Goal: Task Accomplishment & Management: Use online tool/utility

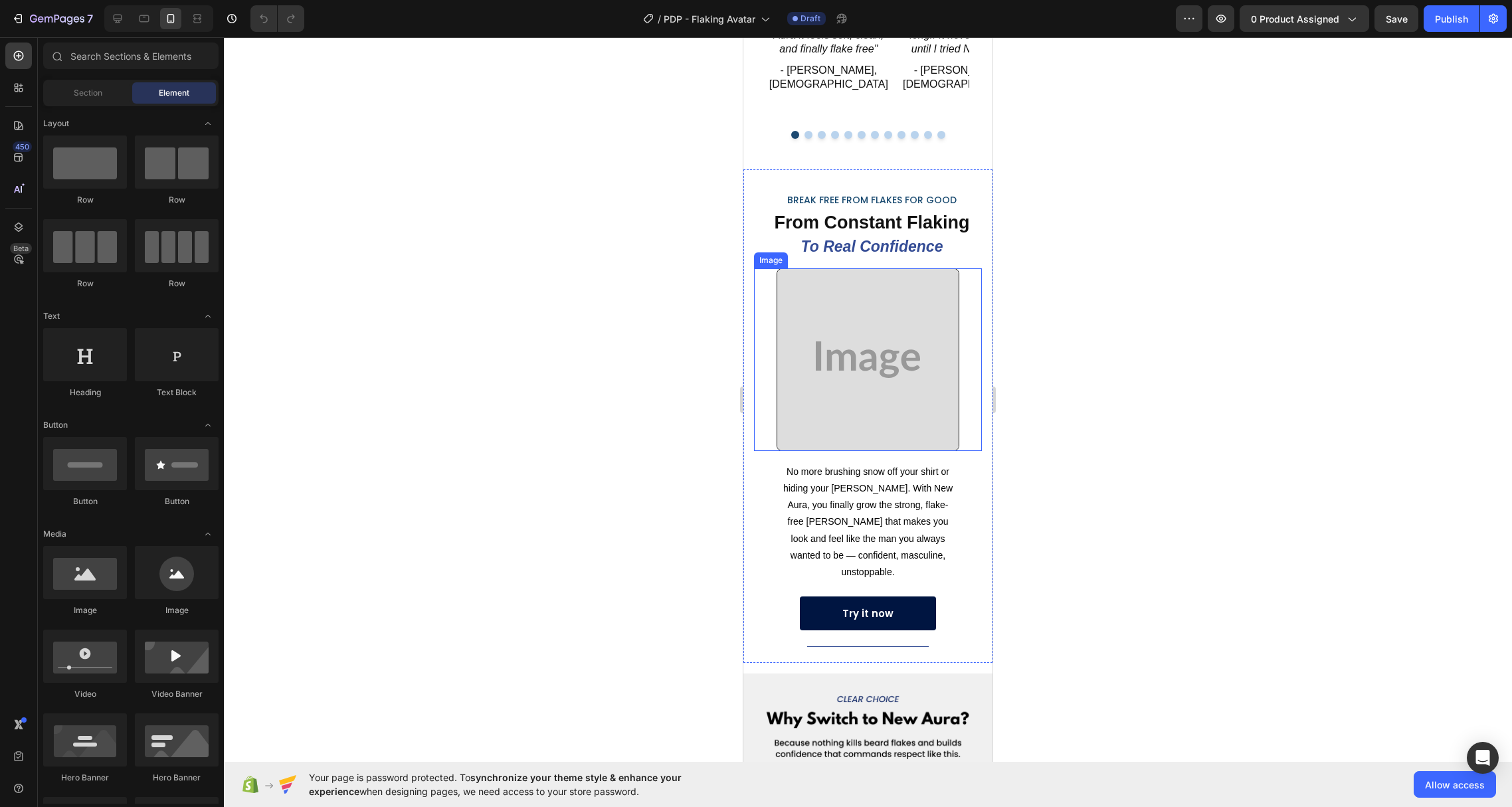
scroll to position [1604, 0]
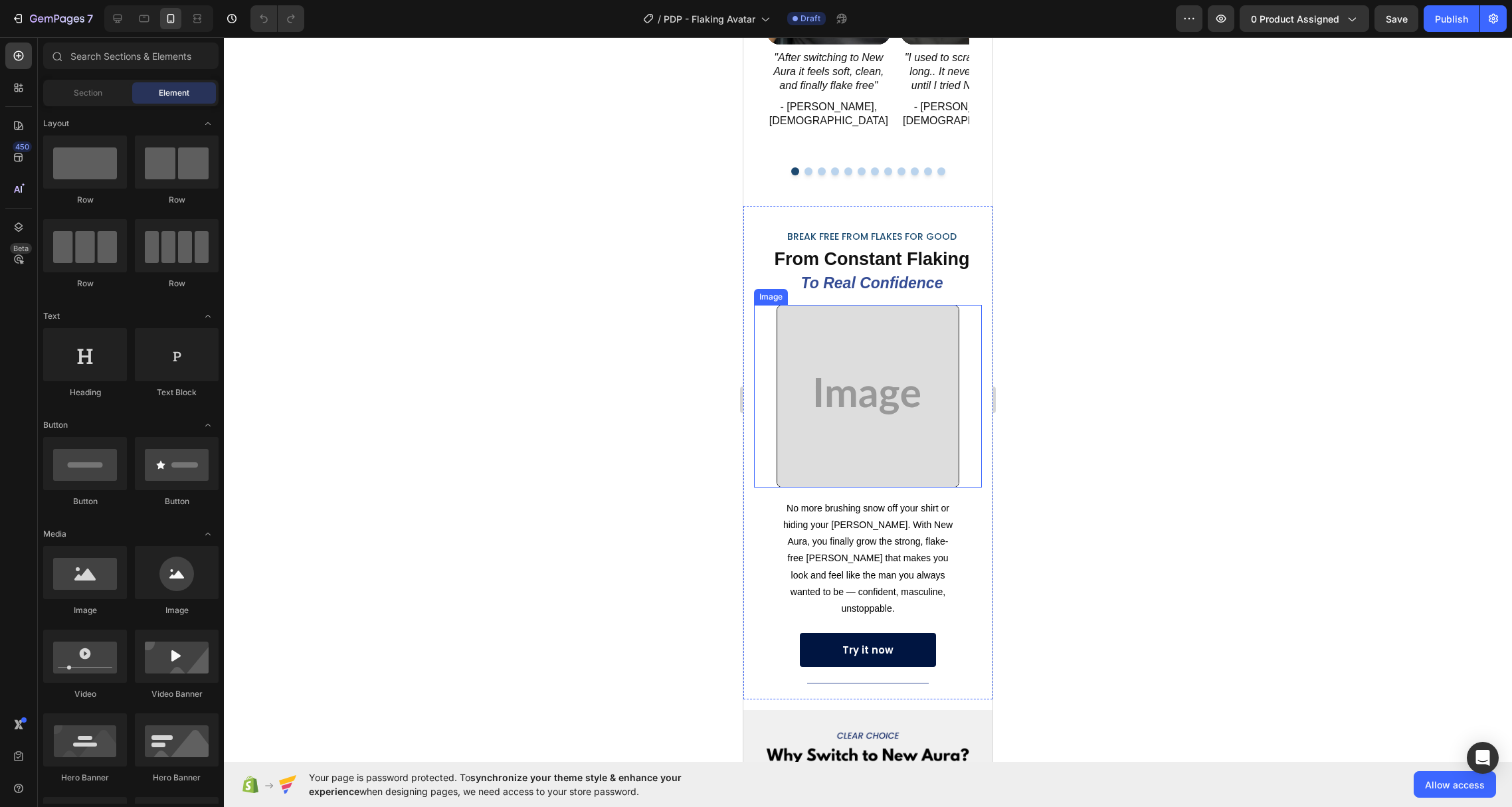
click at [850, 361] on img at bounding box center [867, 395] width 182 height 182
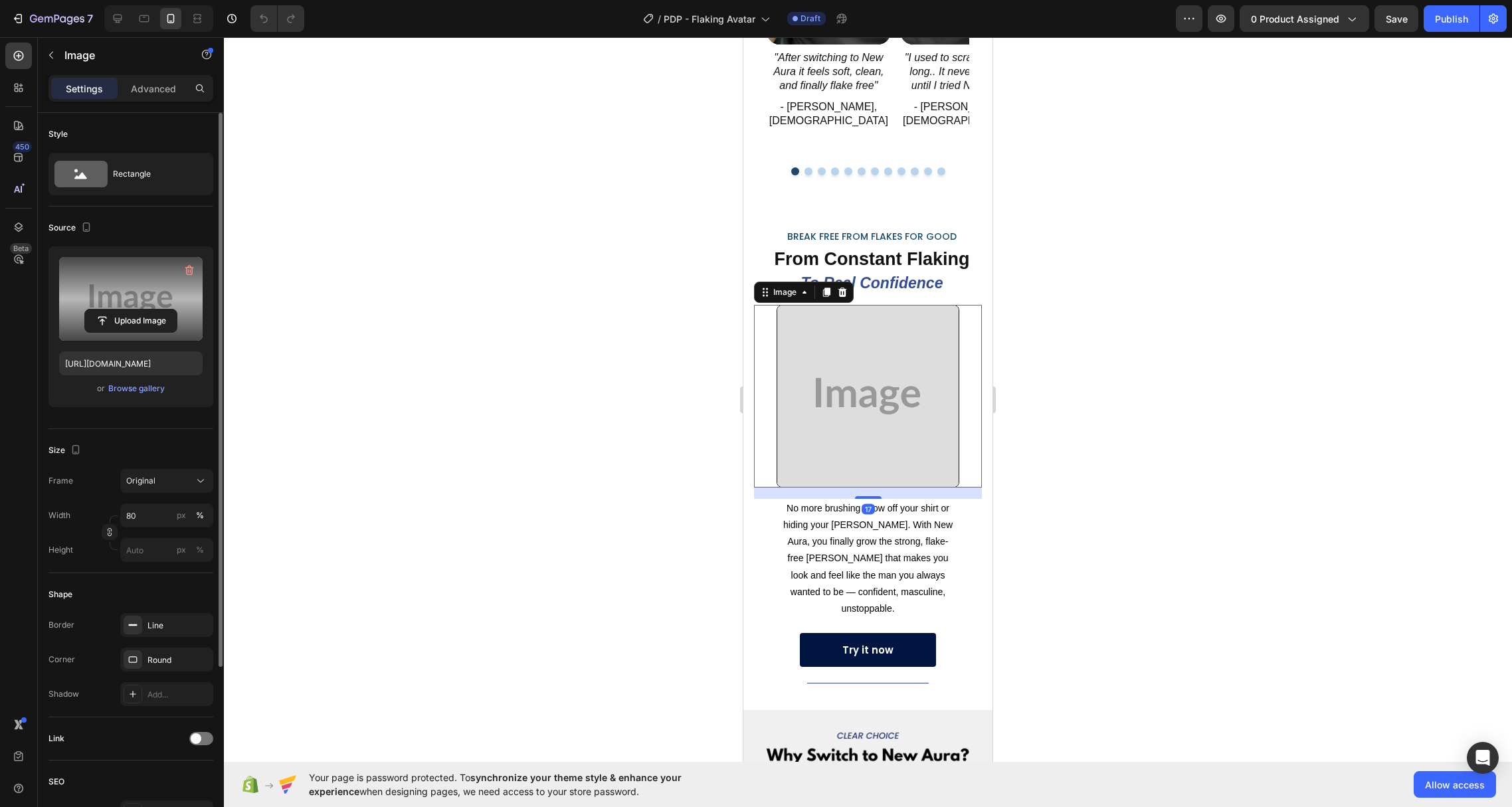
click at [120, 287] on label at bounding box center [131, 299] width 144 height 83
click at [120, 310] on input "file" at bounding box center [131, 321] width 91 height 22
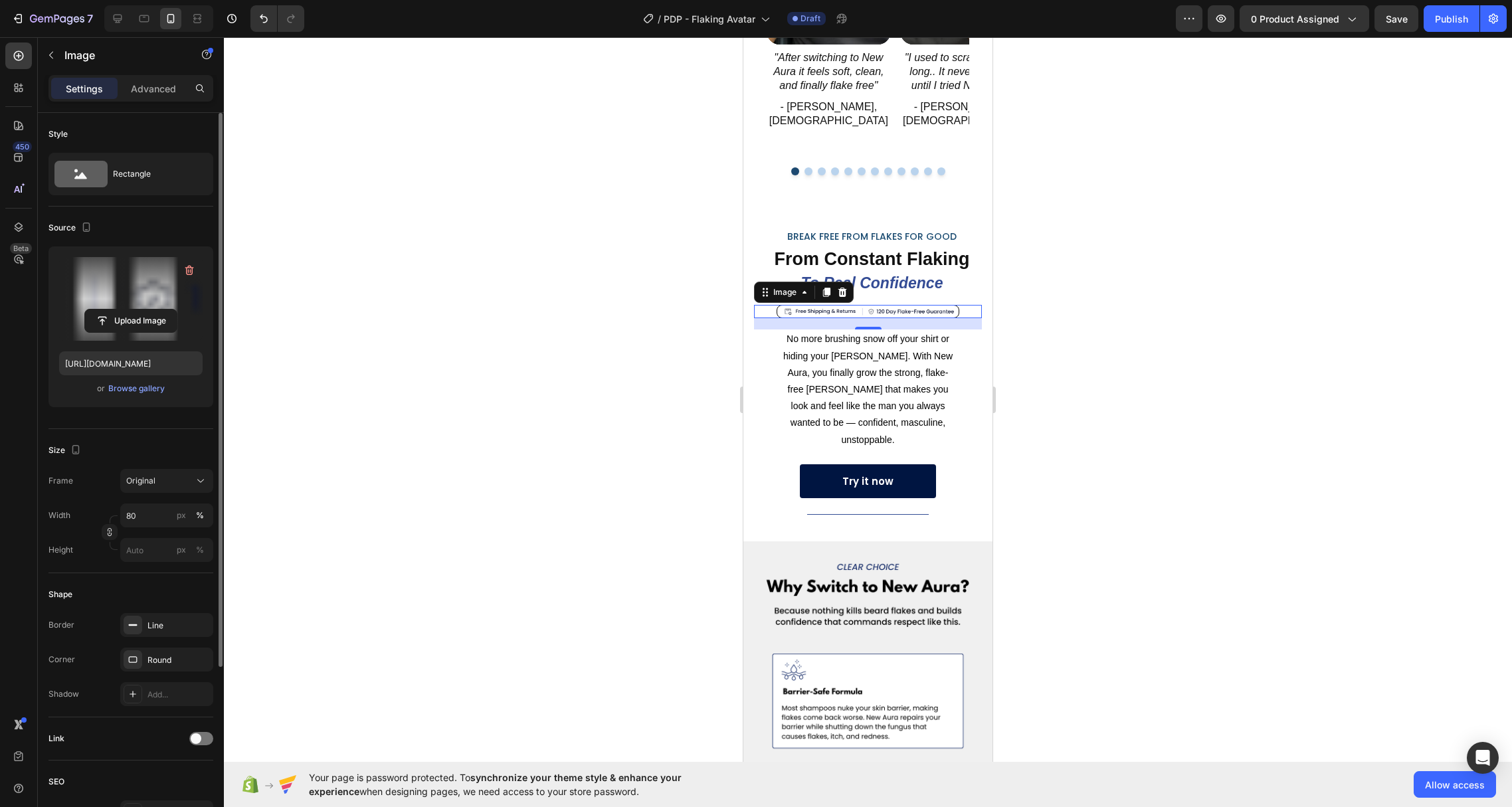
click at [113, 292] on label at bounding box center [131, 299] width 144 height 83
click at [113, 310] on input "file" at bounding box center [131, 321] width 91 height 22
type input "[URL][DOMAIN_NAME]"
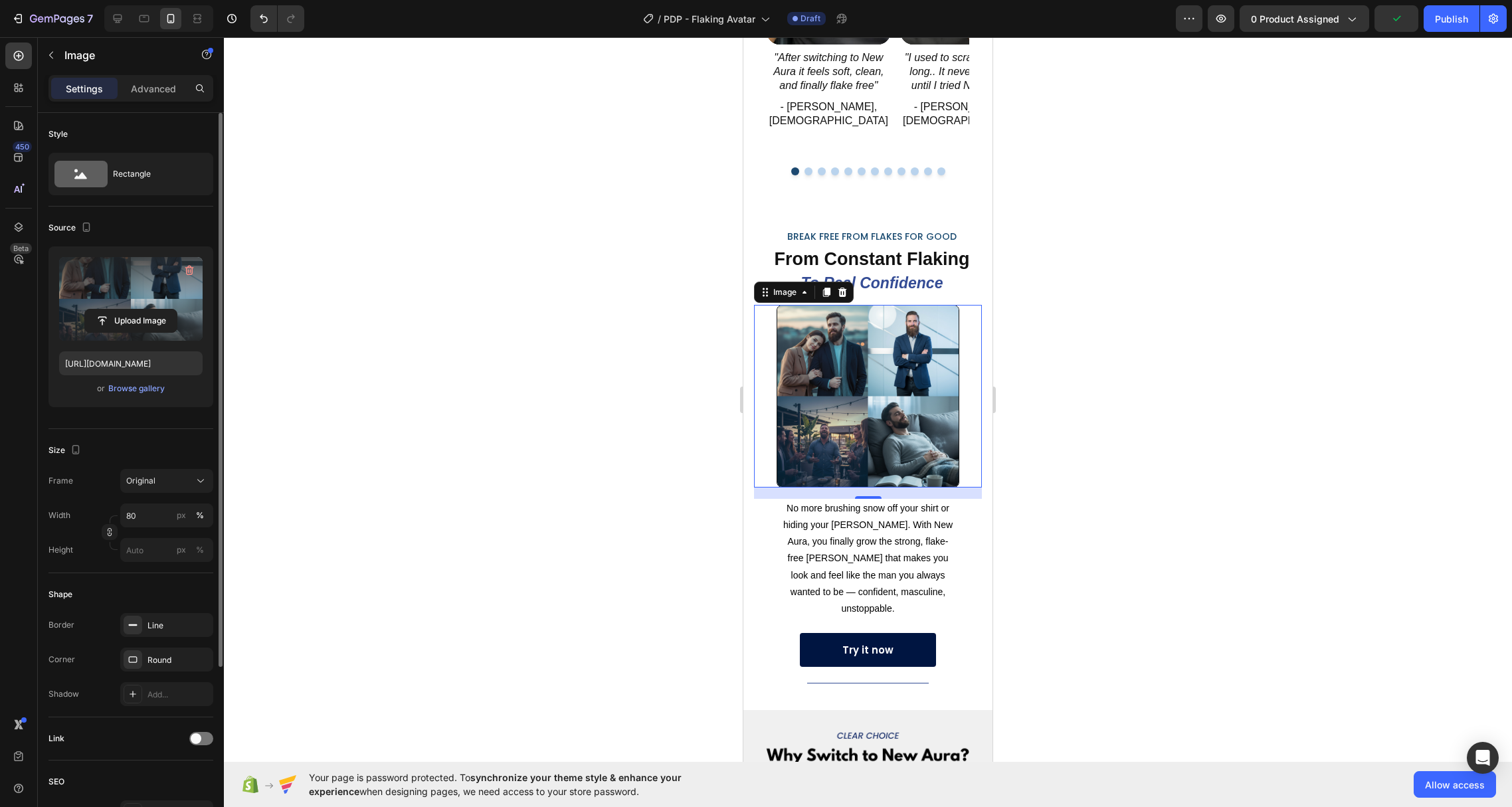
click at [1070, 426] on div at bounding box center [868, 422] width 1288 height 770
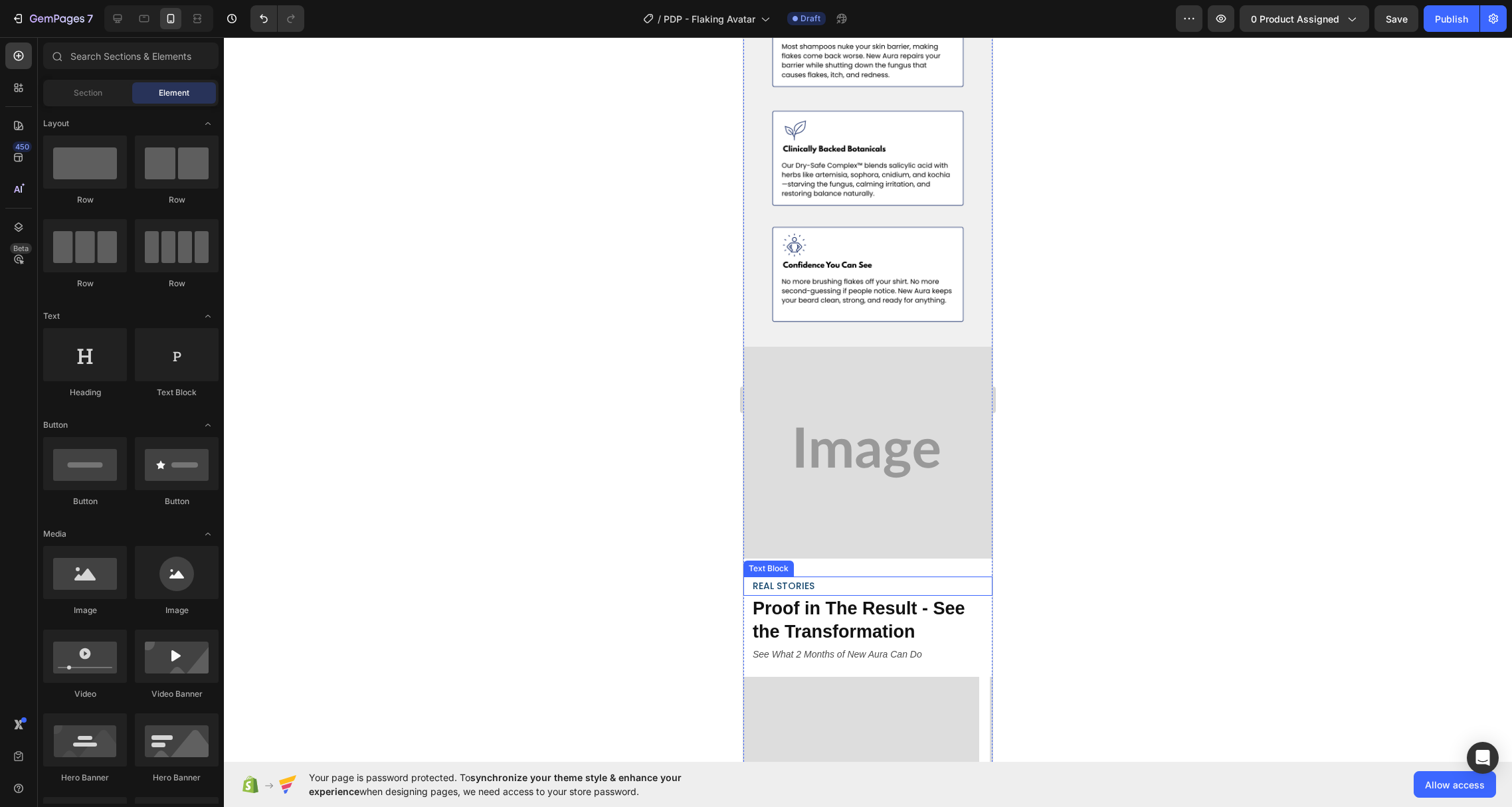
scroll to position [2339, 0]
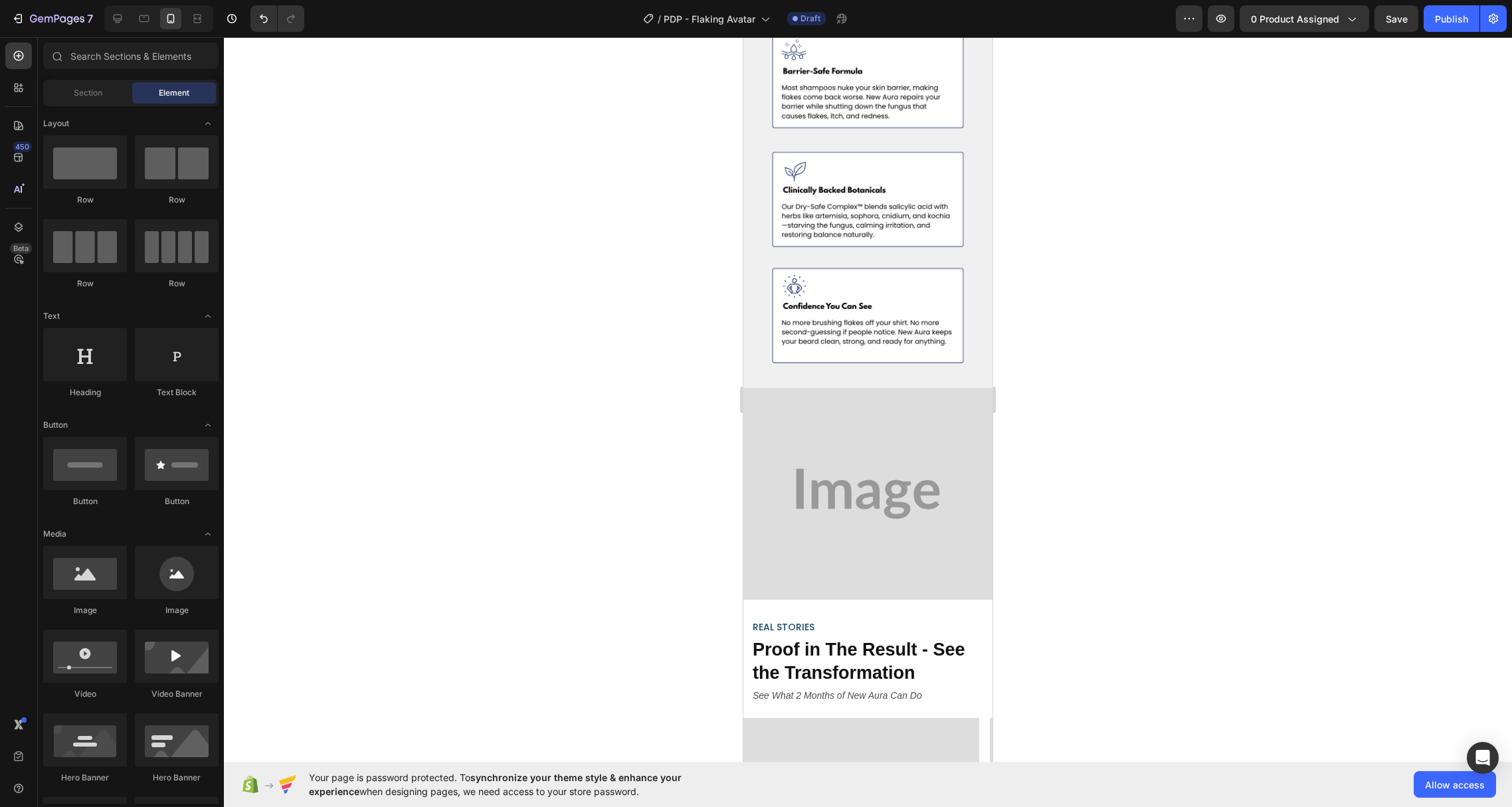
click at [869, 432] on img at bounding box center [868, 494] width 249 height 212
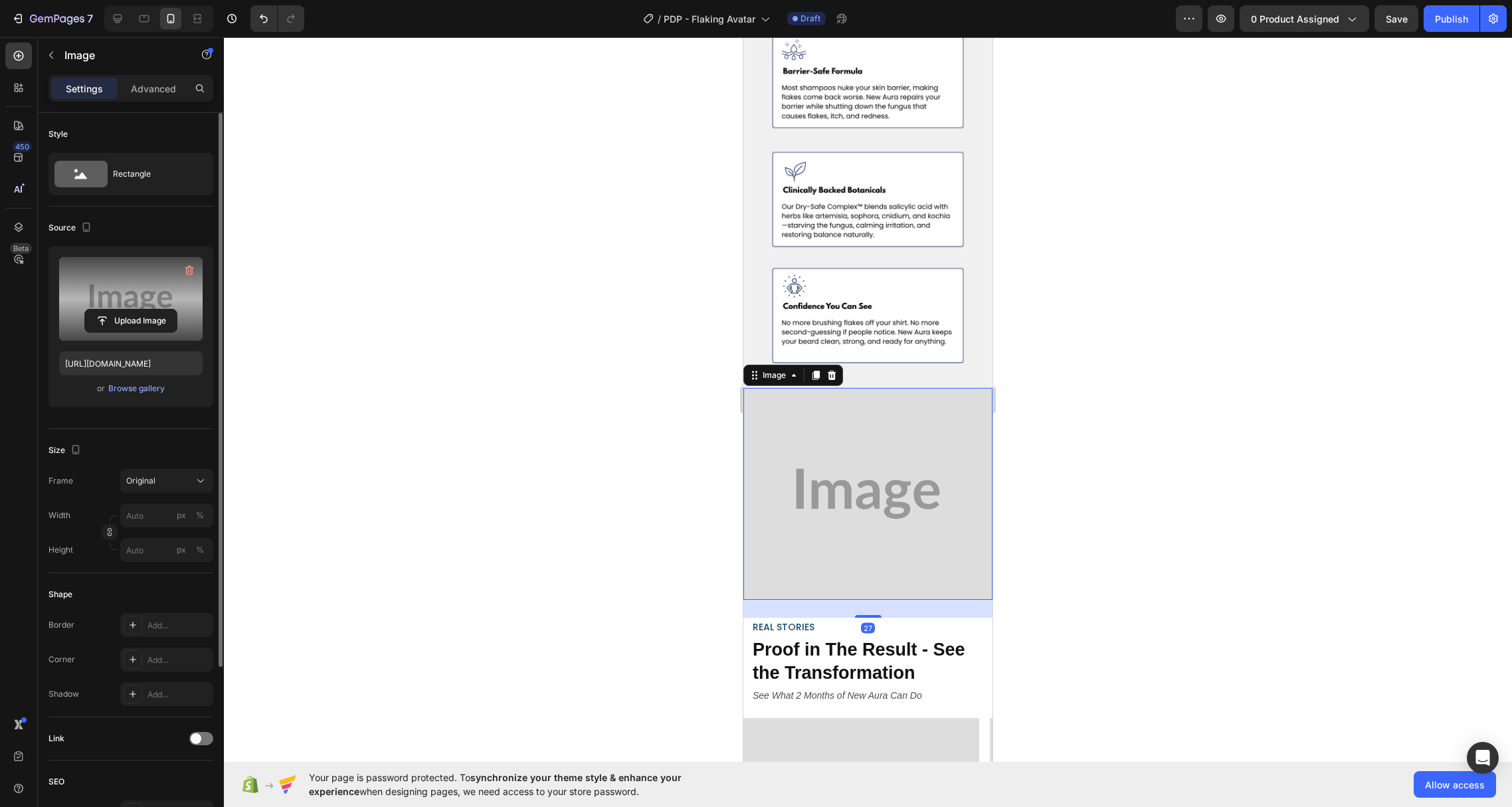
click at [134, 283] on label at bounding box center [131, 299] width 144 height 83
click at [134, 310] on input "file" at bounding box center [131, 321] width 91 height 22
type input "[URL][DOMAIN_NAME]"
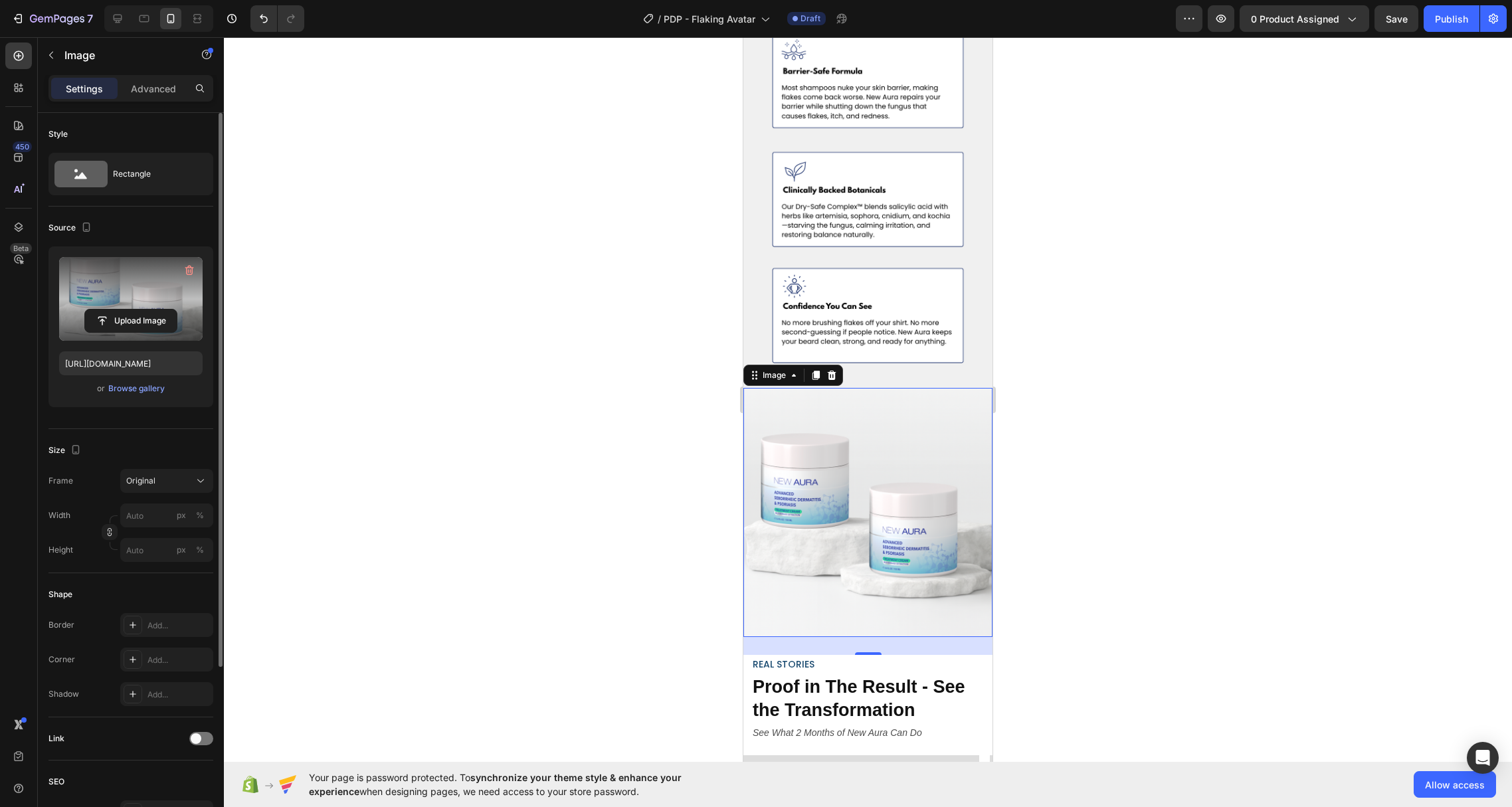
click at [527, 516] on div at bounding box center [868, 422] width 1288 height 770
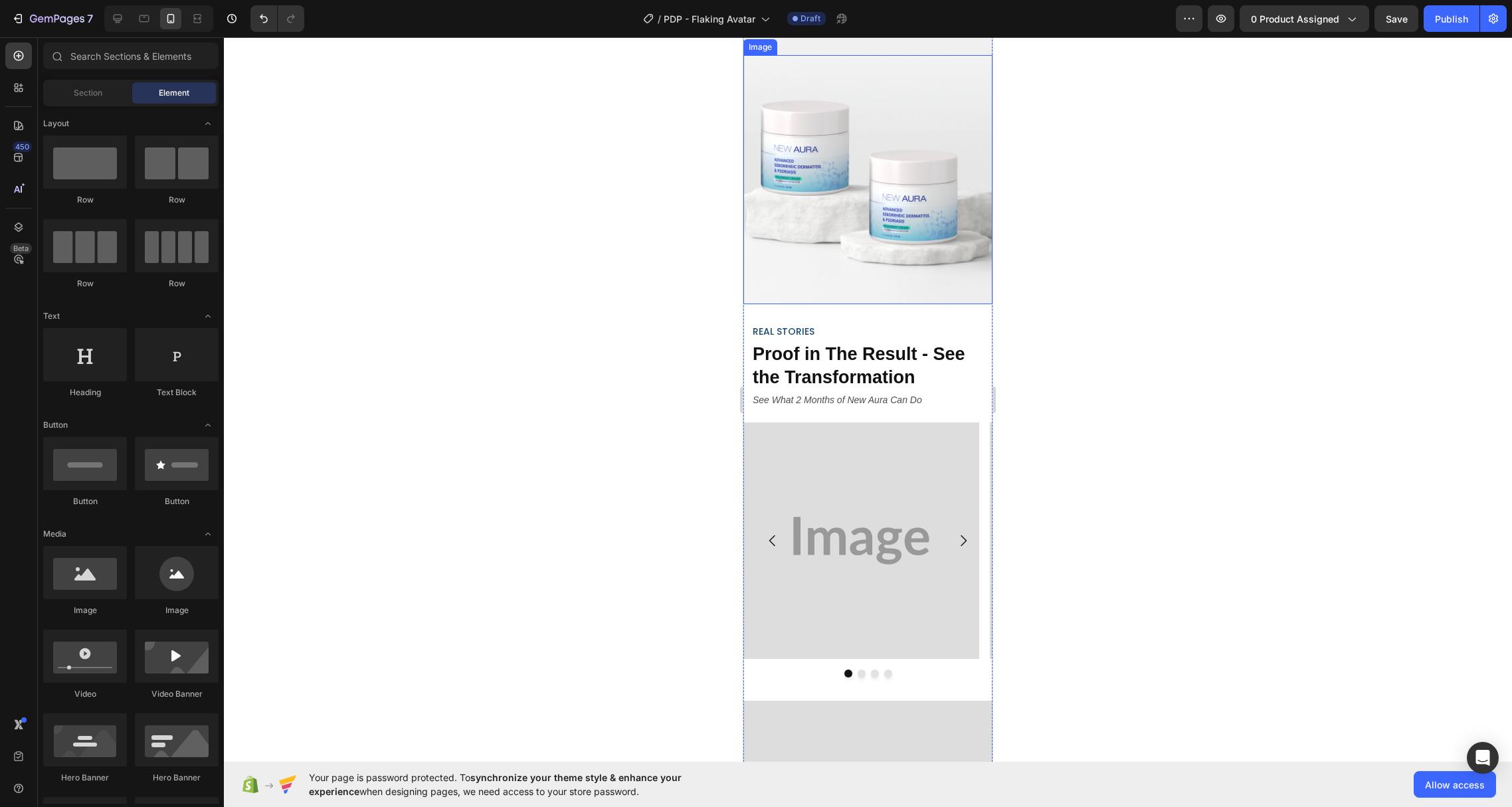
scroll to position [2672, 0]
click at [945, 521] on button "Carousel Next Arrow" at bounding box center [963, 540] width 37 height 37
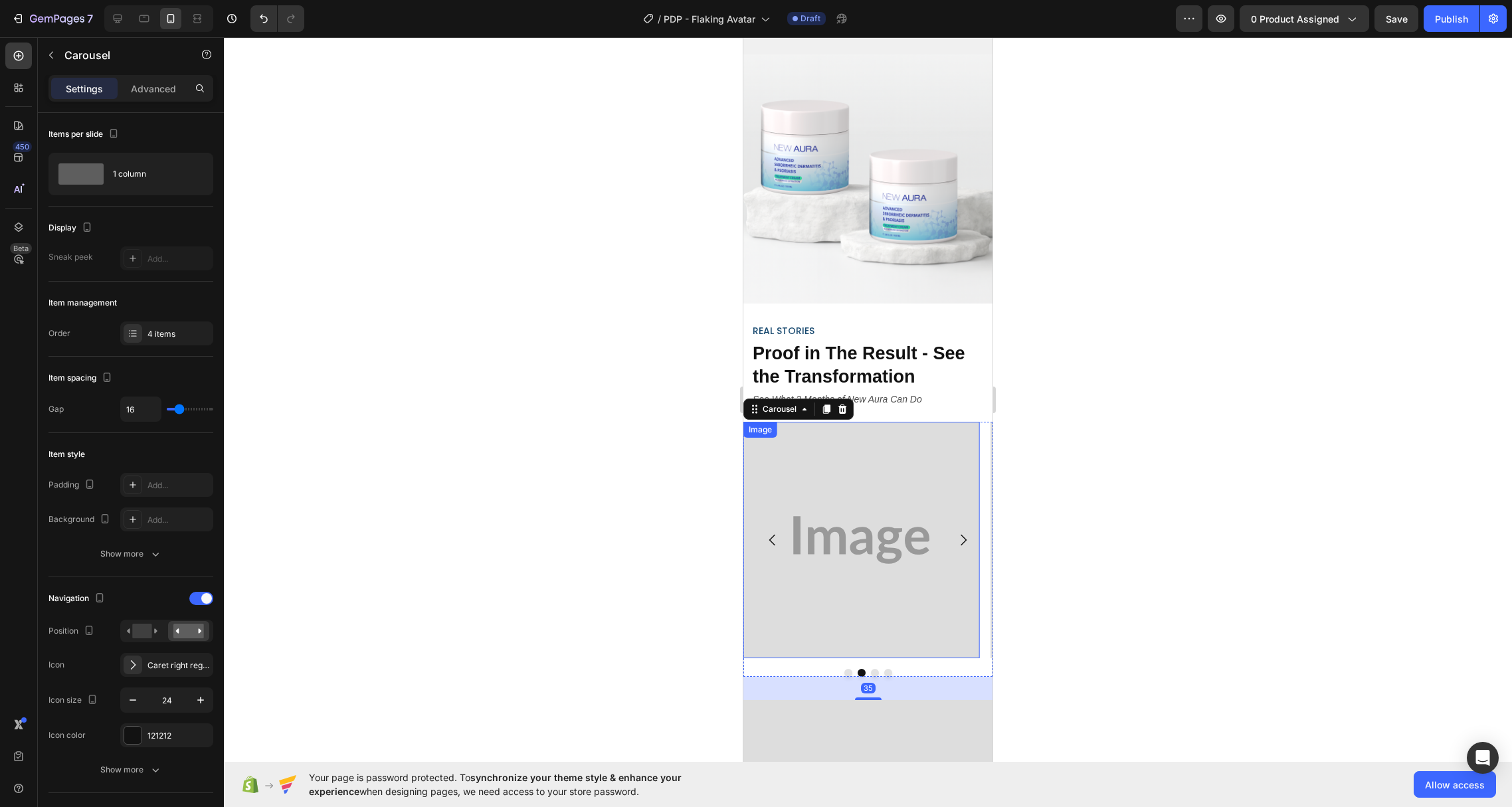
click at [852, 491] on img at bounding box center [861, 540] width 236 height 236
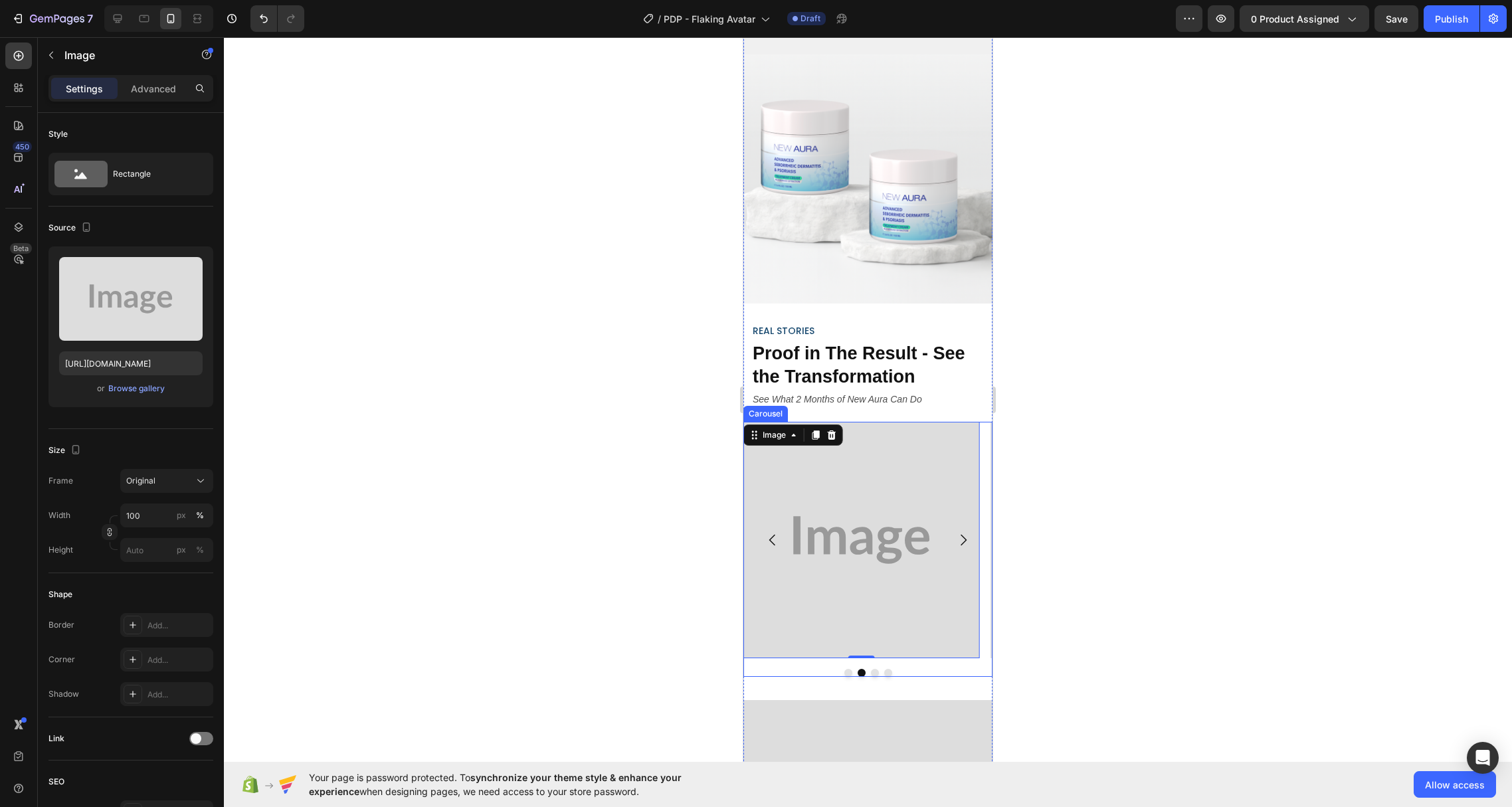
click at [772, 532] on icon "Carousel Back Arrow" at bounding box center [772, 540] width 16 height 16
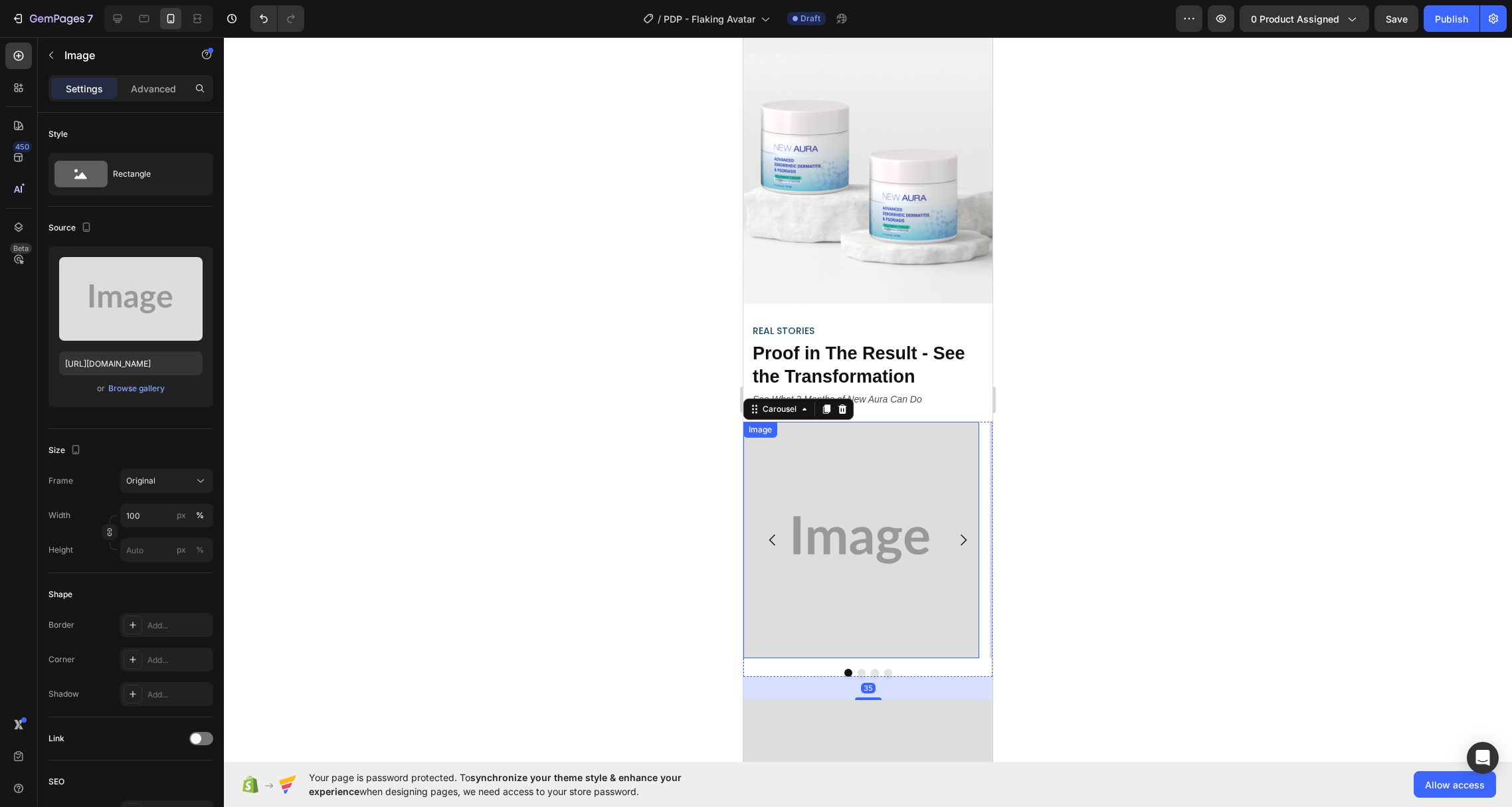
click at [844, 505] on img at bounding box center [861, 540] width 236 height 236
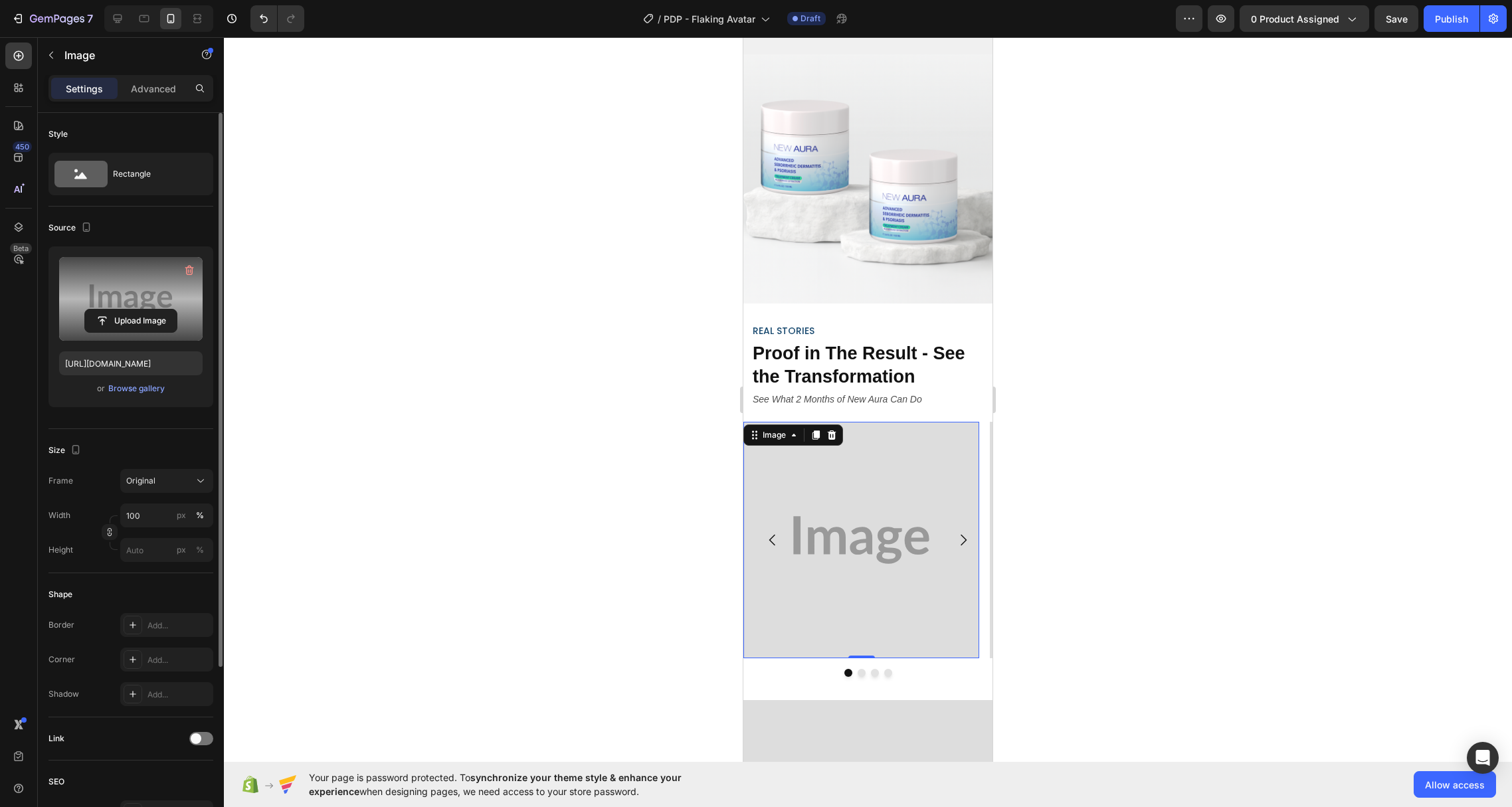
click at [149, 282] on label at bounding box center [131, 299] width 144 height 83
click at [149, 310] on input "file" at bounding box center [131, 321] width 91 height 22
click at [126, 292] on label at bounding box center [131, 299] width 144 height 83
click at [126, 310] on input "file" at bounding box center [131, 321] width 91 height 22
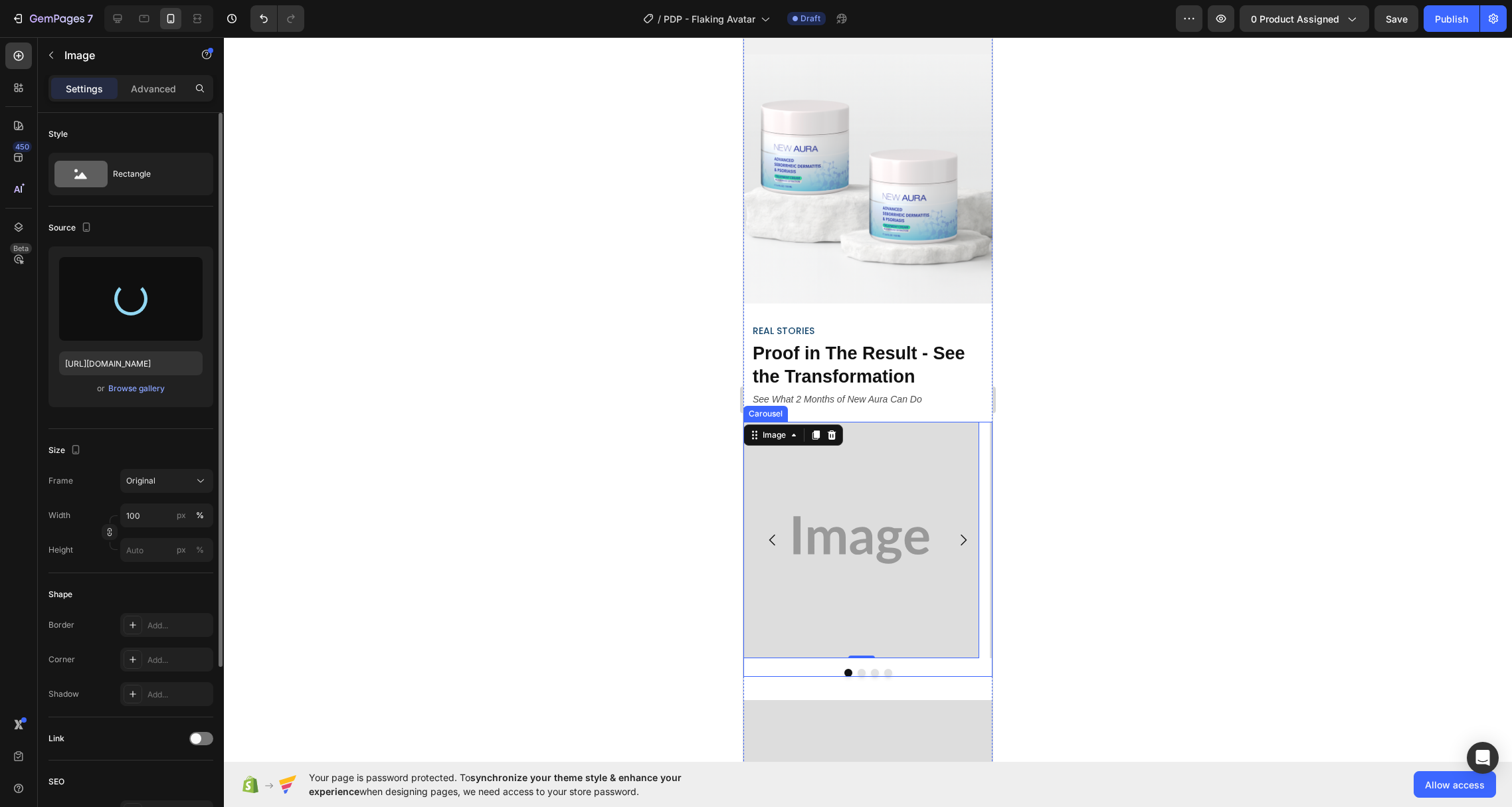
type input "[URL][DOMAIN_NAME]"
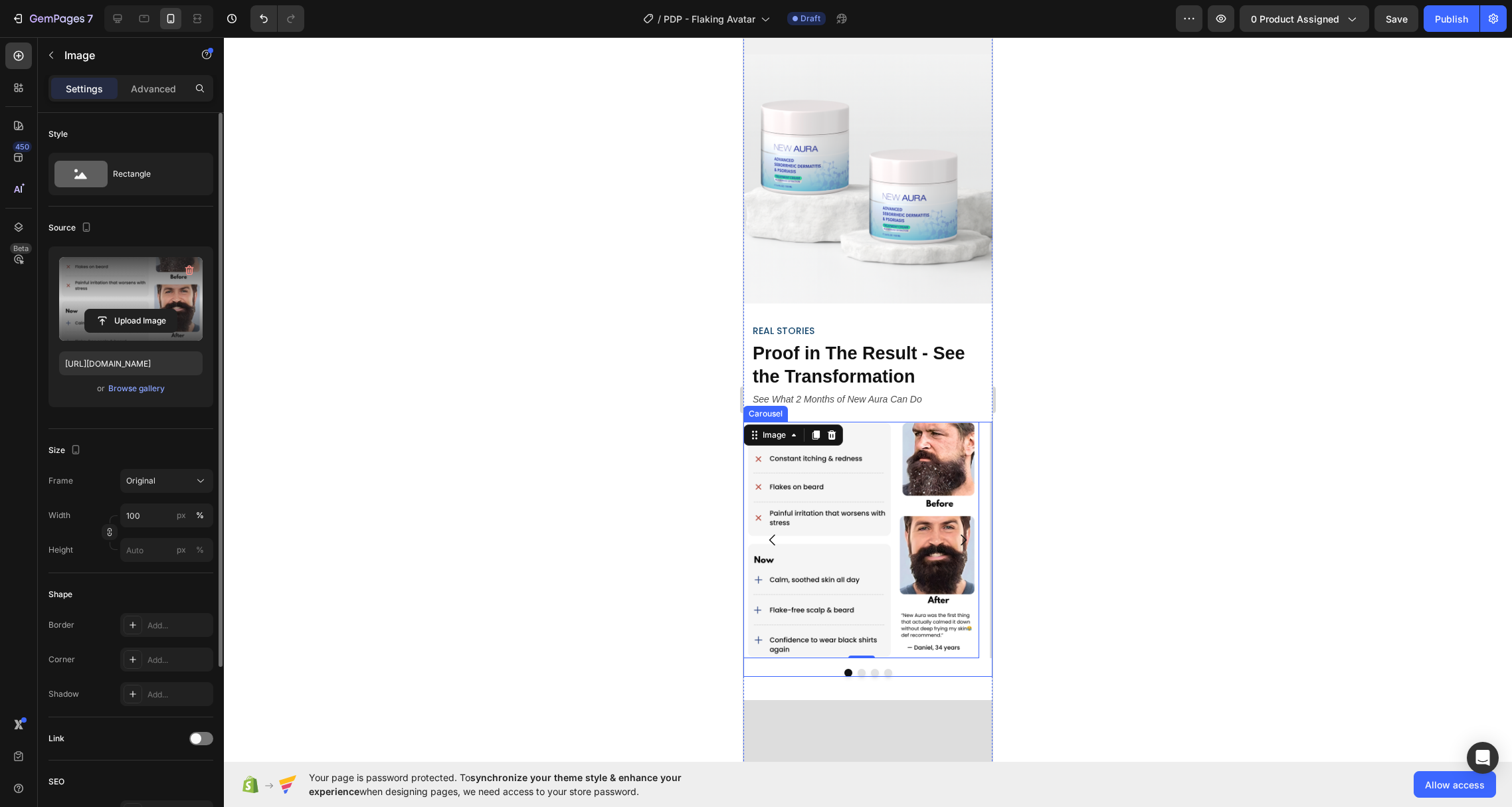
click at [956, 532] on icon "Carousel Next Arrow" at bounding box center [963, 540] width 16 height 16
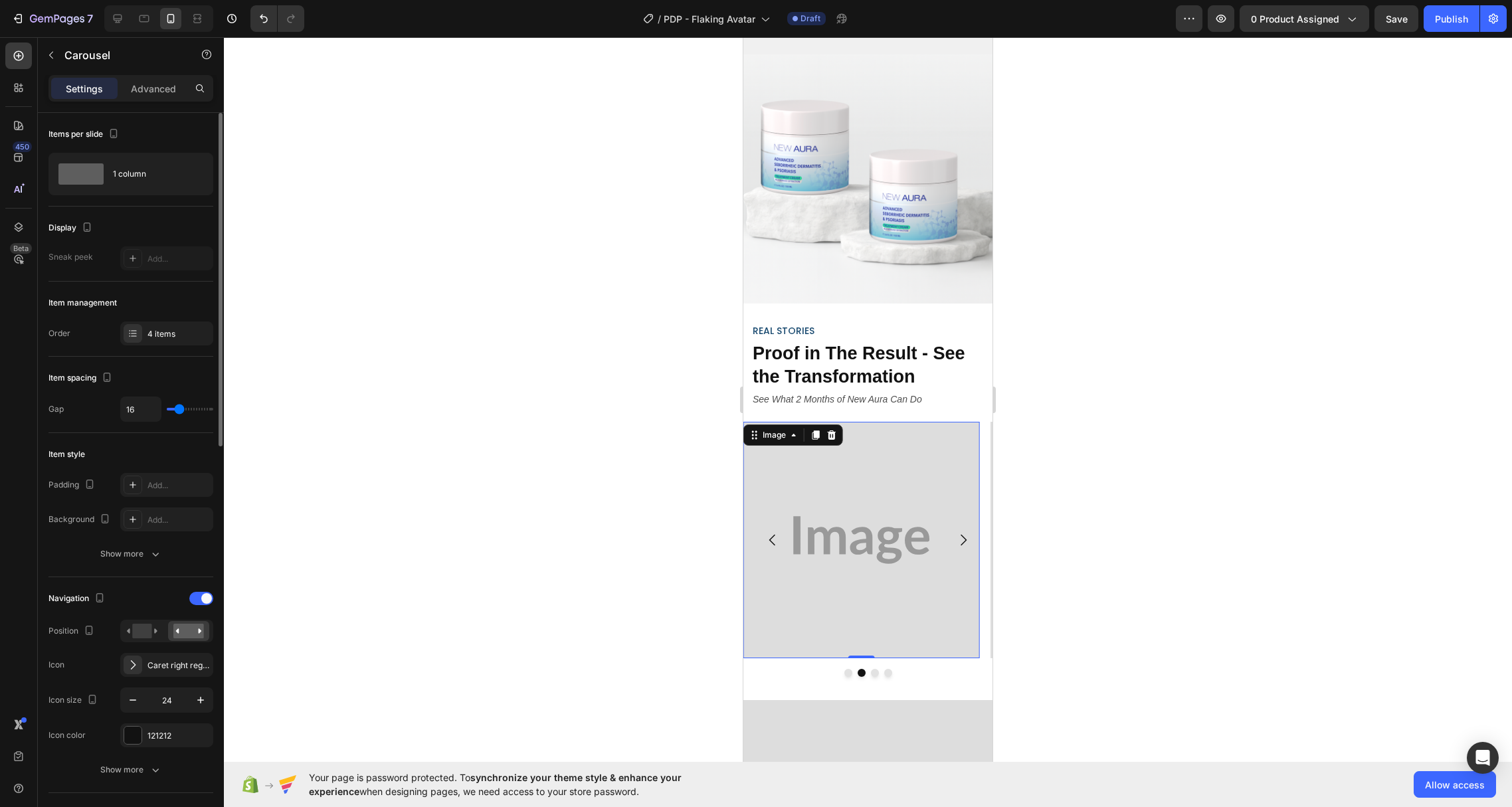
click at [883, 493] on img at bounding box center [861, 540] width 236 height 236
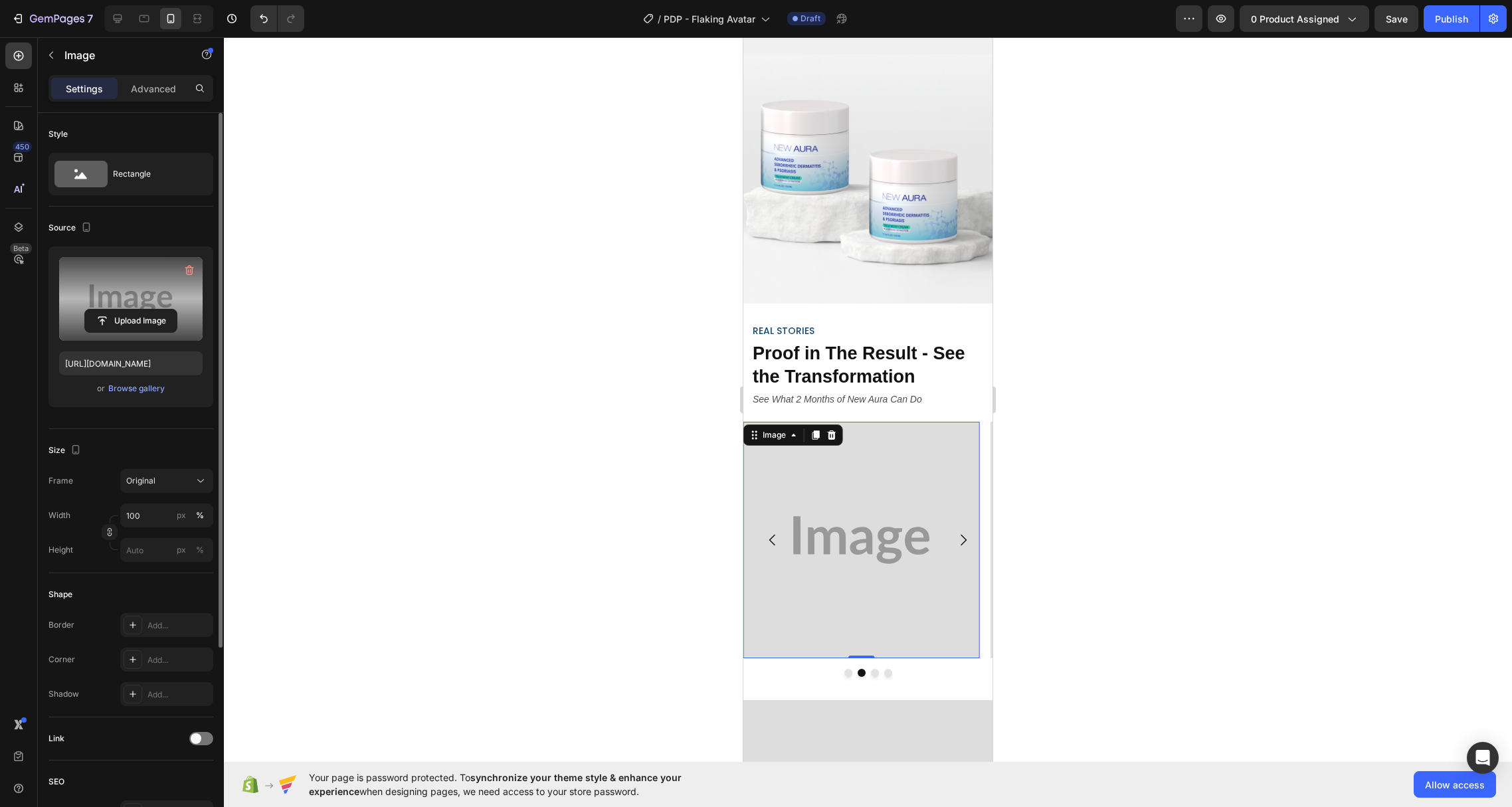
click at [122, 276] on label at bounding box center [131, 299] width 144 height 83
click at [122, 310] on input "file" at bounding box center [131, 321] width 91 height 22
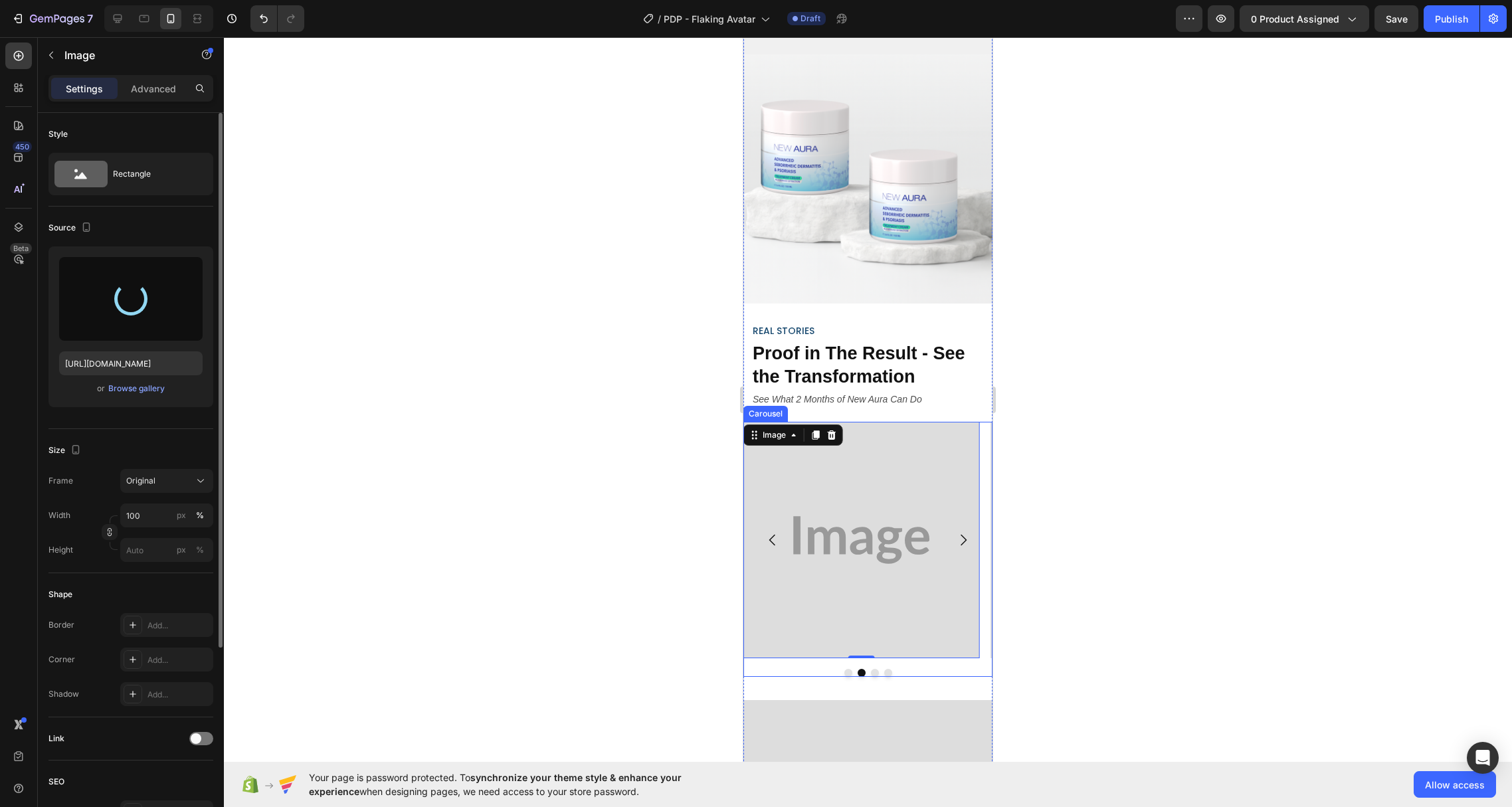
type input "[URL][DOMAIN_NAME]"
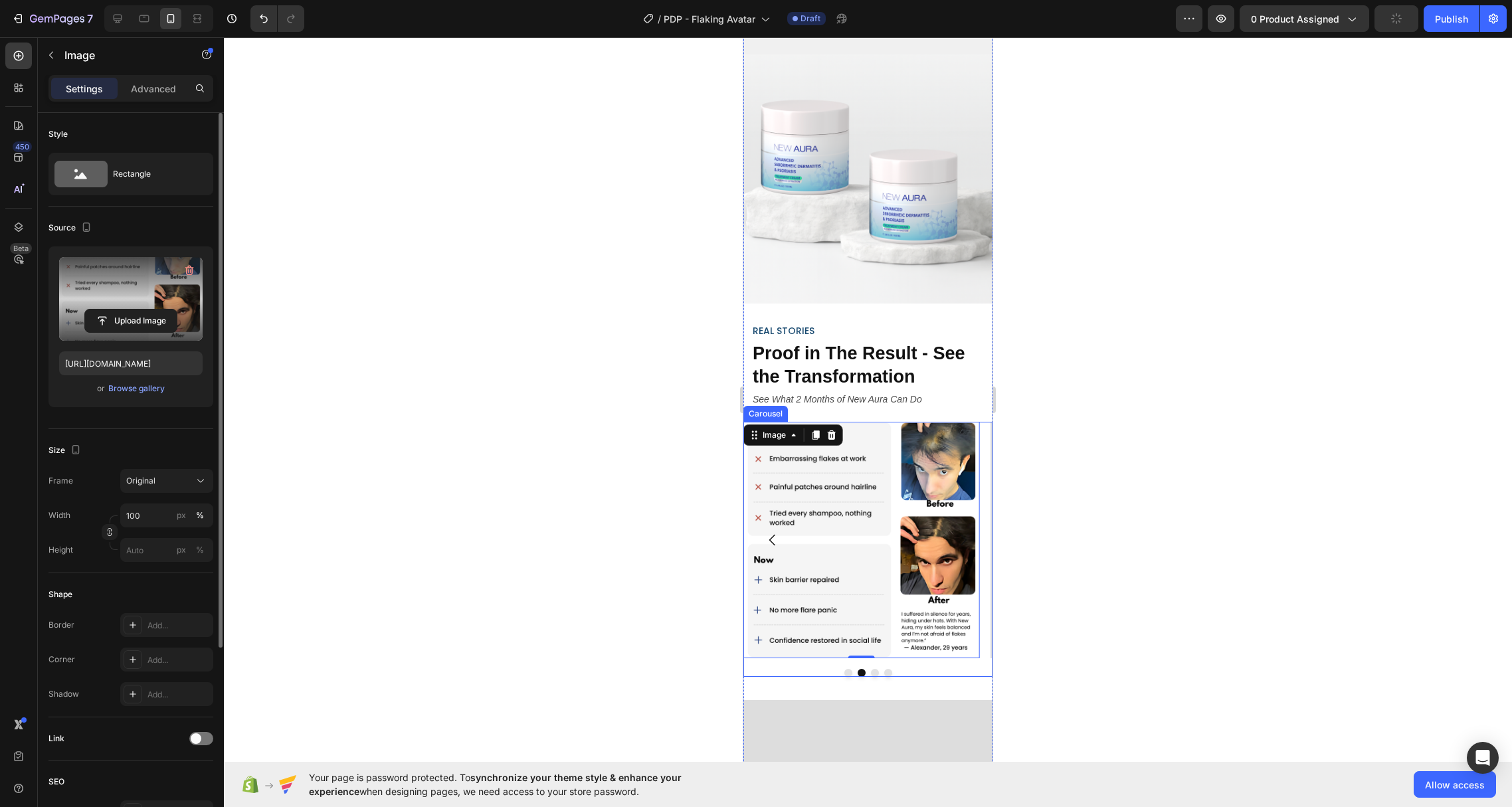
click at [955, 532] on icon "Carousel Next Arrow" at bounding box center [963, 540] width 16 height 16
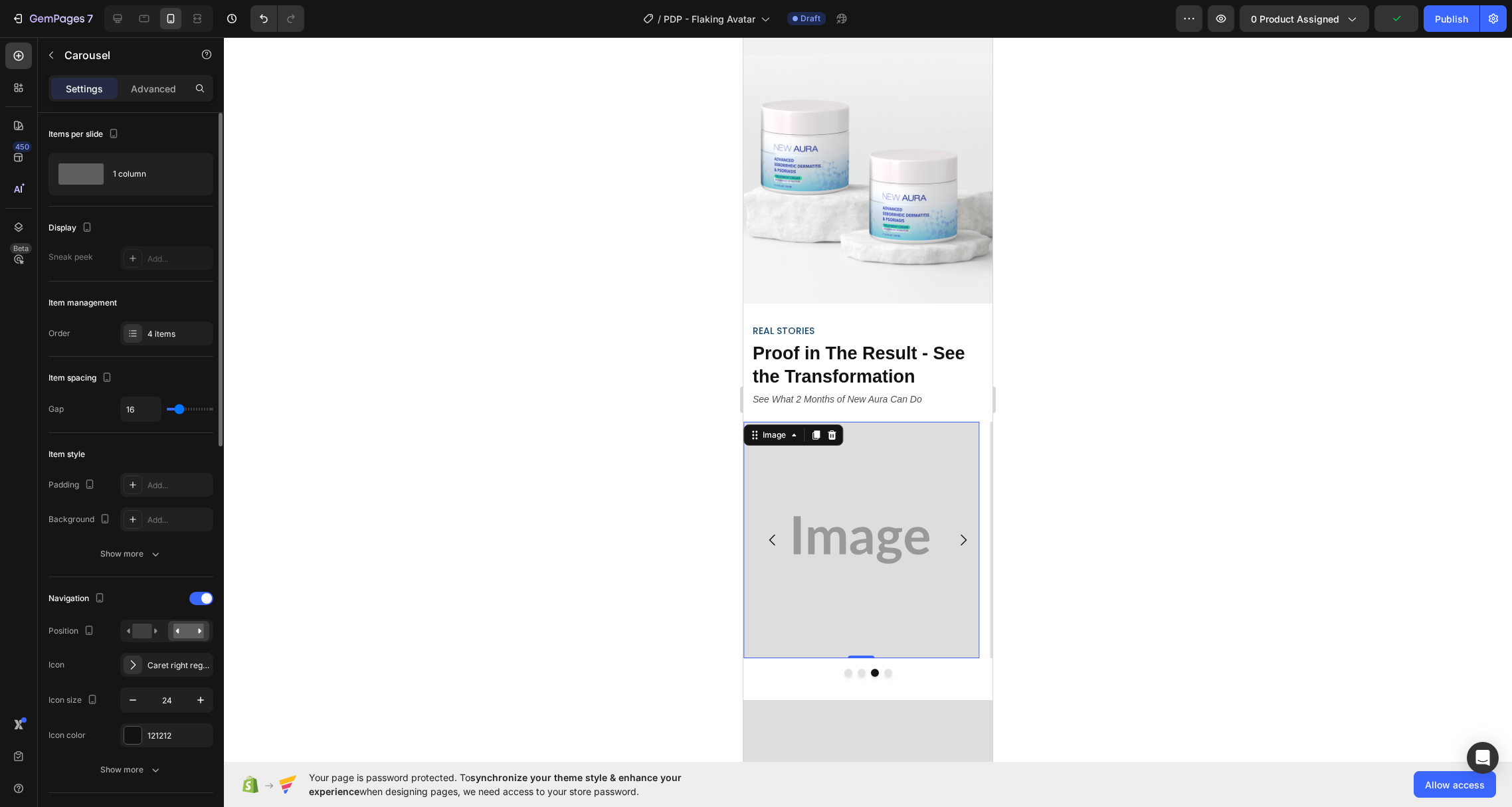
click at [889, 481] on img at bounding box center [861, 540] width 236 height 236
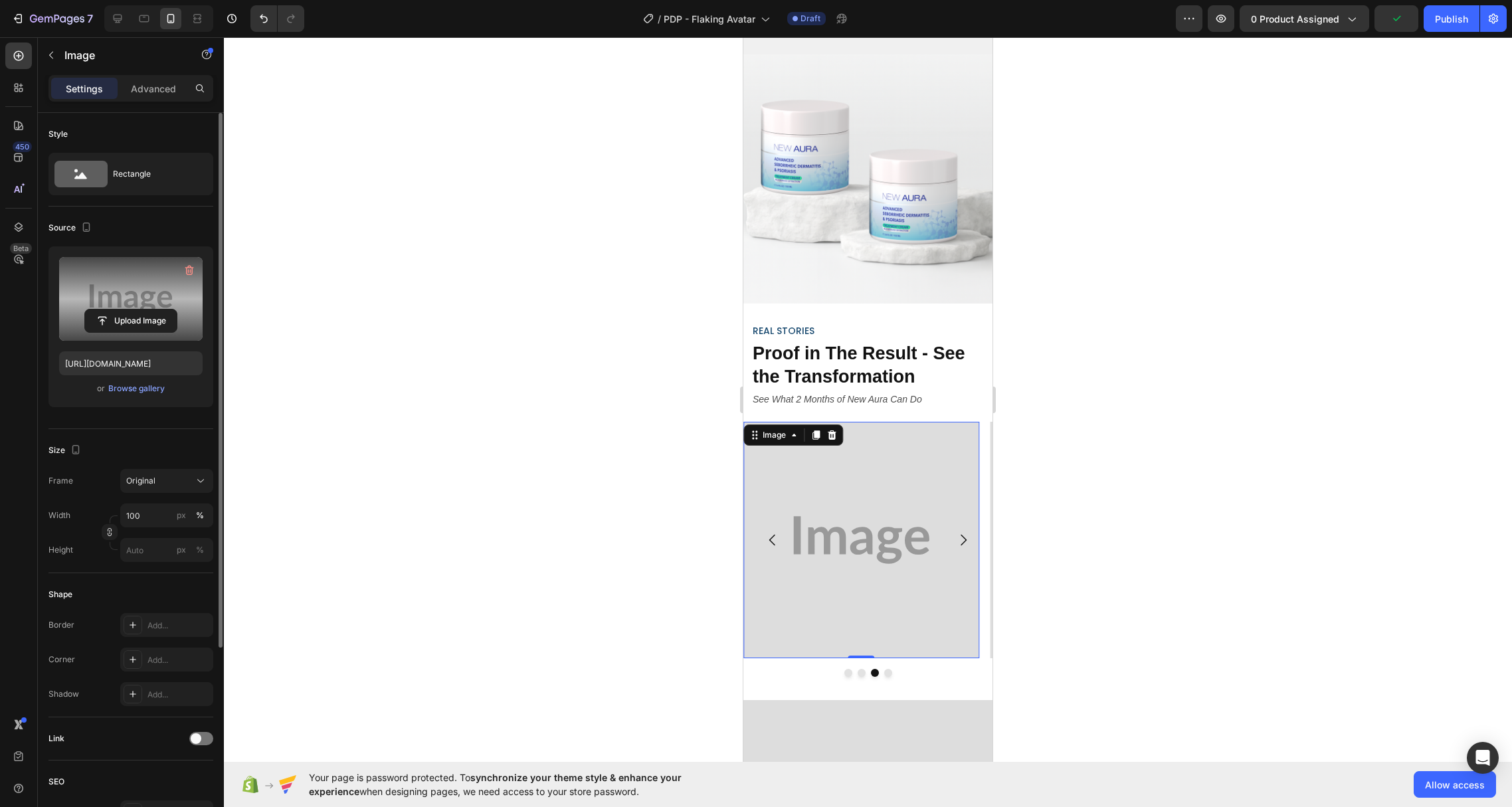
click at [111, 285] on label at bounding box center [131, 299] width 144 height 83
click at [111, 310] on input "file" at bounding box center [131, 321] width 91 height 22
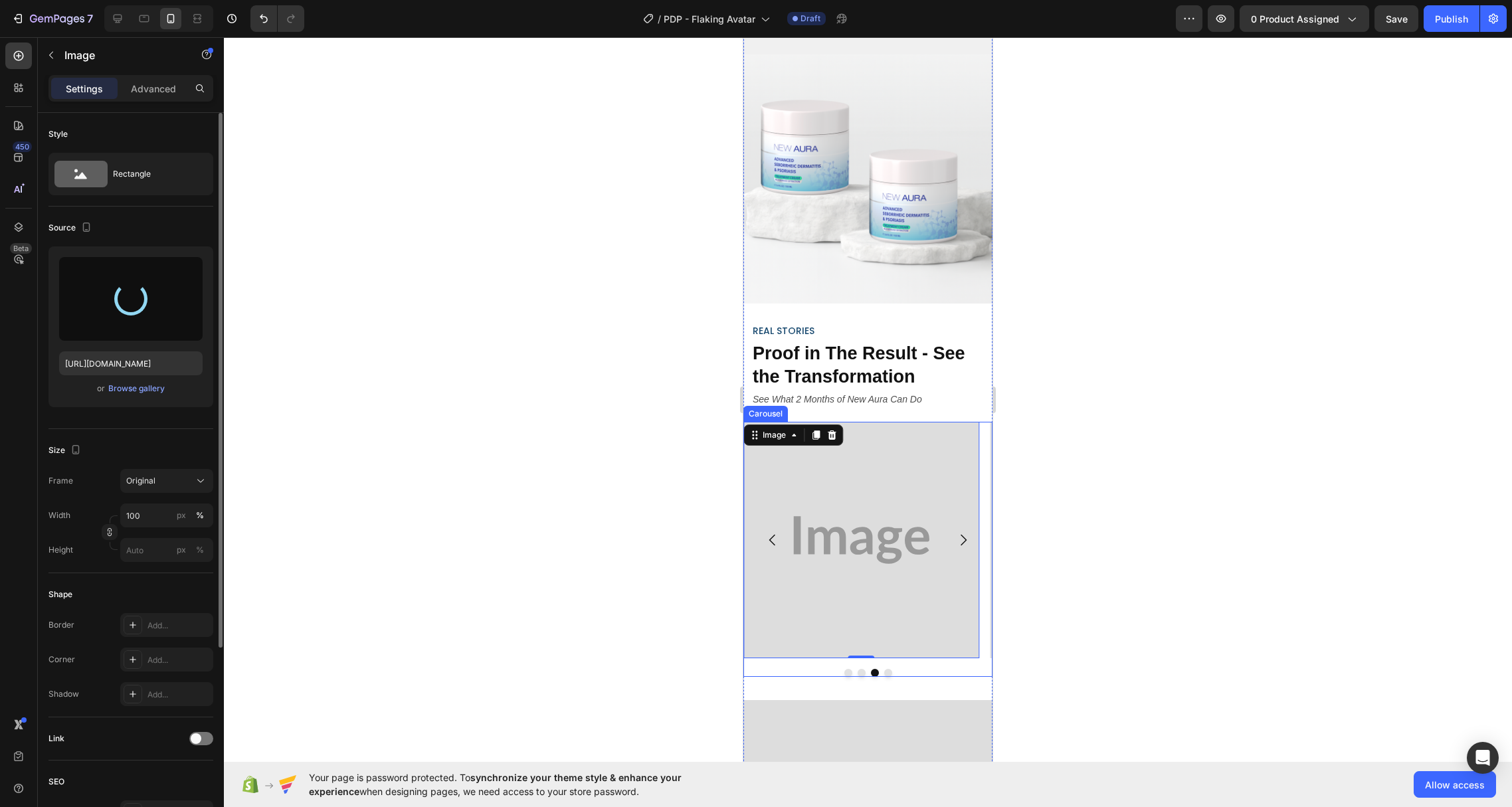
type input "[URL][DOMAIN_NAME]"
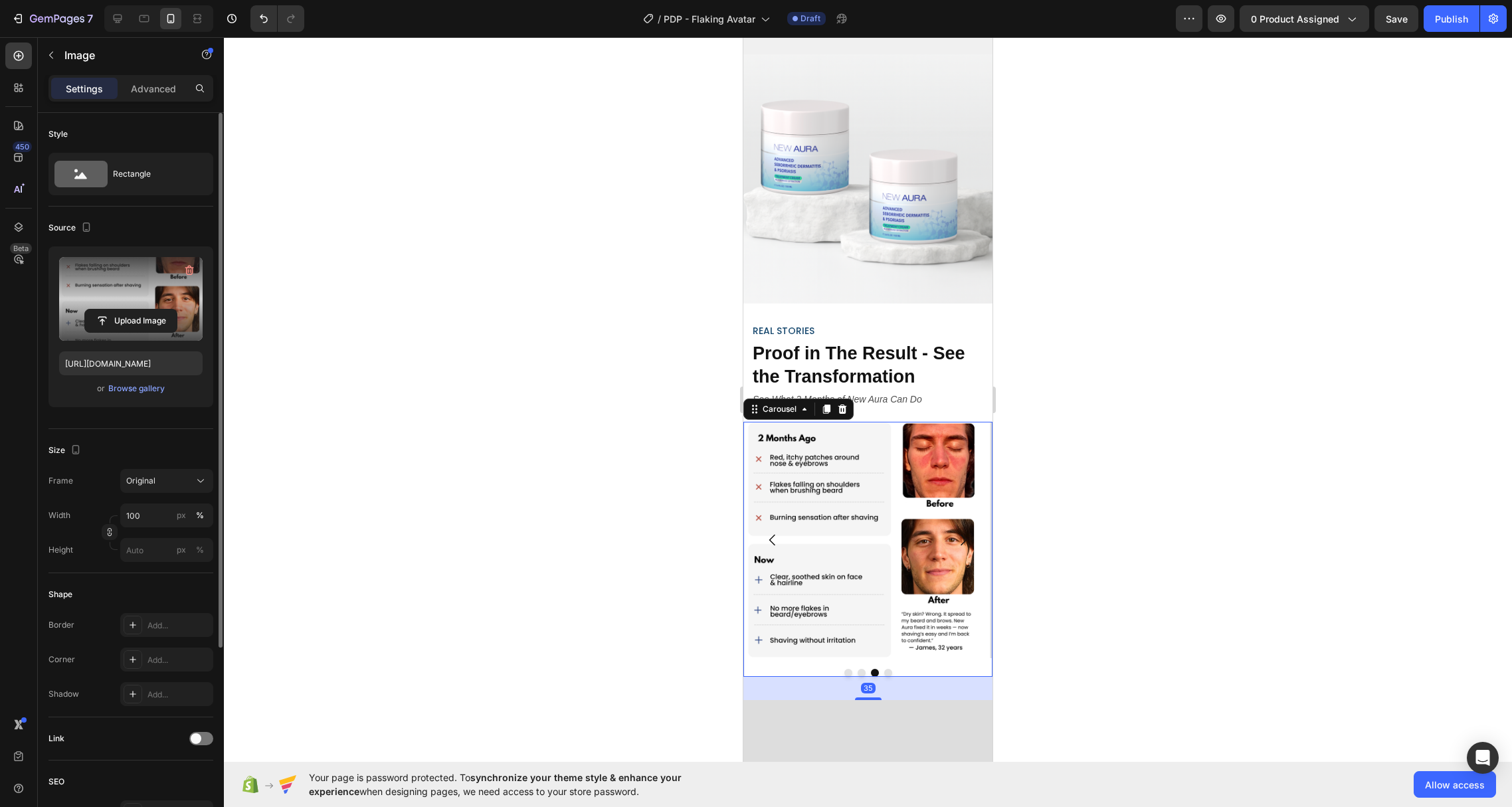
click at [957, 521] on button "Carousel Next Arrow" at bounding box center [963, 540] width 37 height 37
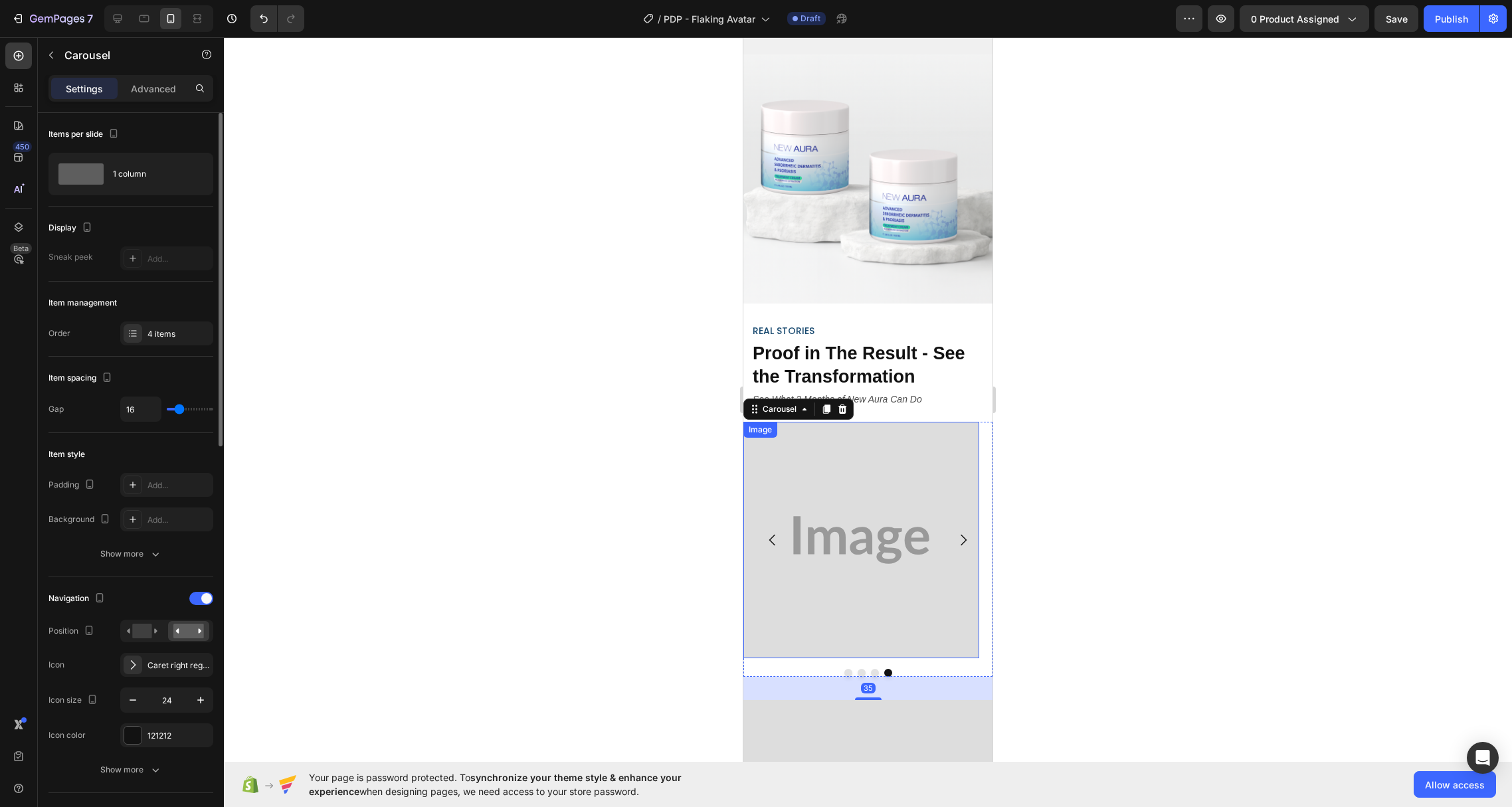
click at [908, 489] on img at bounding box center [861, 540] width 236 height 236
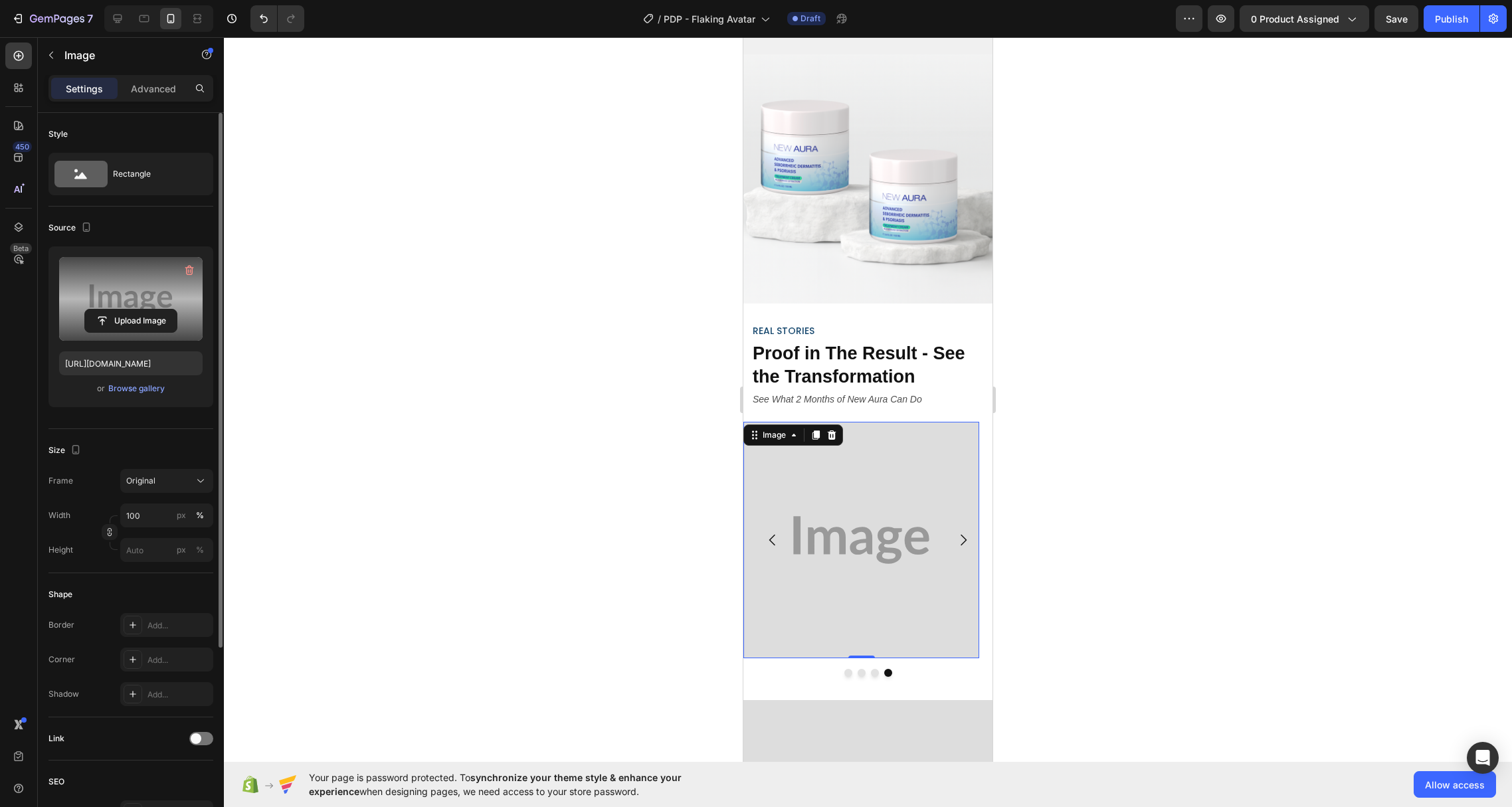
click at [141, 286] on label at bounding box center [131, 299] width 144 height 83
click at [141, 310] on input "file" at bounding box center [131, 321] width 91 height 22
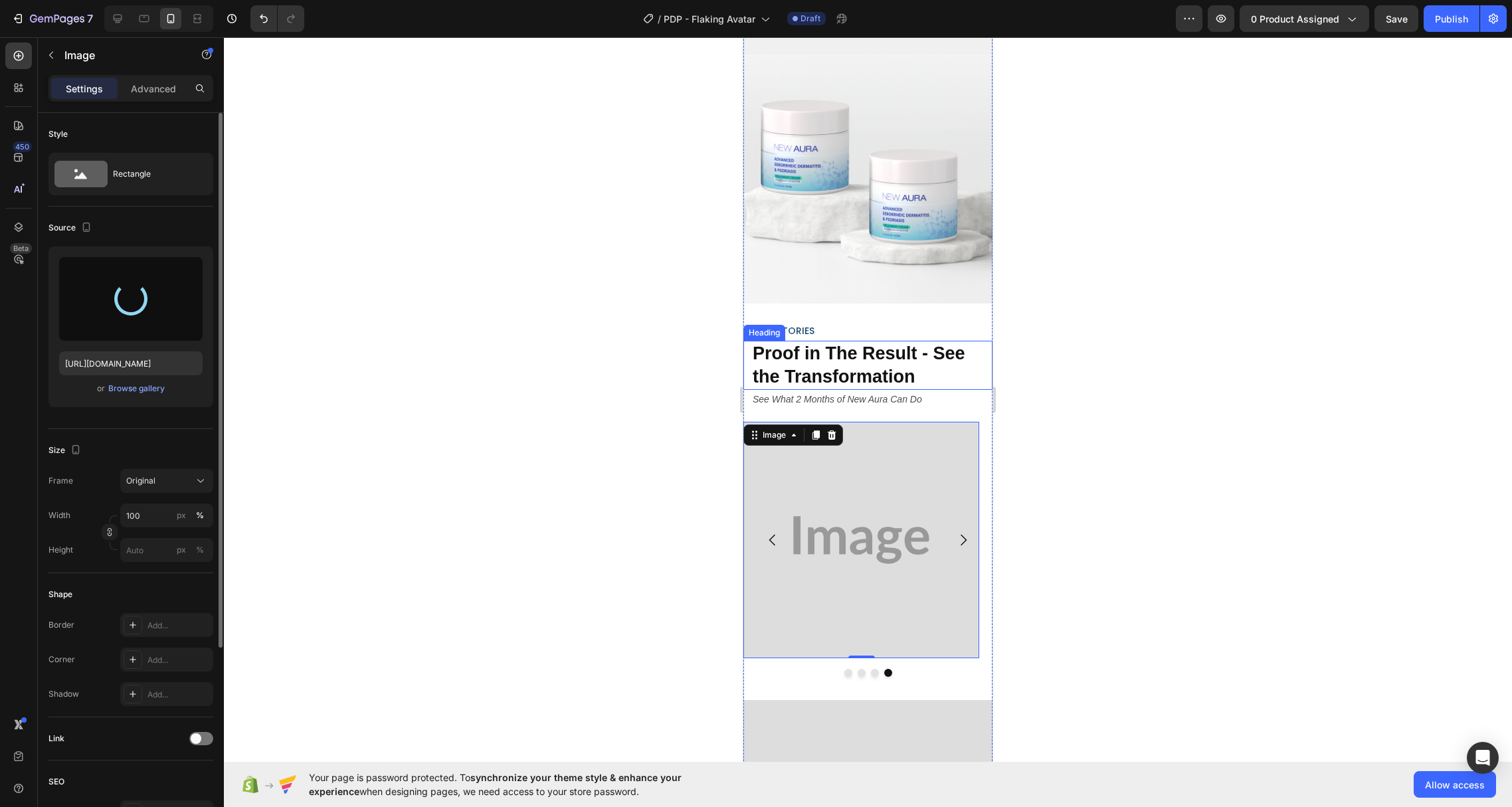
type input "[URL][DOMAIN_NAME]"
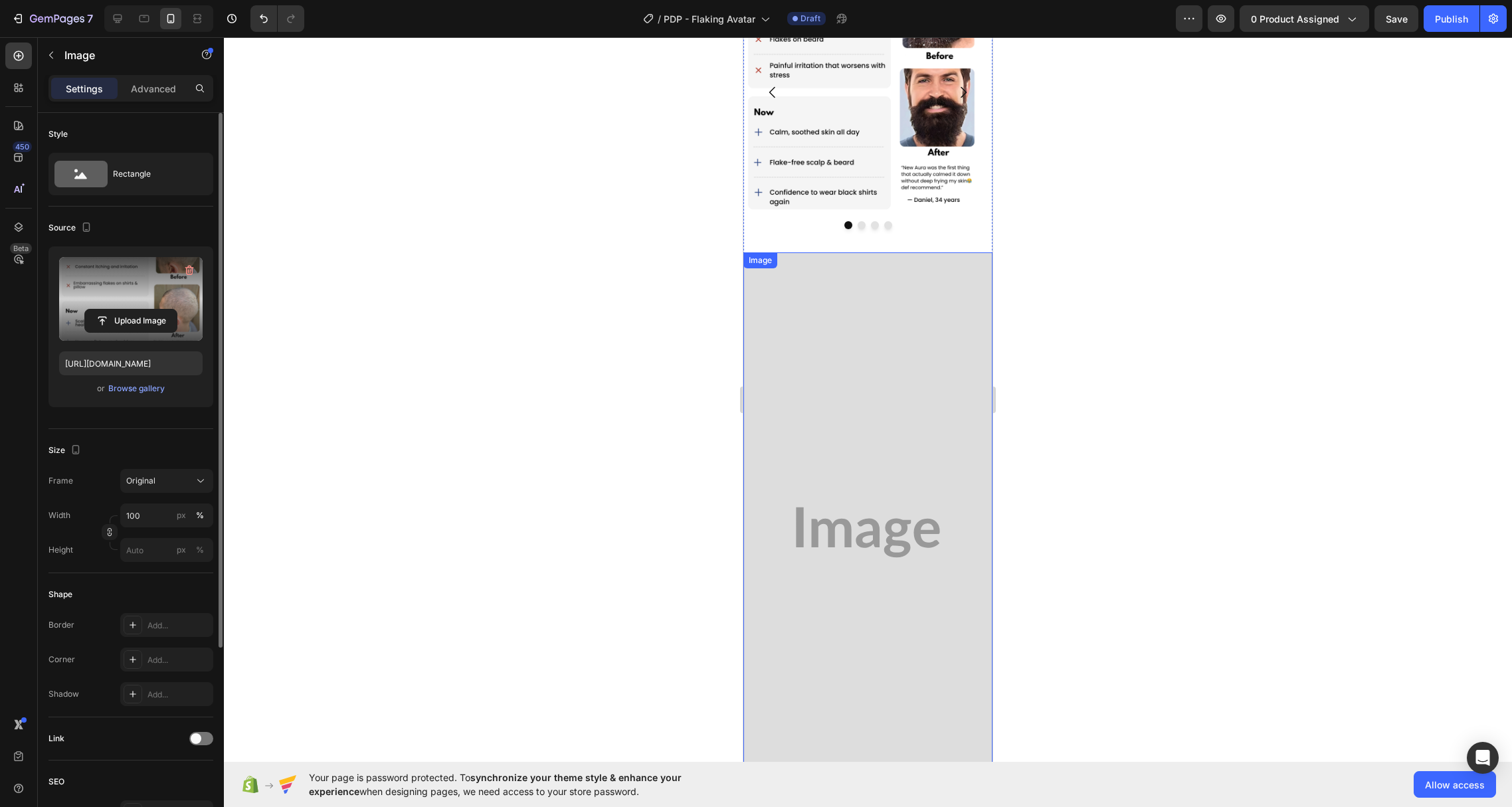
scroll to position [3119, 0]
click at [873, 319] on img at bounding box center [868, 533] width 249 height 561
click at [95, 284] on label at bounding box center [131, 299] width 144 height 83
click at [95, 310] on input "file" at bounding box center [131, 321] width 91 height 22
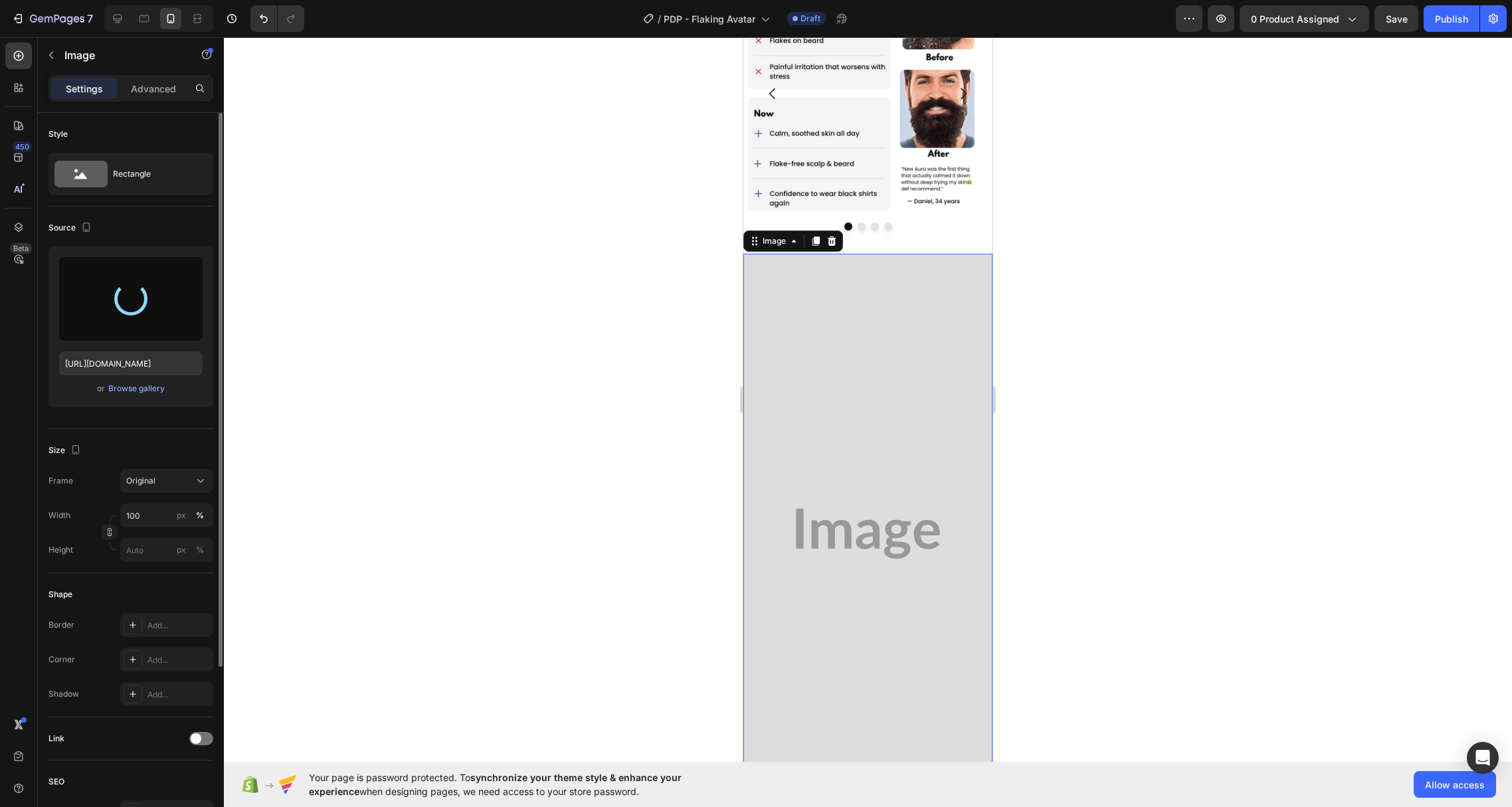
type input "[URL][DOMAIN_NAME]"
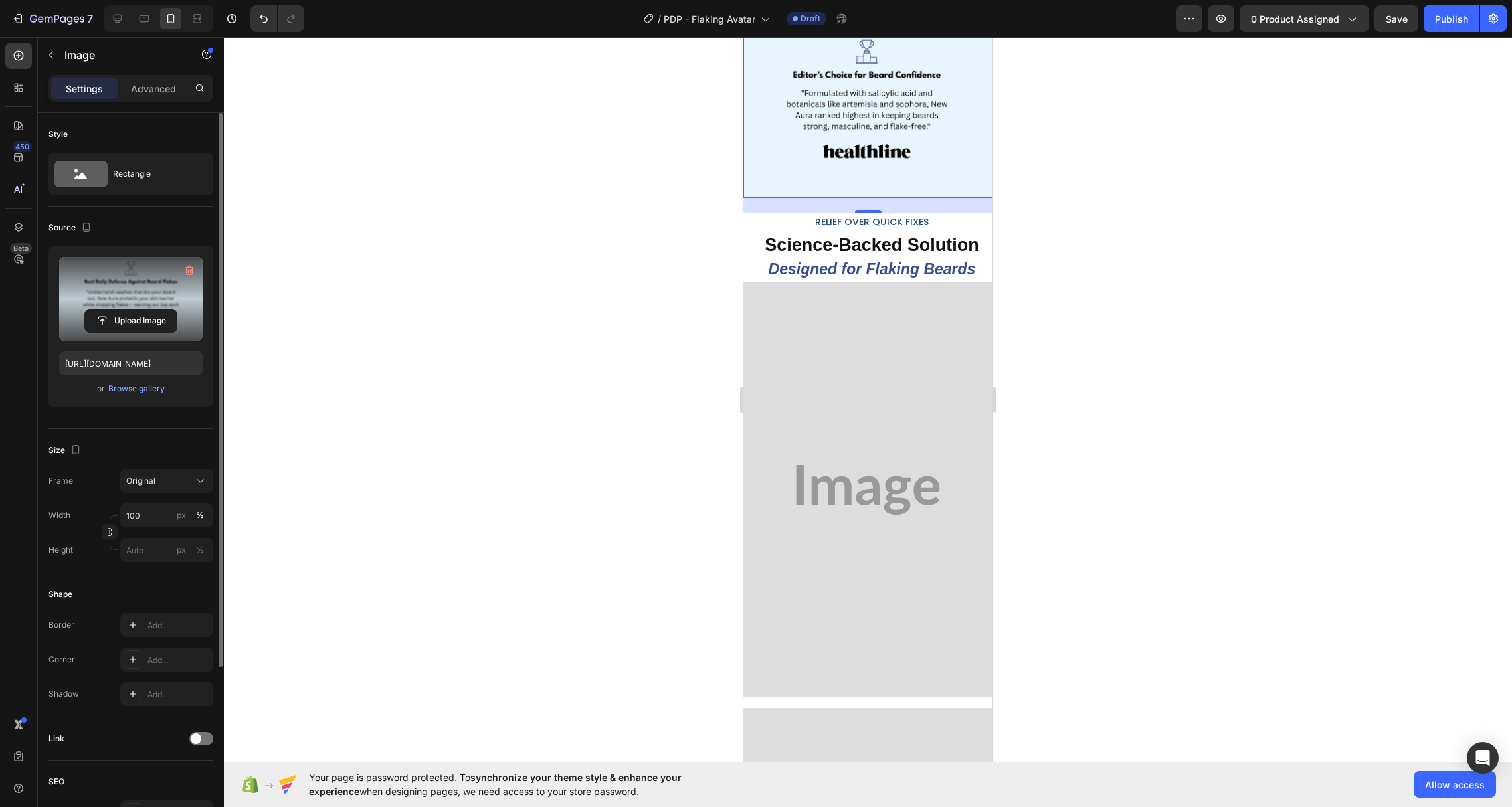
scroll to position [3711, 0]
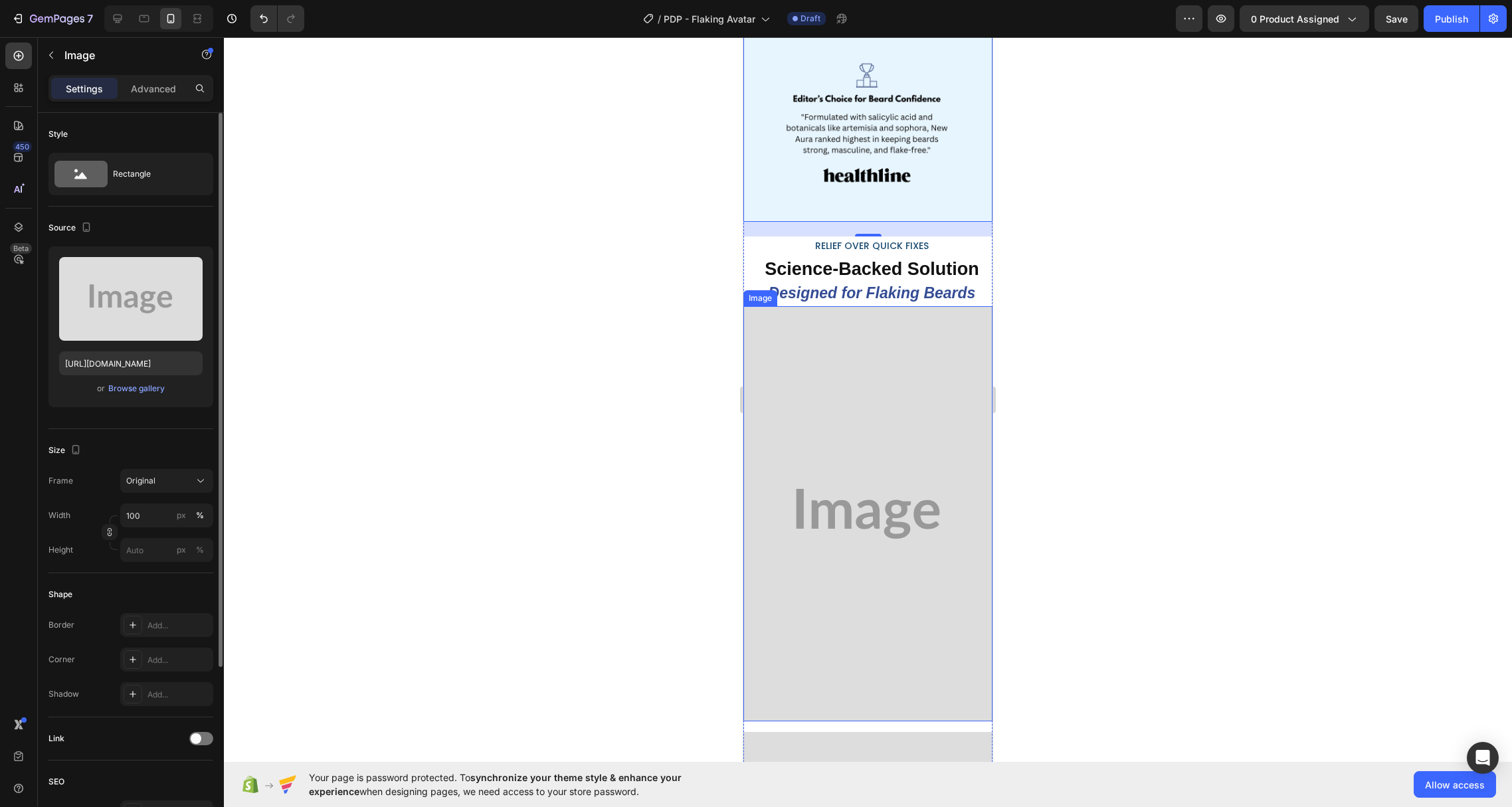
click at [955, 386] on img at bounding box center [868, 514] width 249 height 416
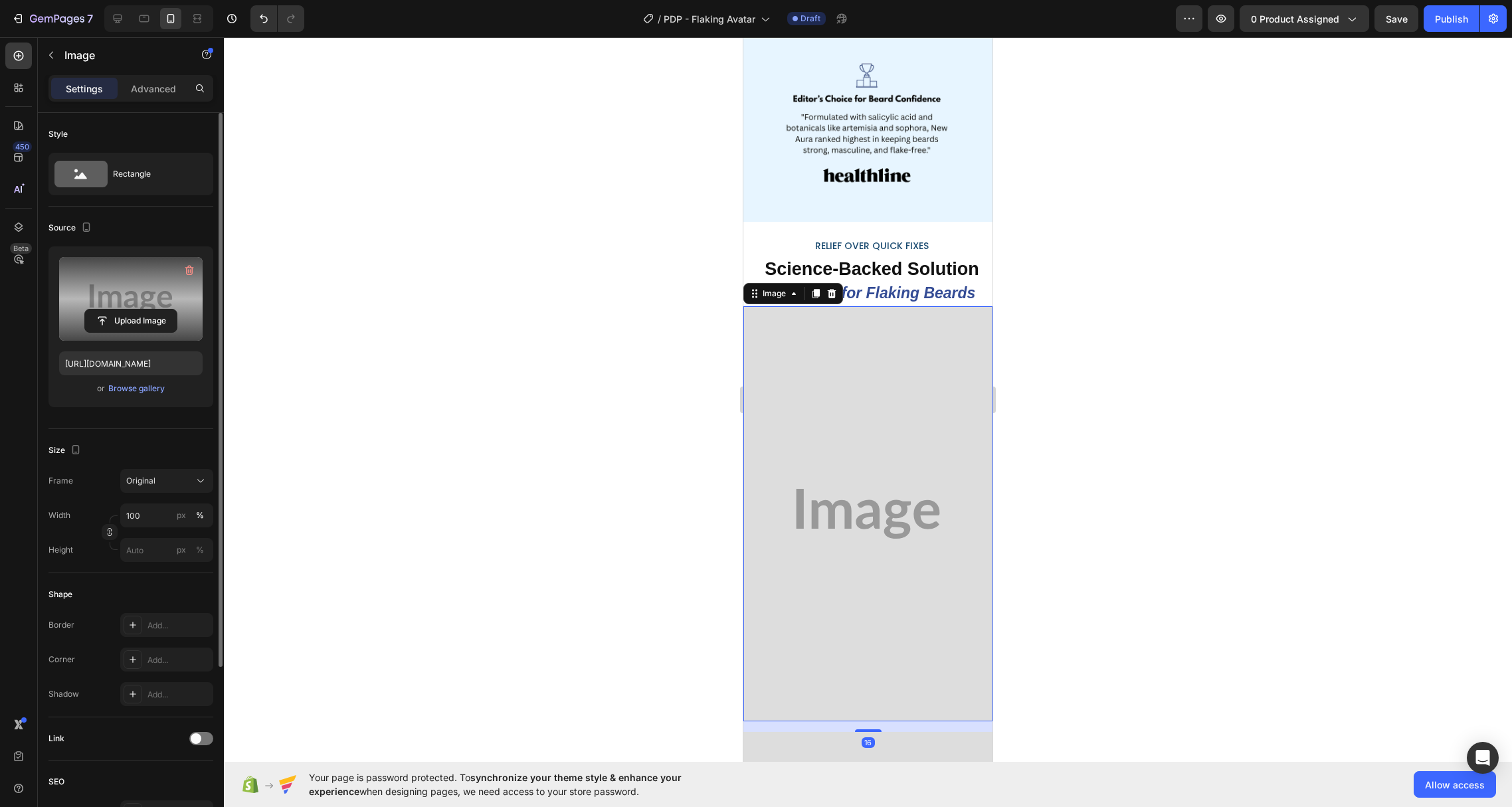
click at [117, 272] on label at bounding box center [131, 299] width 144 height 83
click at [117, 310] on input "file" at bounding box center [131, 321] width 91 height 22
click at [139, 283] on label at bounding box center [131, 299] width 144 height 83
click at [139, 310] on input "file" at bounding box center [131, 321] width 91 height 22
type input "[URL][DOMAIN_NAME]"
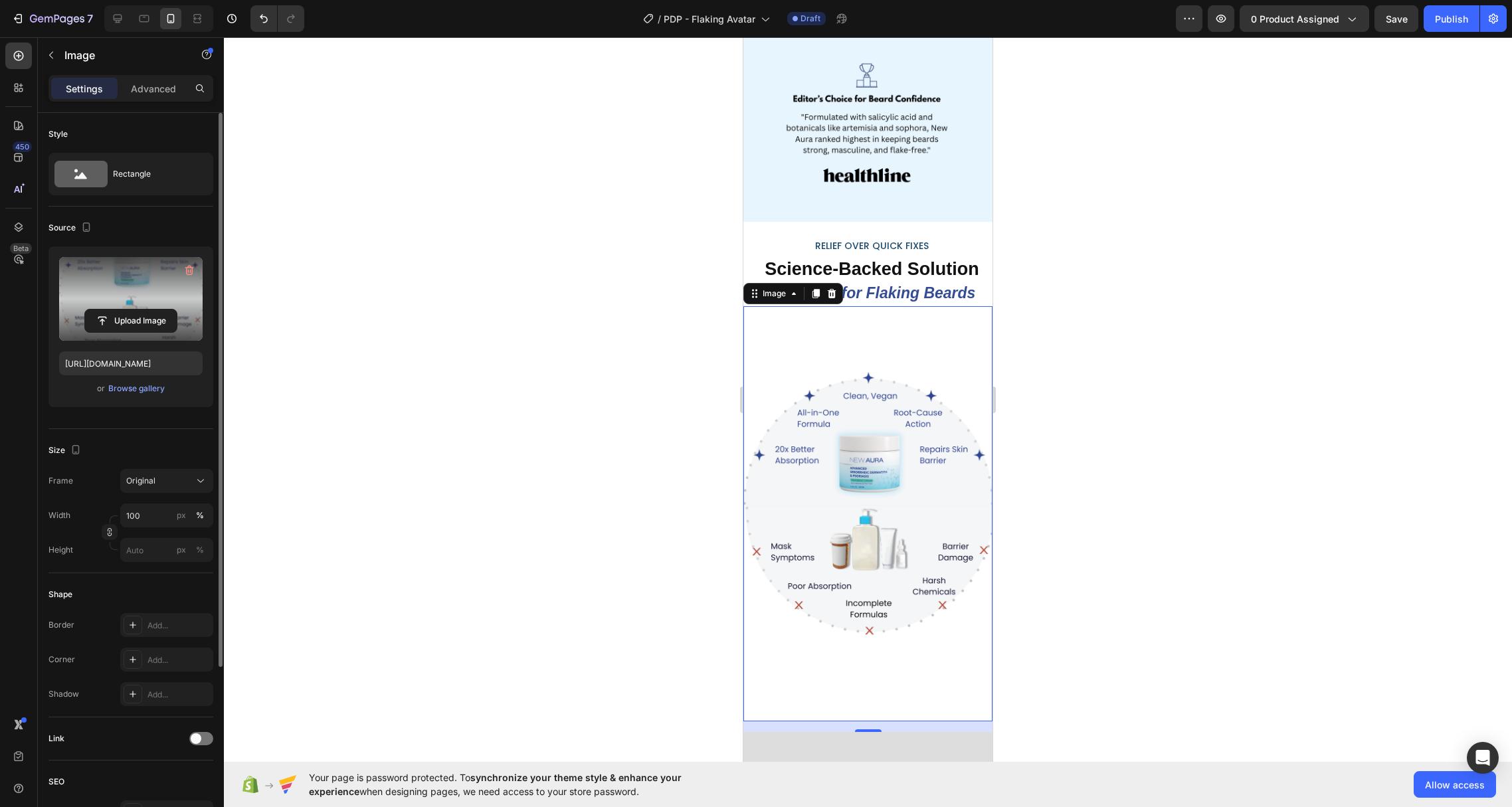
click at [1052, 418] on div at bounding box center [868, 422] width 1288 height 770
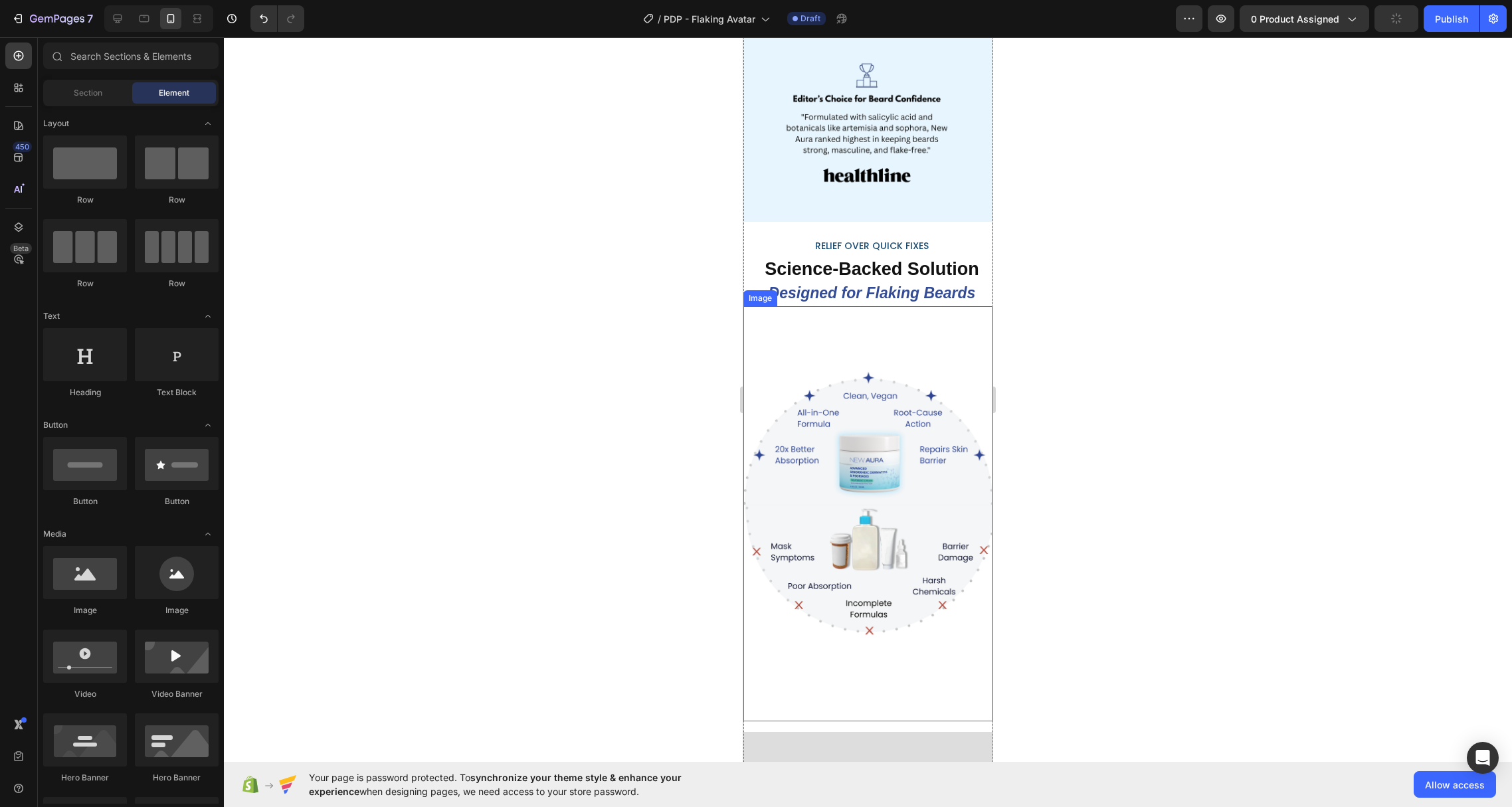
scroll to position [3639, 0]
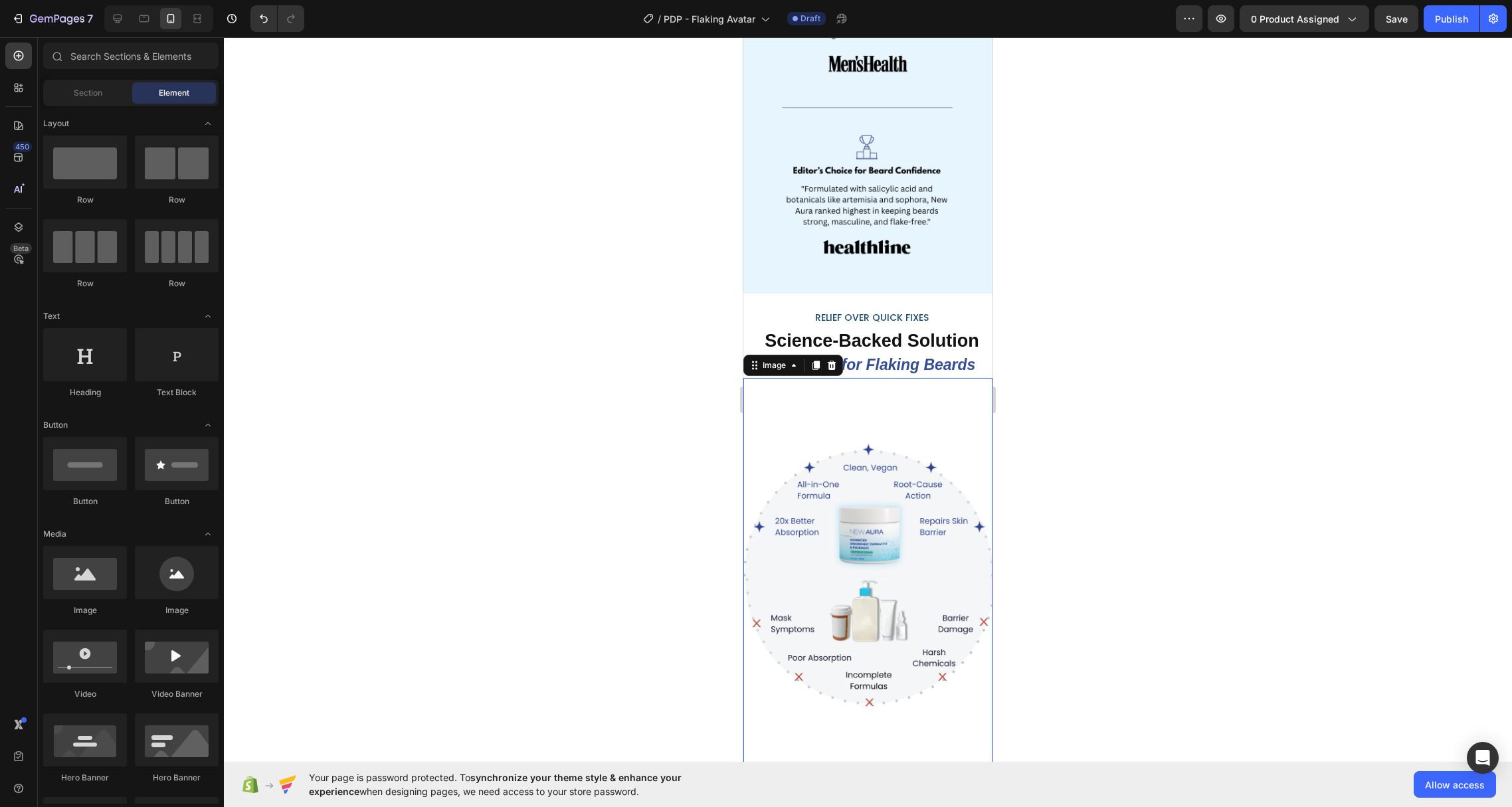
click at [938, 396] on img at bounding box center [868, 586] width 249 height 416
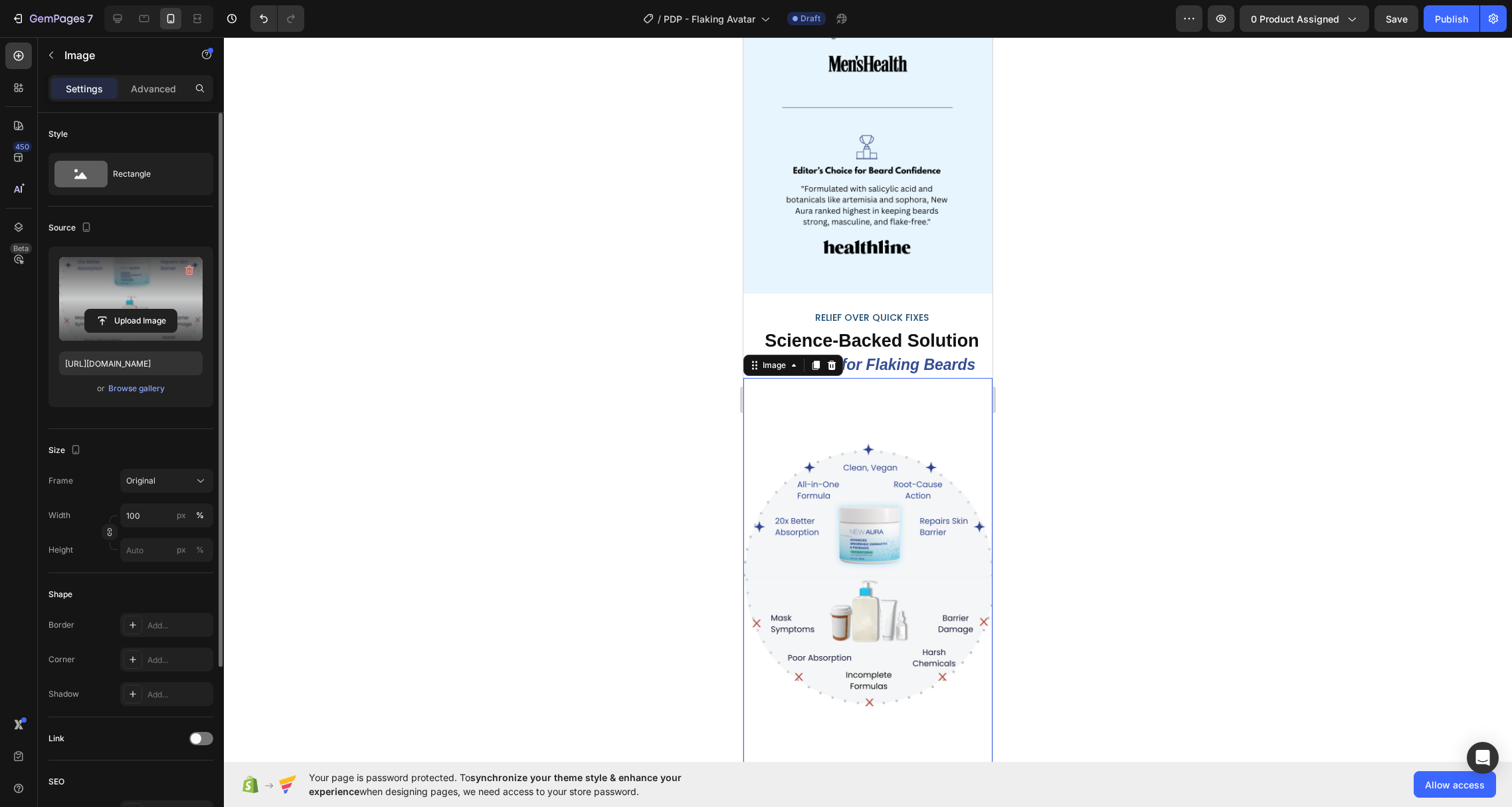
click at [141, 280] on label at bounding box center [131, 299] width 144 height 83
click at [141, 310] on input "file" at bounding box center [131, 321] width 91 height 22
type input "[URL][DOMAIN_NAME]"
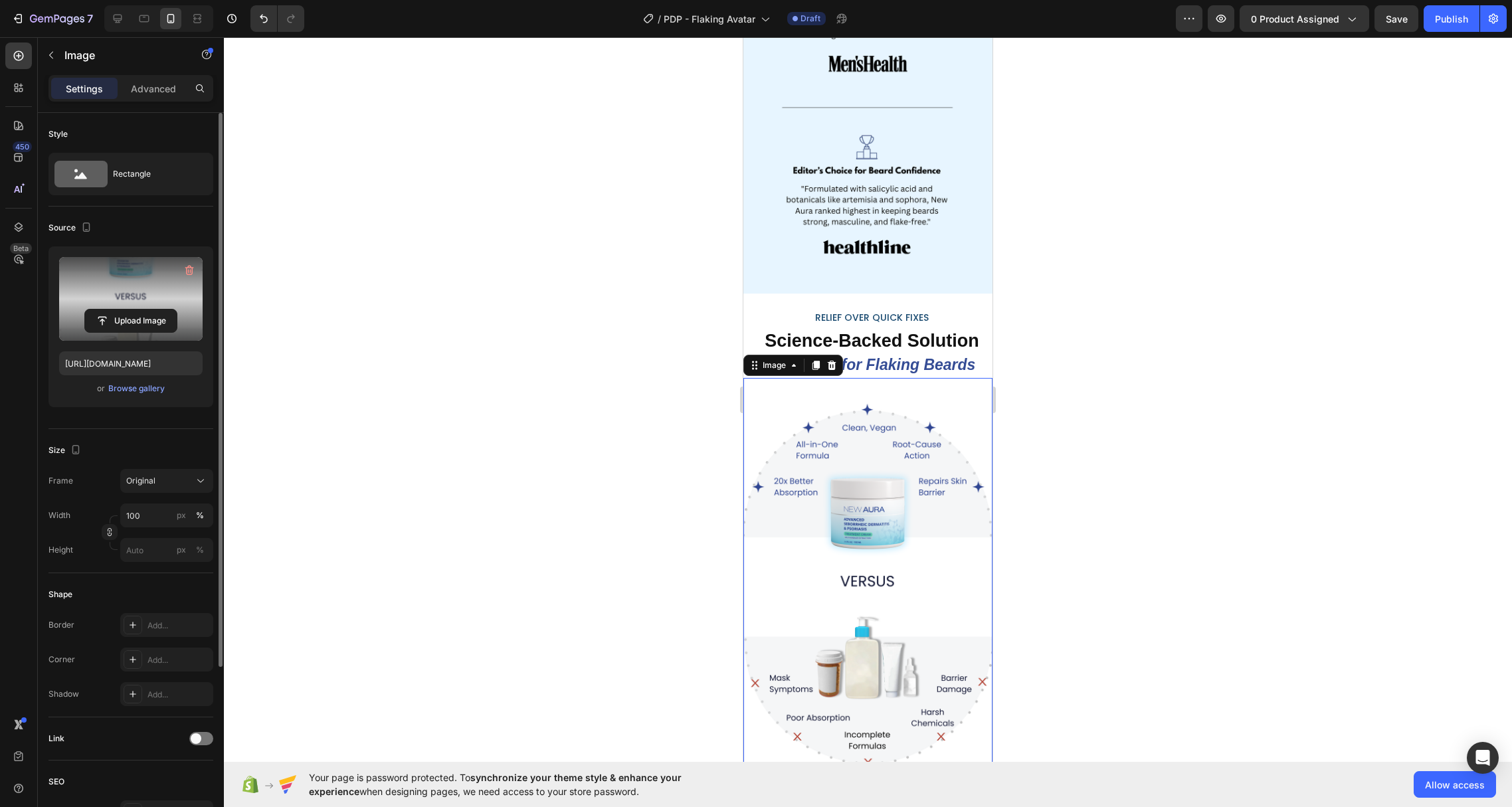
click at [1131, 351] on div at bounding box center [868, 422] width 1288 height 770
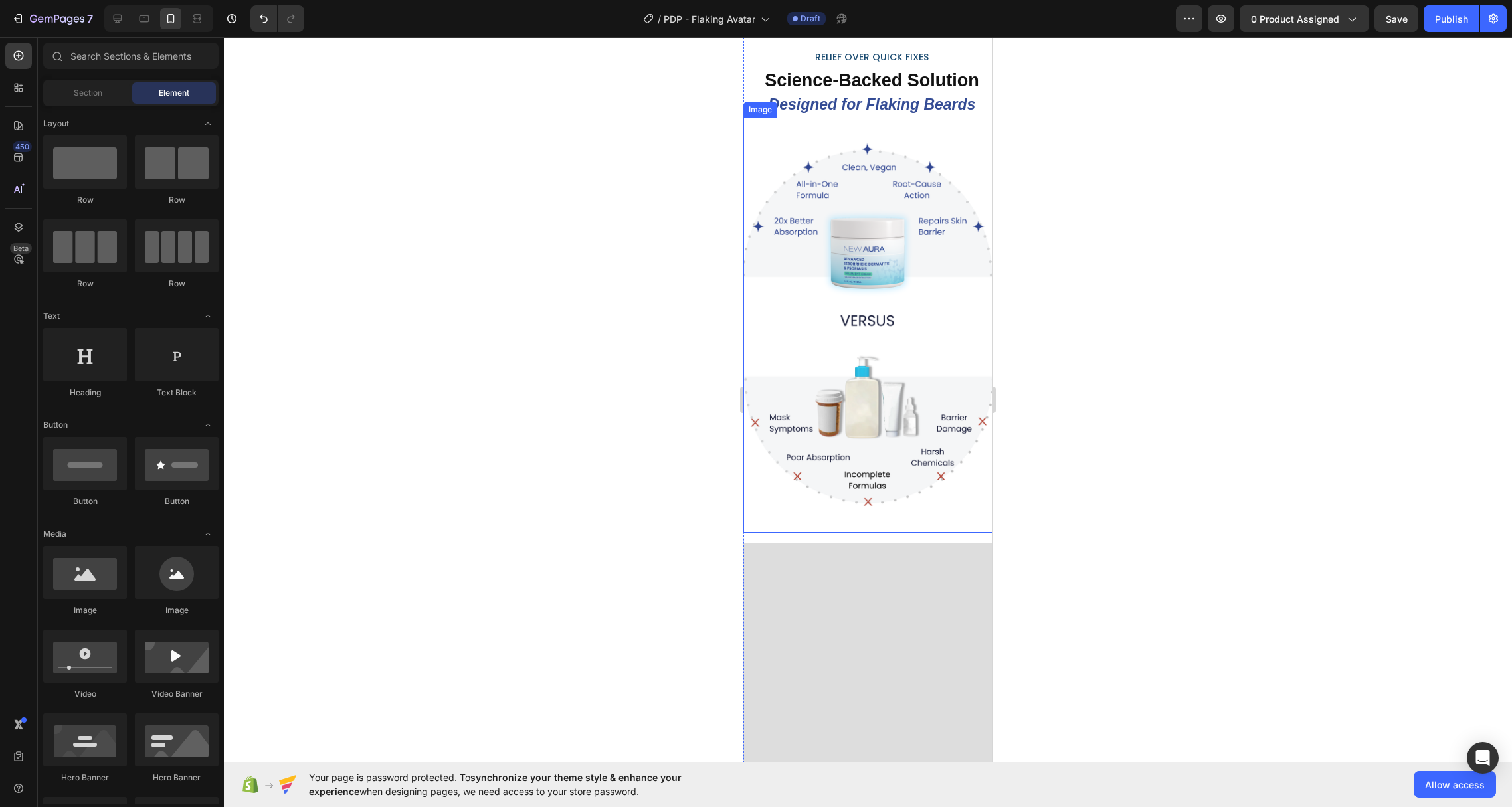
scroll to position [3914, 0]
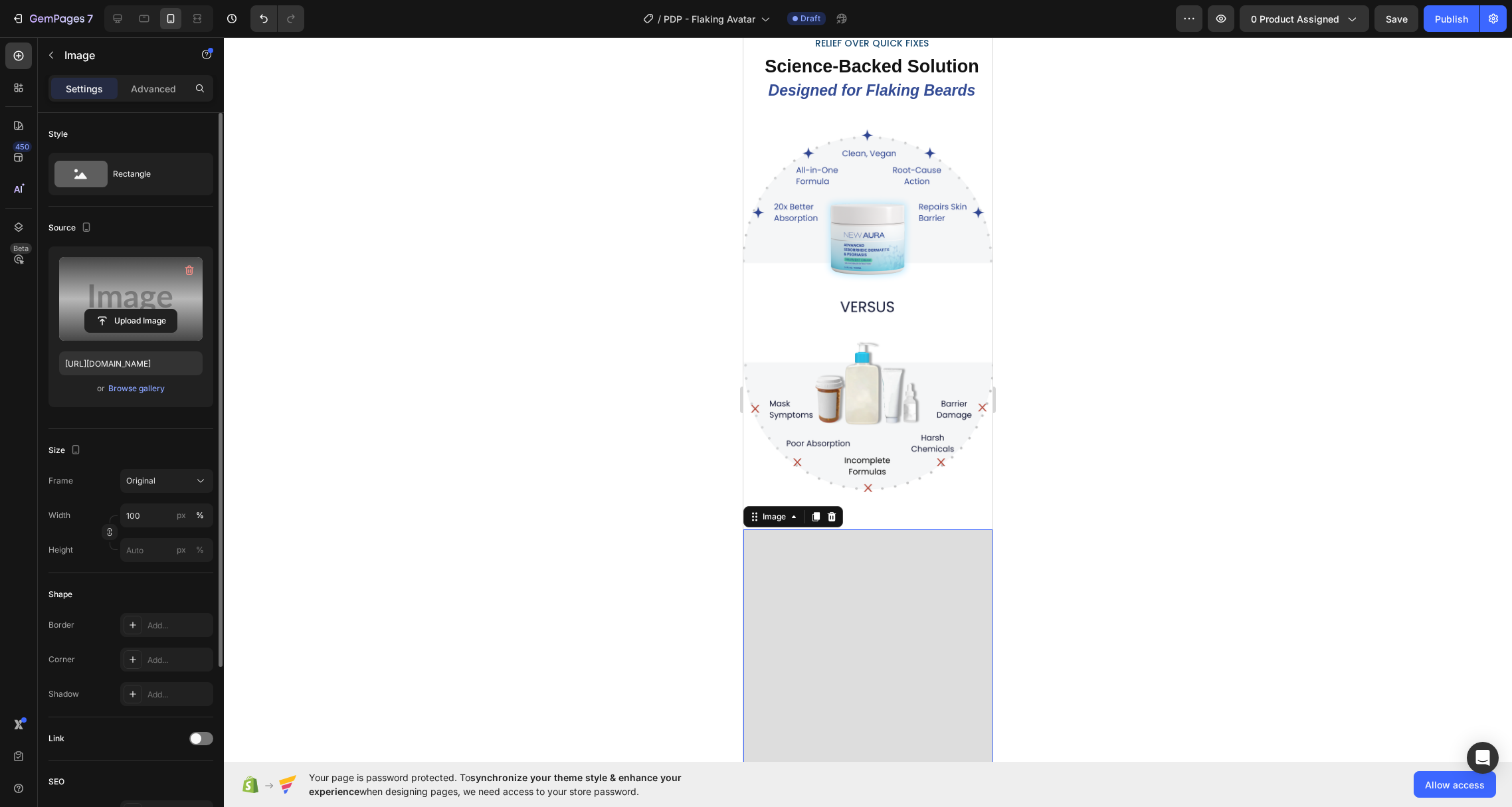
click at [106, 271] on label at bounding box center [131, 299] width 144 height 83
click at [106, 310] on input "file" at bounding box center [131, 321] width 91 height 22
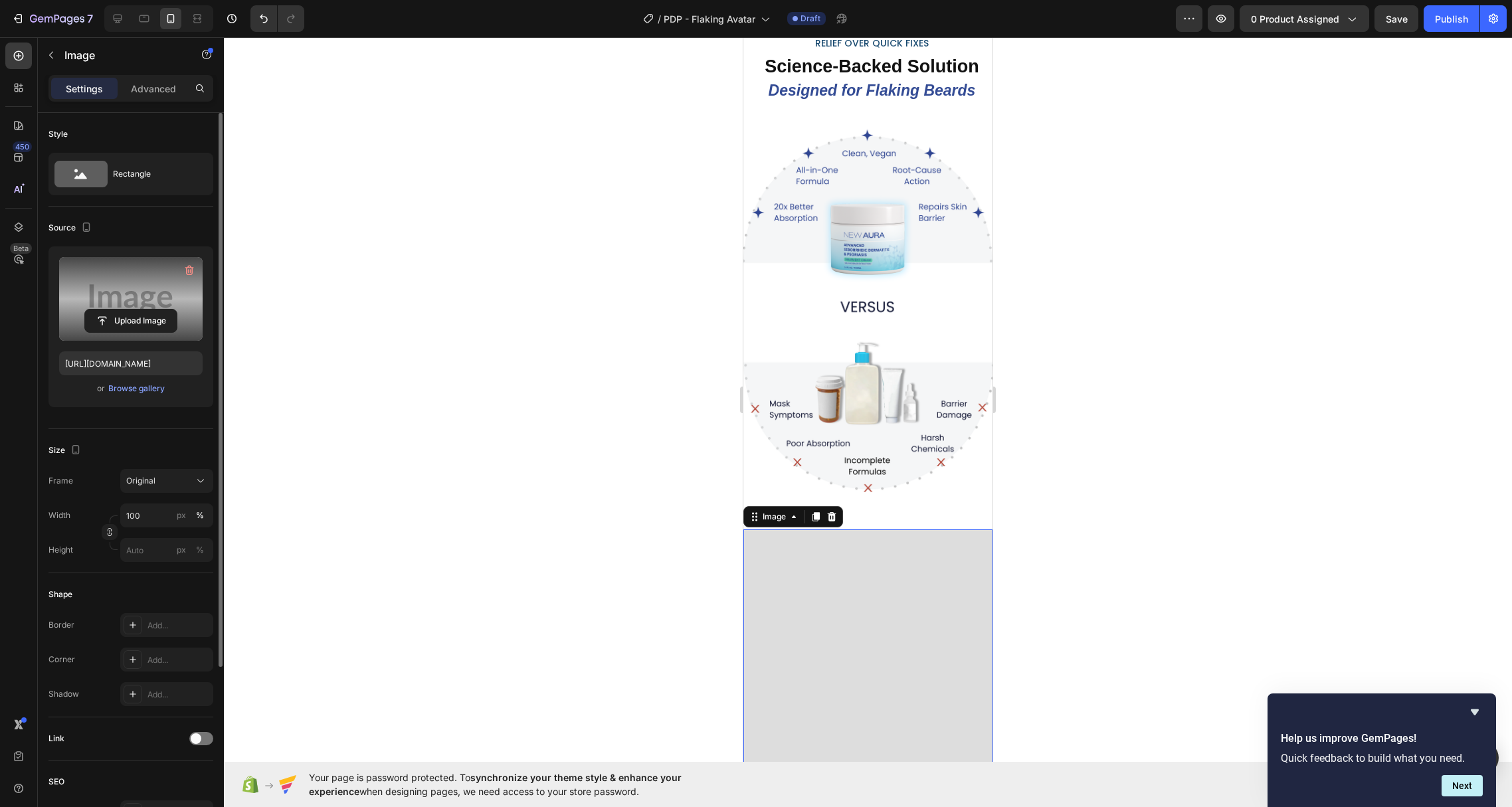
click at [127, 280] on label at bounding box center [131, 299] width 144 height 83
click at [127, 310] on input "file" at bounding box center [131, 321] width 91 height 22
type input "[URL][DOMAIN_NAME]"
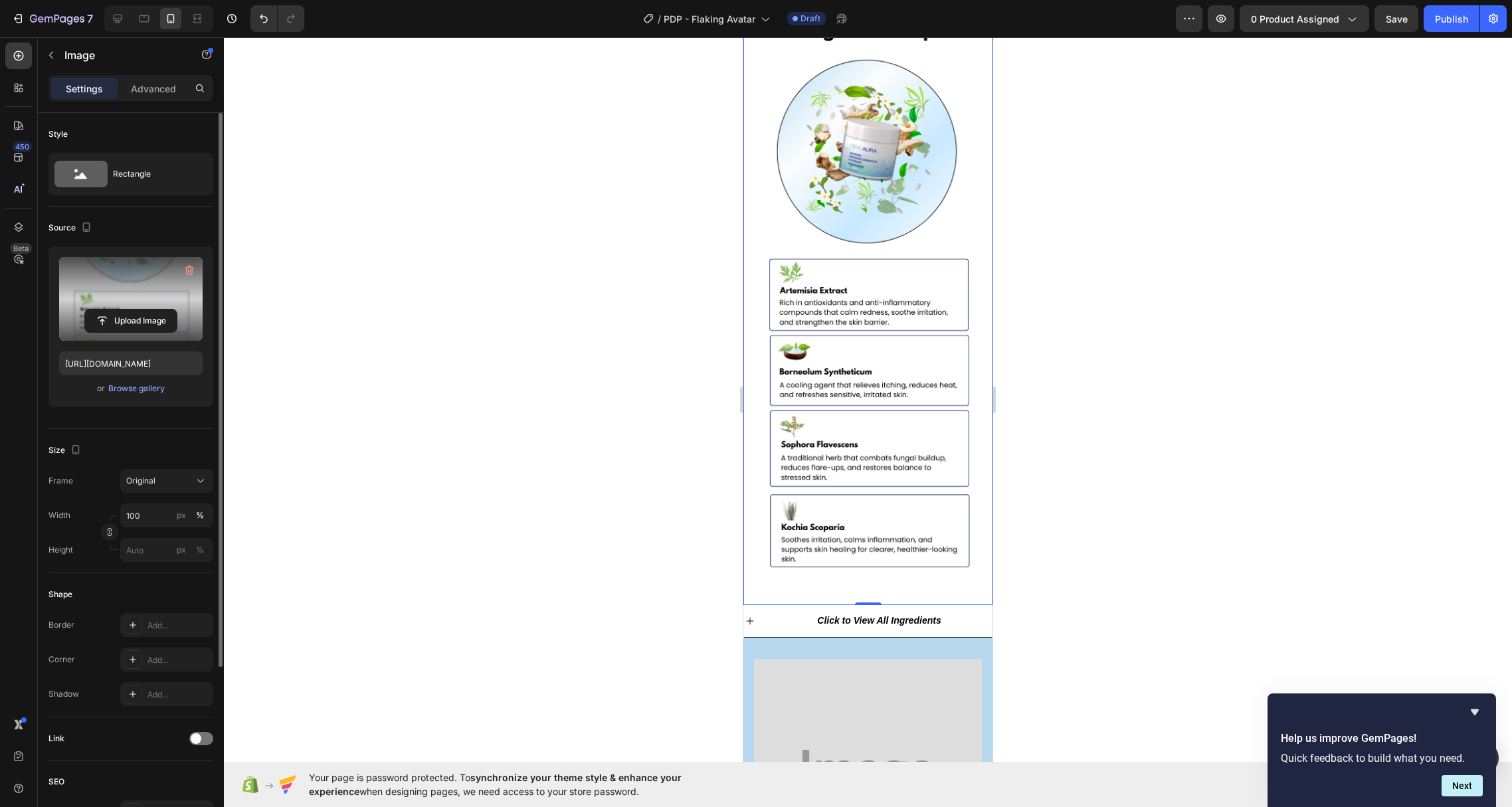
scroll to position [4506, 0]
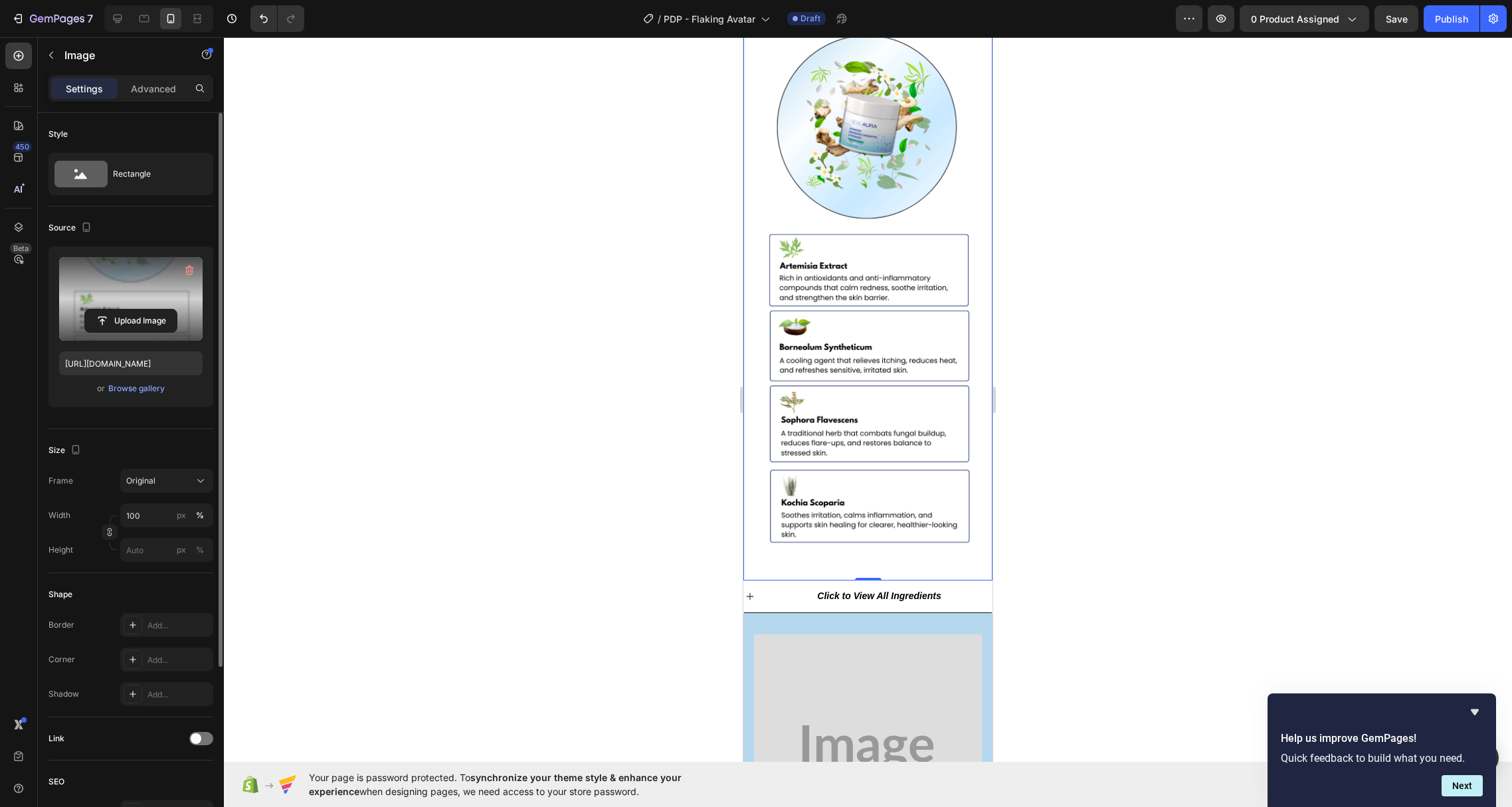
click at [849, 590] on icon "Click to View All Ingredients" at bounding box center [879, 595] width 124 height 10
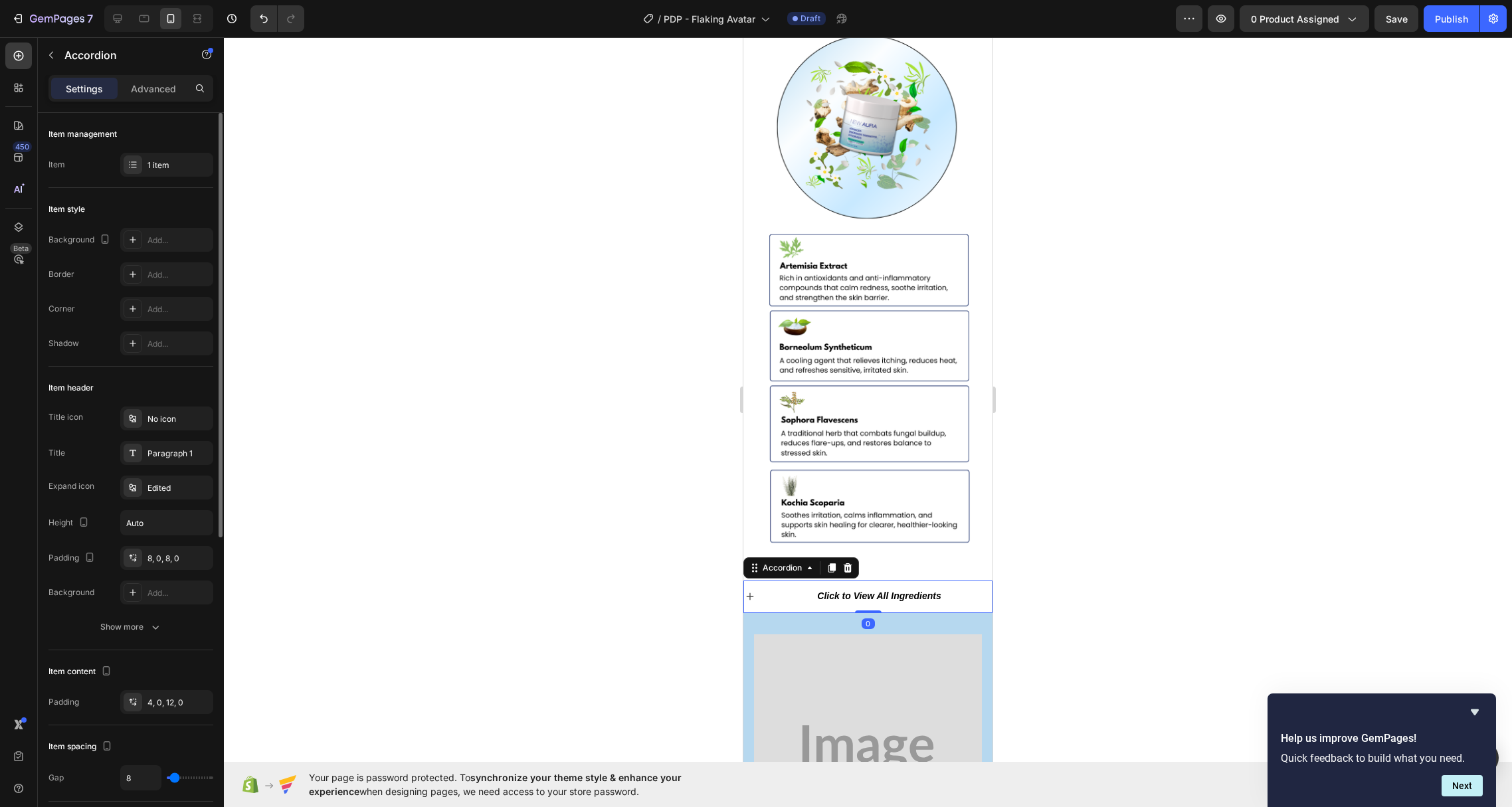
click at [757, 581] on div "Click to View All Ingredients" at bounding box center [868, 597] width 248 height 32
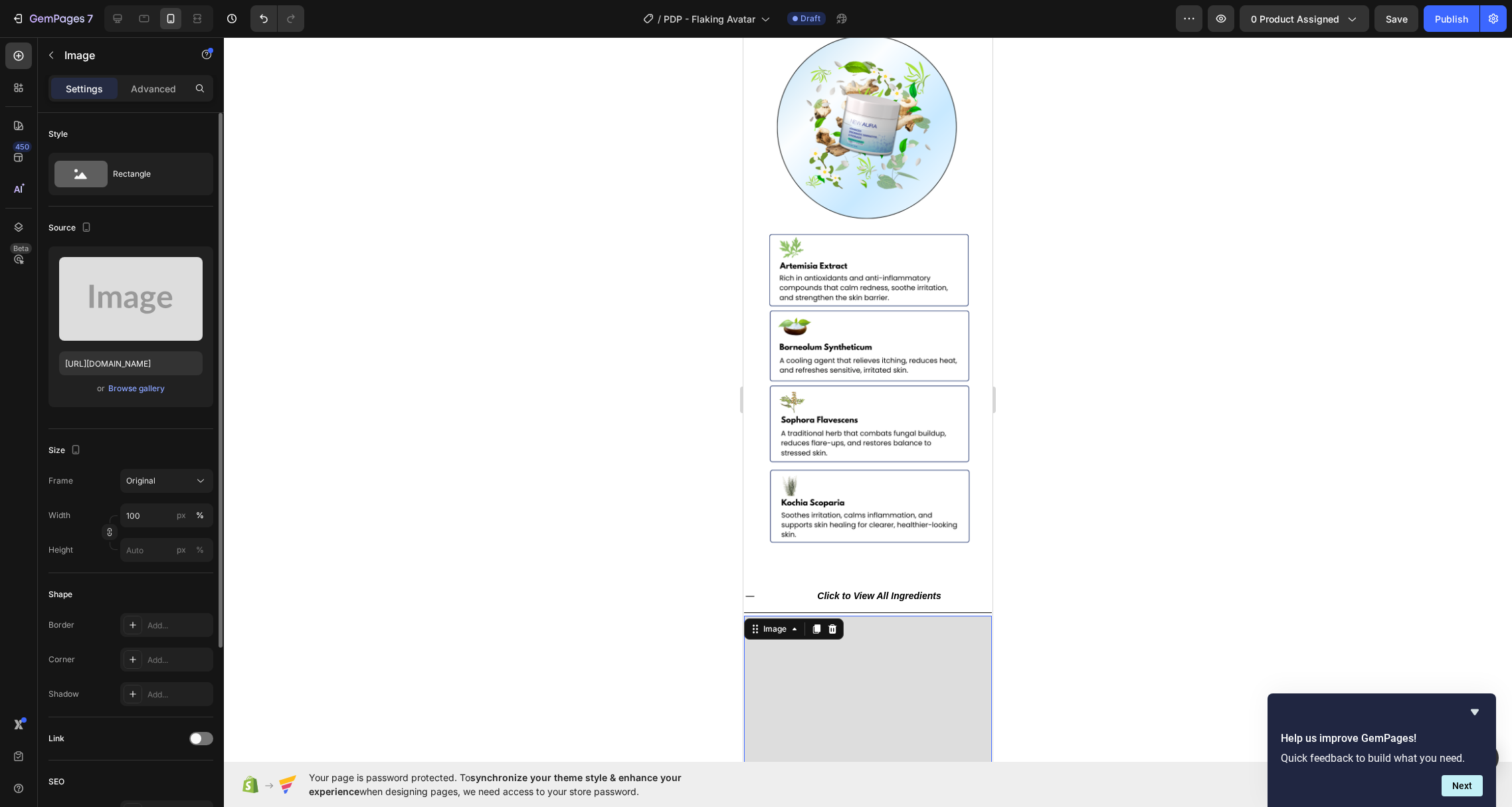
click at [151, 298] on label at bounding box center [131, 299] width 144 height 83
click at [151, 310] on input "file" at bounding box center [131, 321] width 91 height 22
type input "[URL][DOMAIN_NAME]"
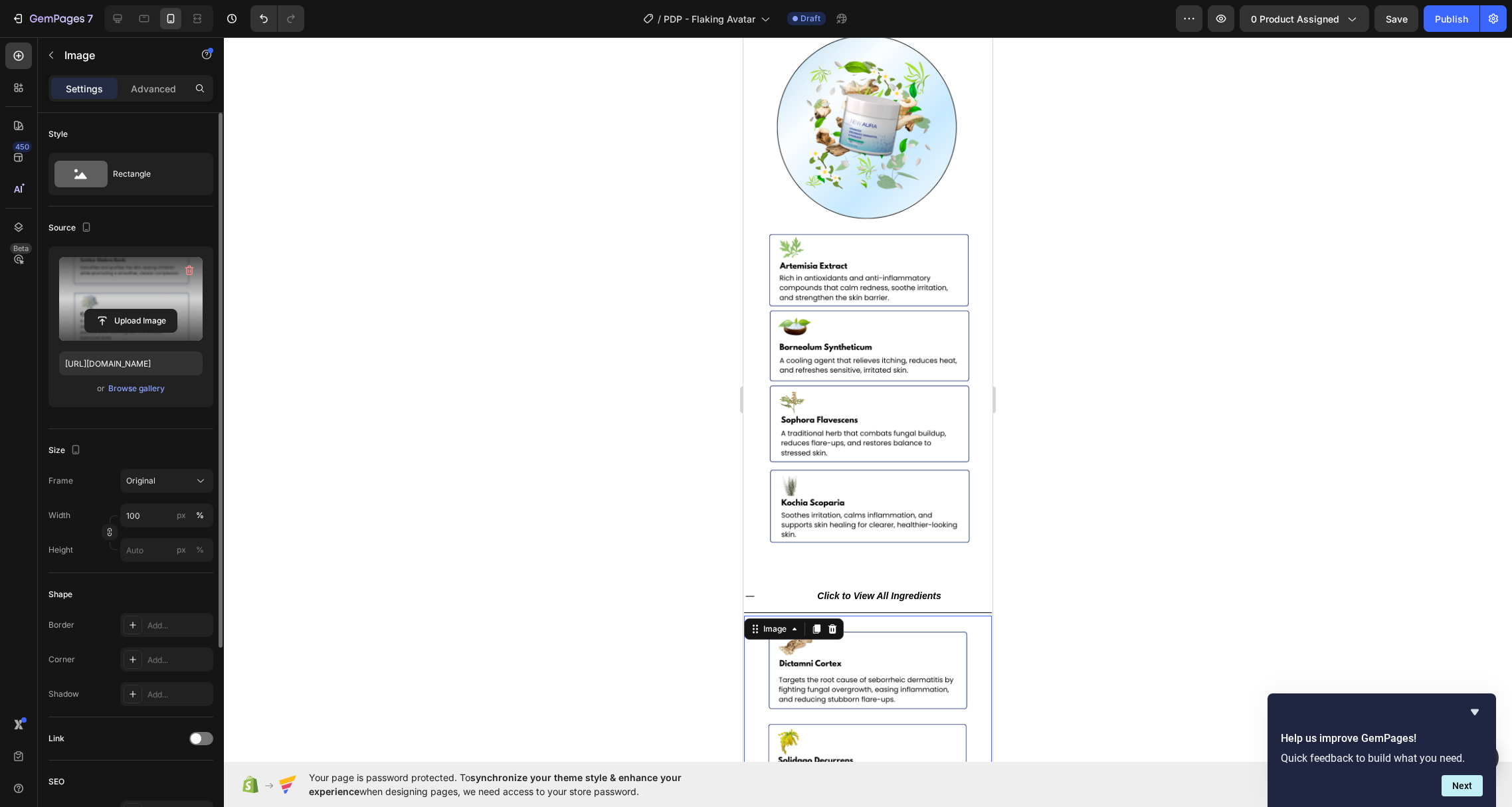
click at [1184, 341] on div at bounding box center [868, 422] width 1288 height 770
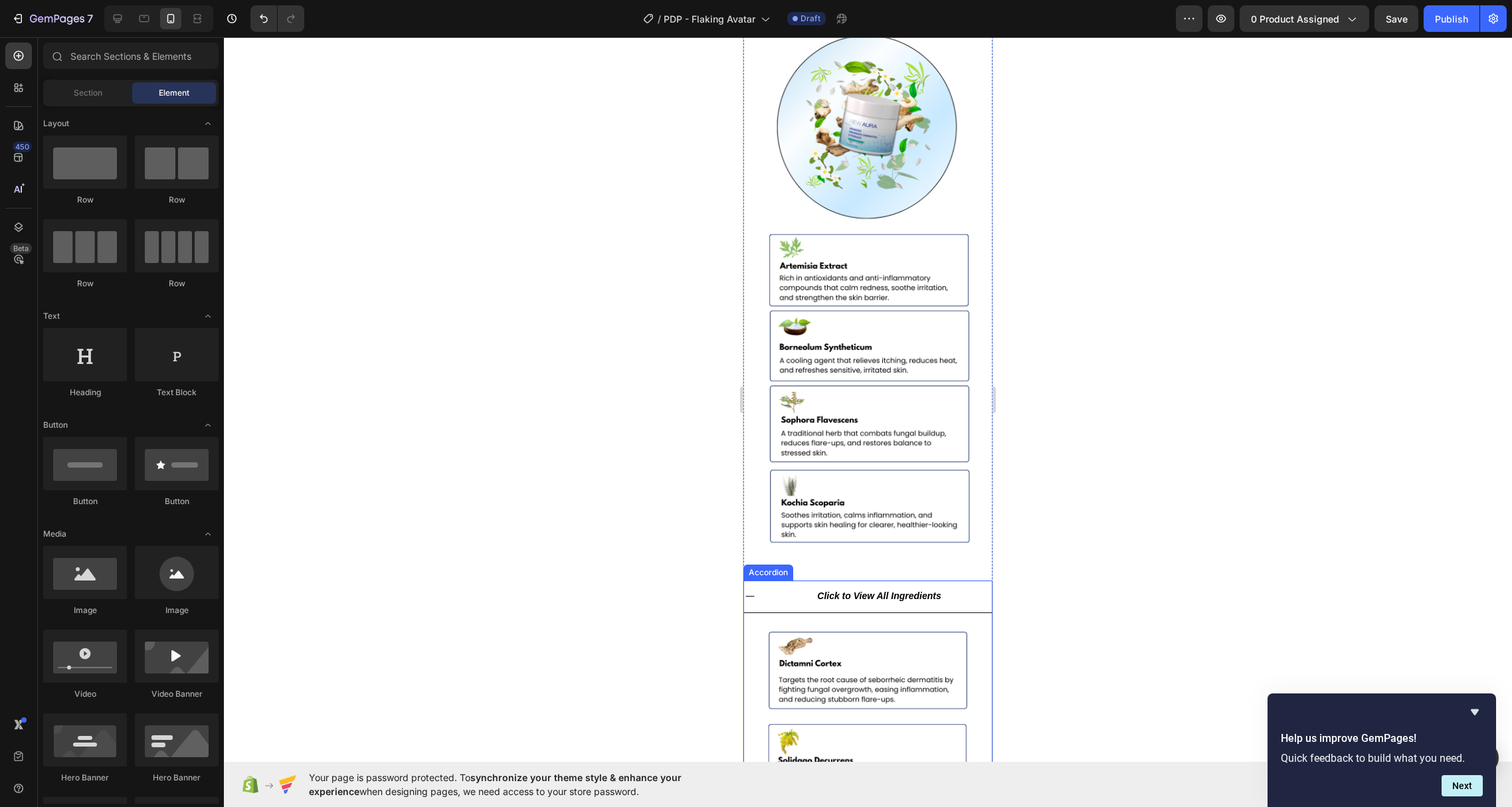
click at [752, 596] on icon at bounding box center [750, 597] width 10 height 2
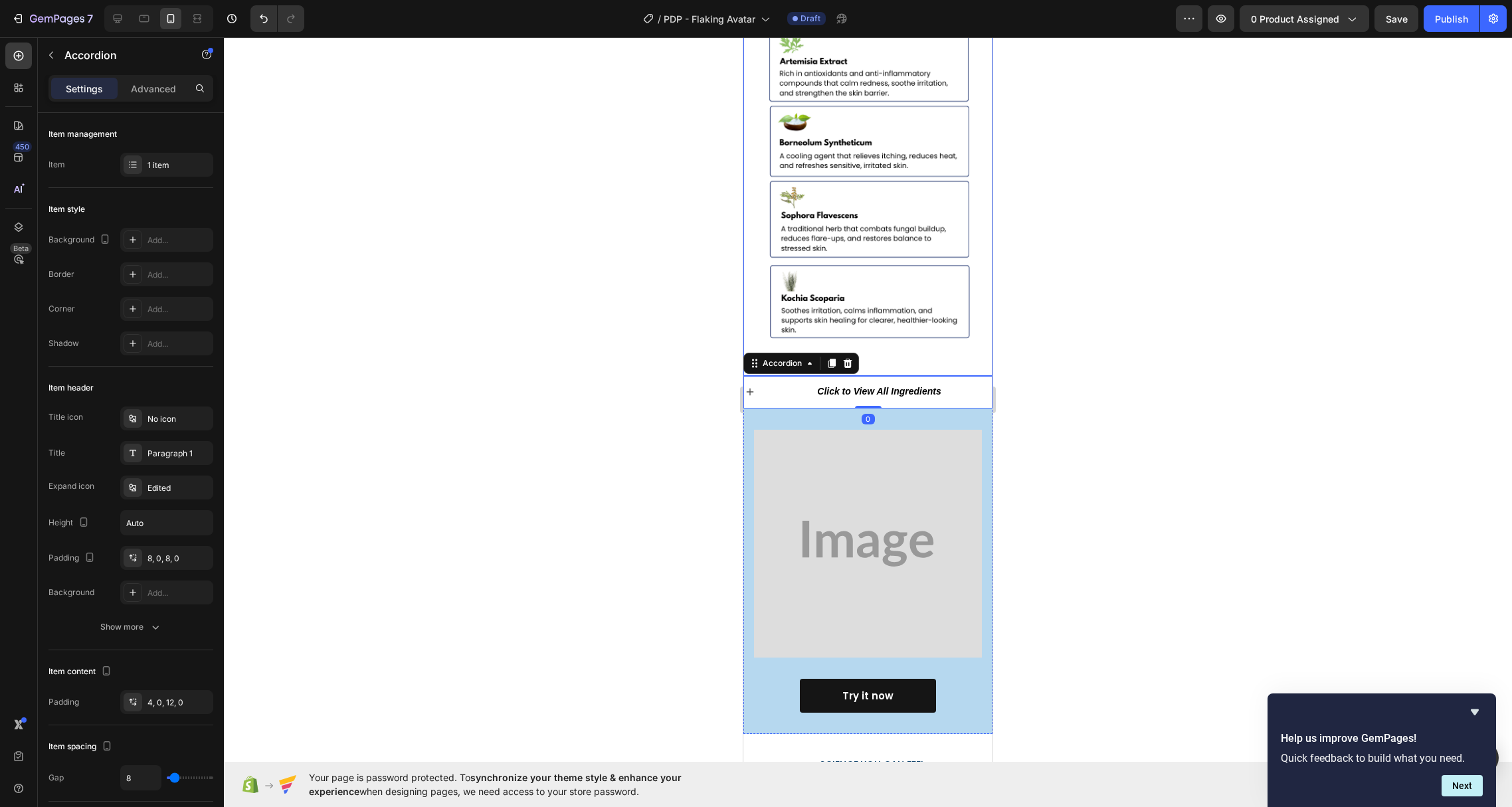
scroll to position [4782, 0]
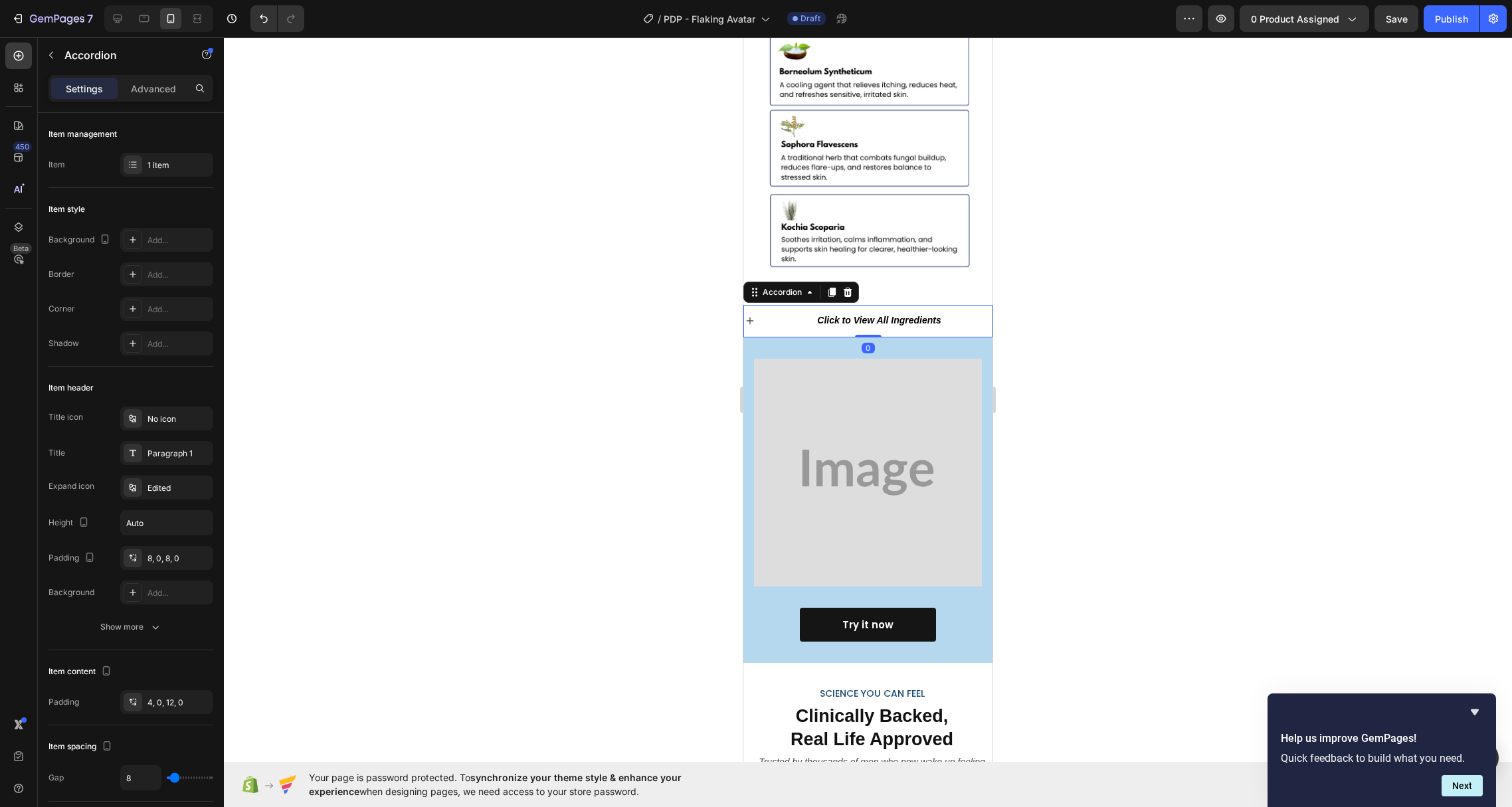
click at [590, 408] on div at bounding box center [868, 422] width 1288 height 770
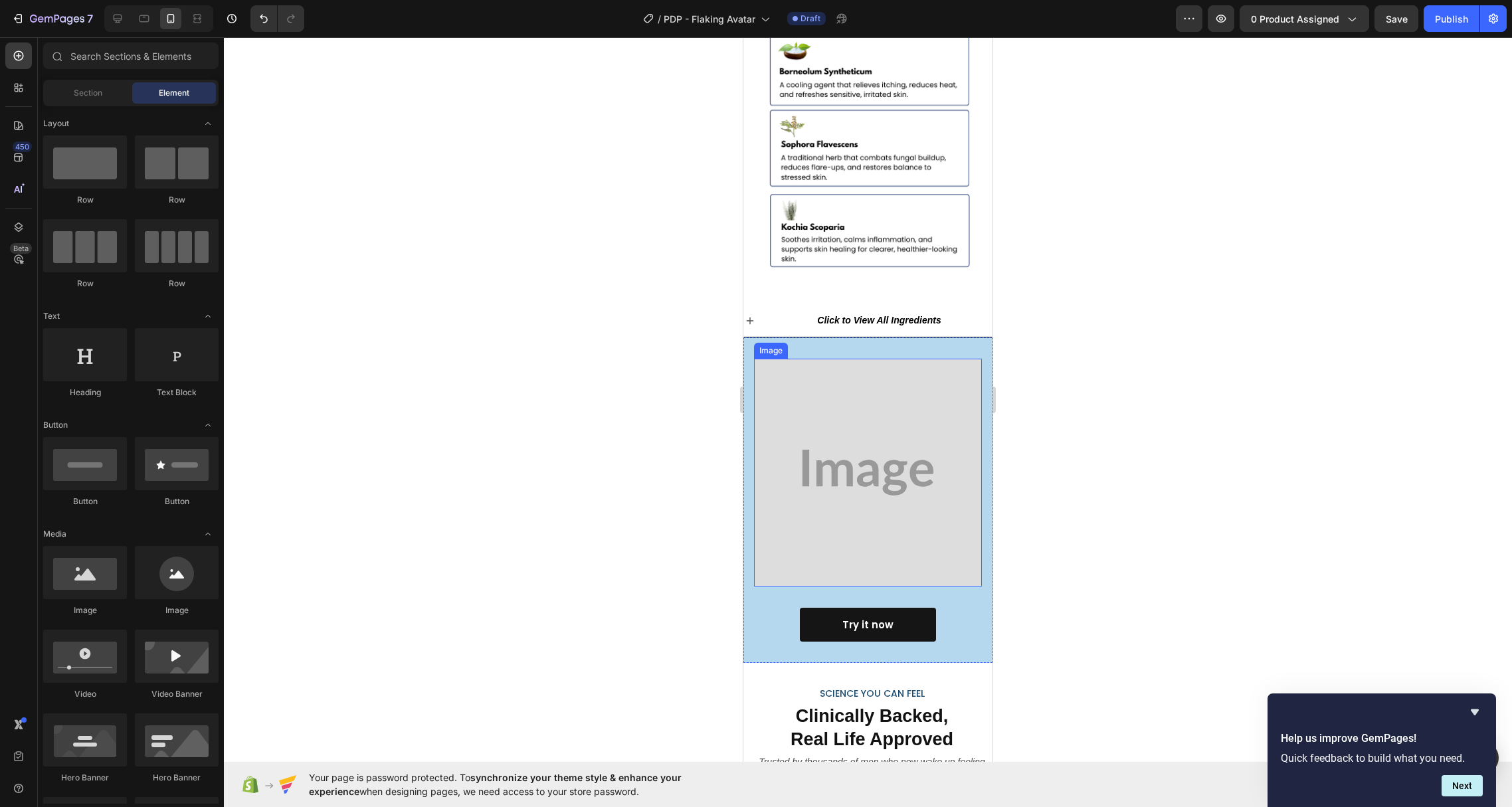
click at [895, 359] on img at bounding box center [868, 472] width 228 height 228
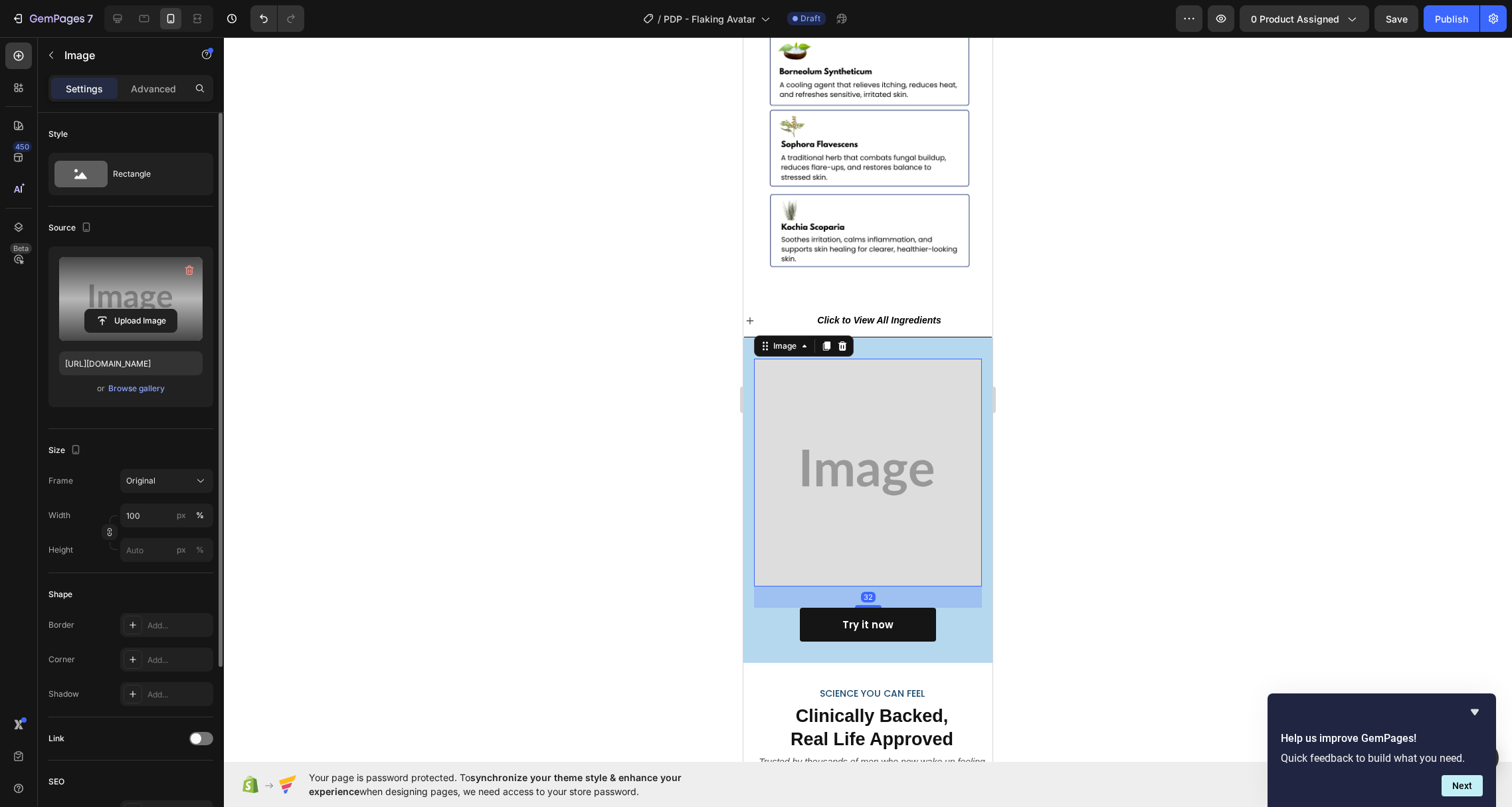
click at [114, 297] on label at bounding box center [131, 299] width 144 height 83
click at [114, 310] on input "file" at bounding box center [131, 321] width 91 height 22
click at [132, 277] on label at bounding box center [131, 299] width 144 height 83
click at [132, 310] on input "file" at bounding box center [131, 321] width 91 height 22
type input "[URL][DOMAIN_NAME]"
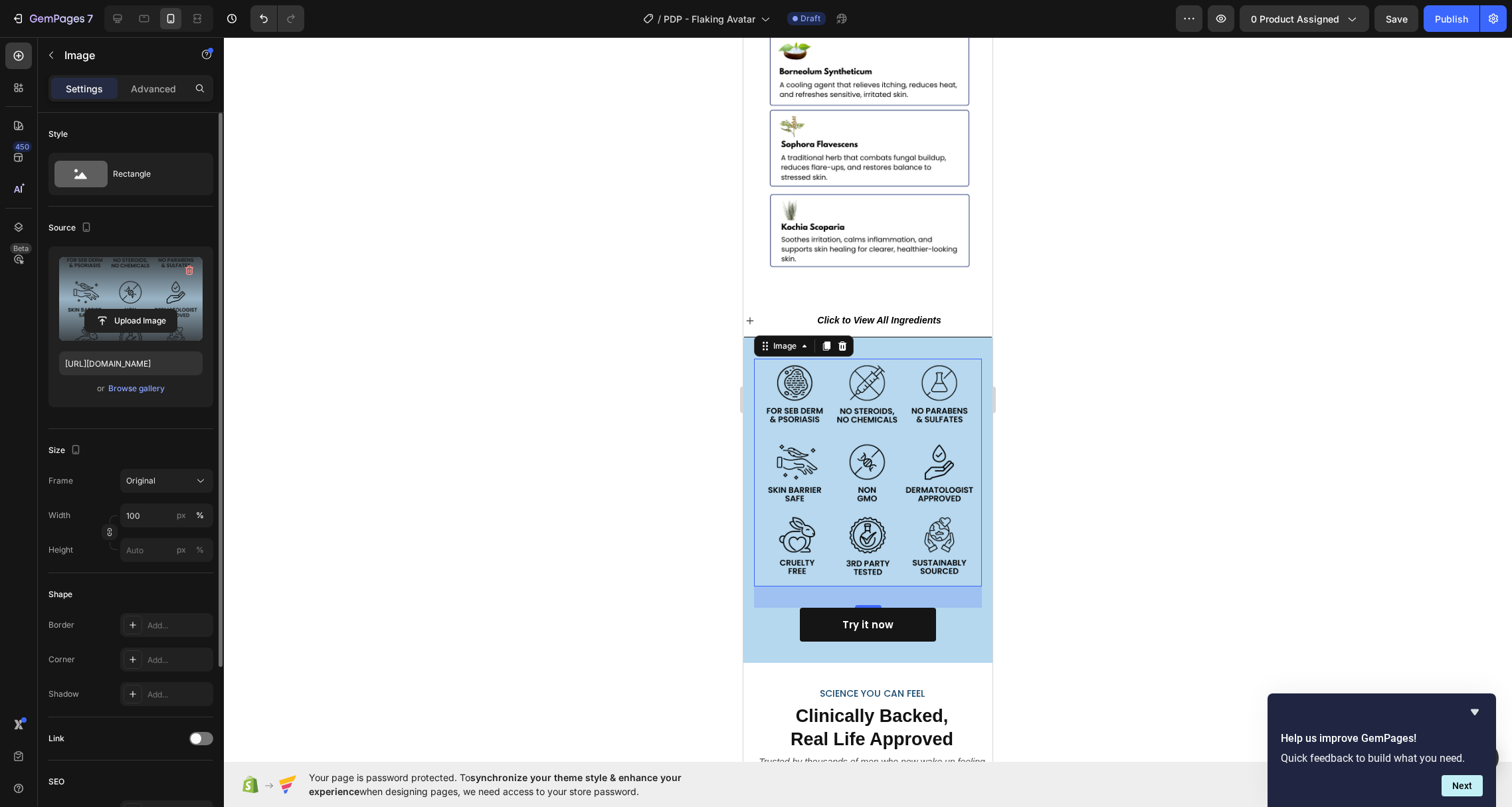
click at [653, 520] on div at bounding box center [868, 422] width 1288 height 770
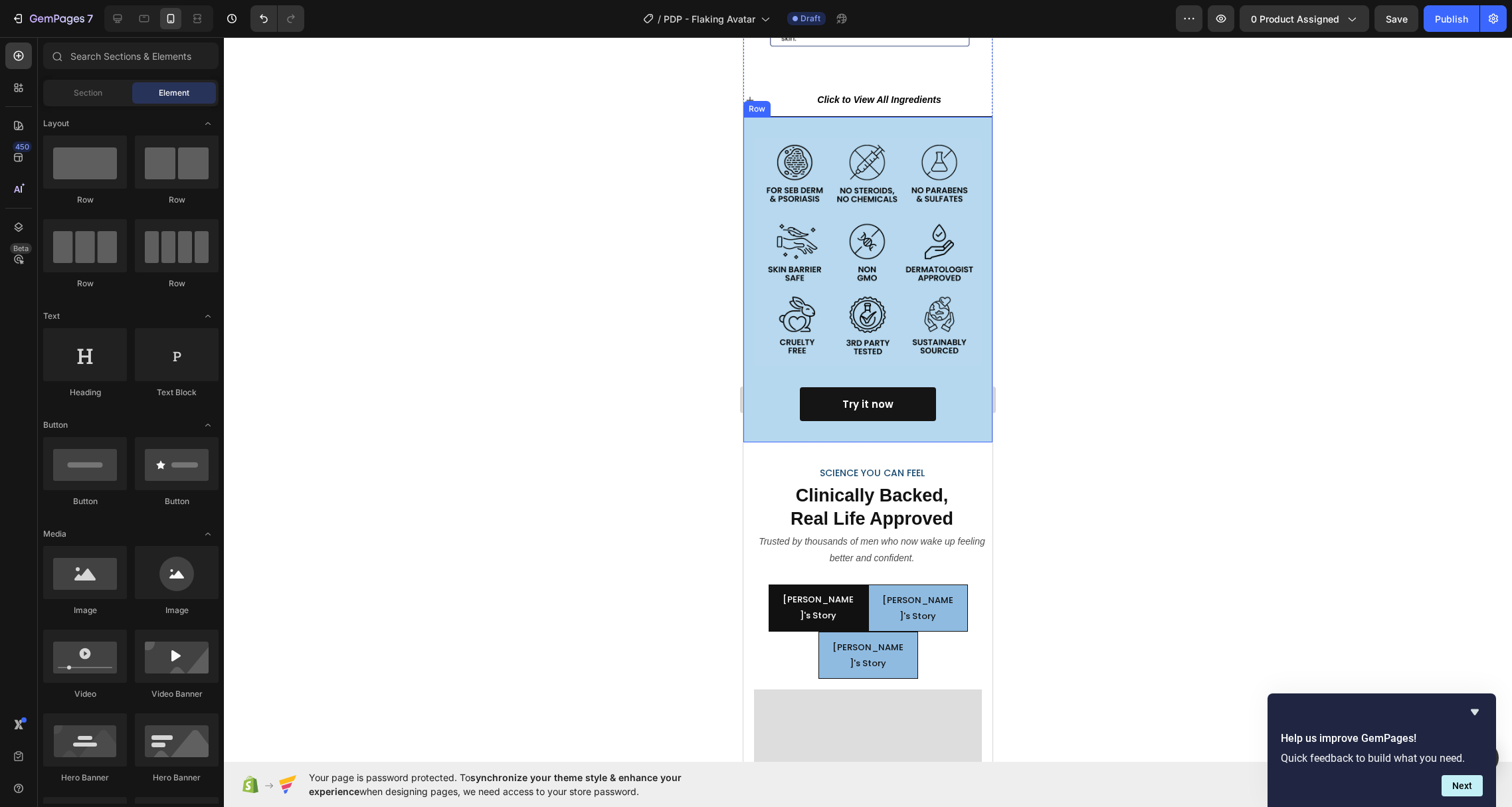
scroll to position [5176, 0]
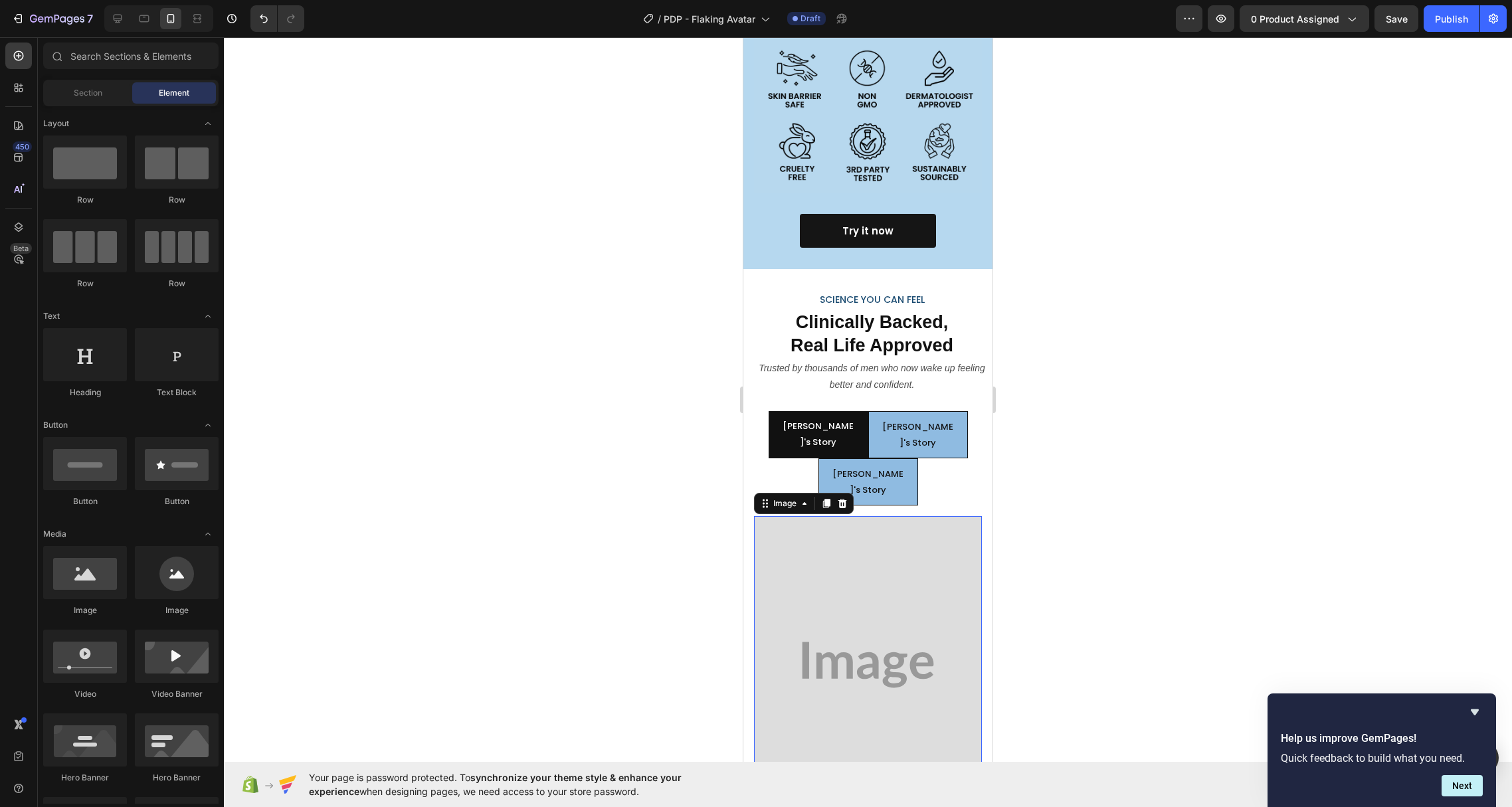
click at [858, 517] on img at bounding box center [868, 665] width 228 height 298
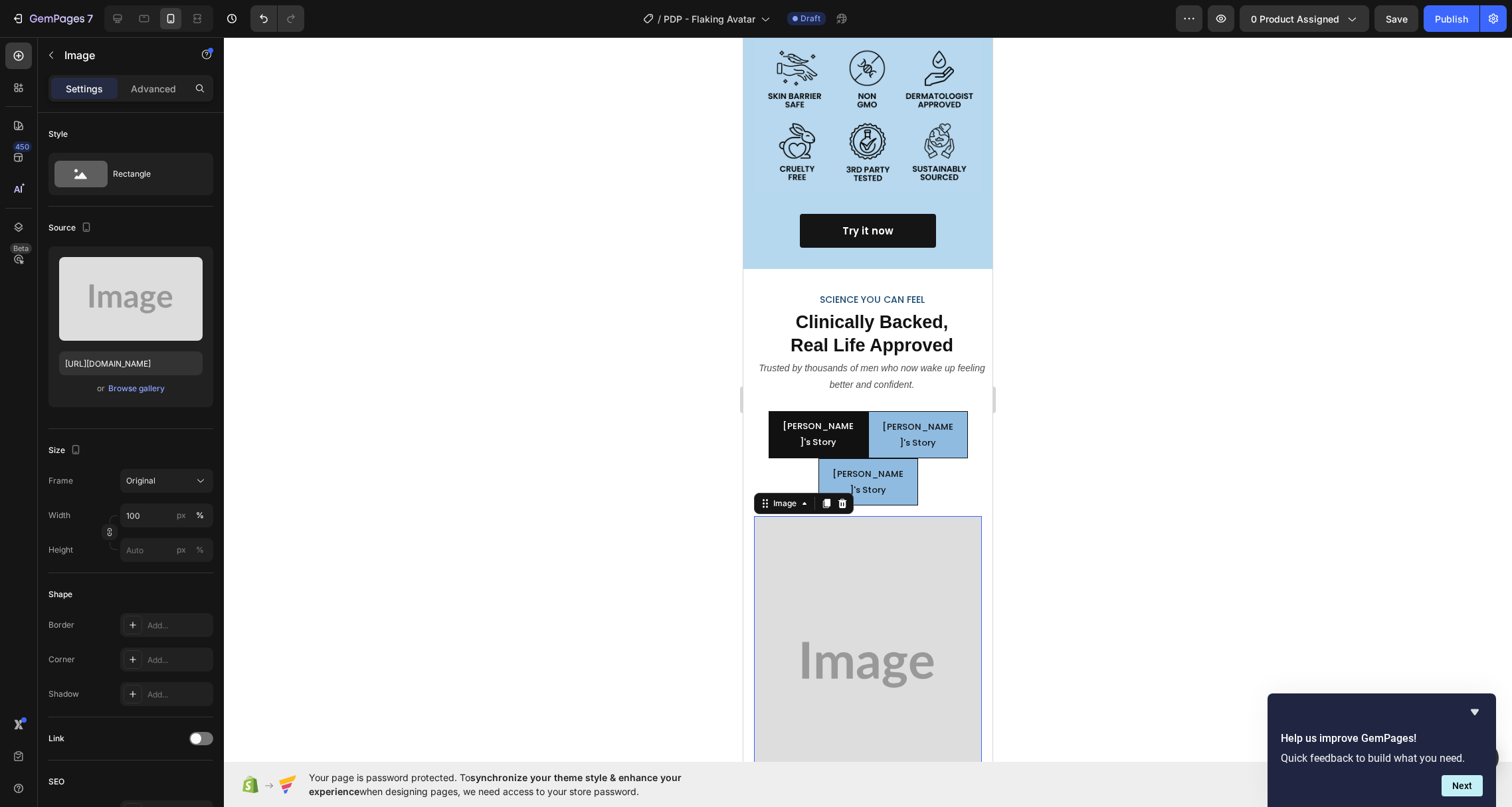
click at [807, 517] on img at bounding box center [868, 665] width 228 height 298
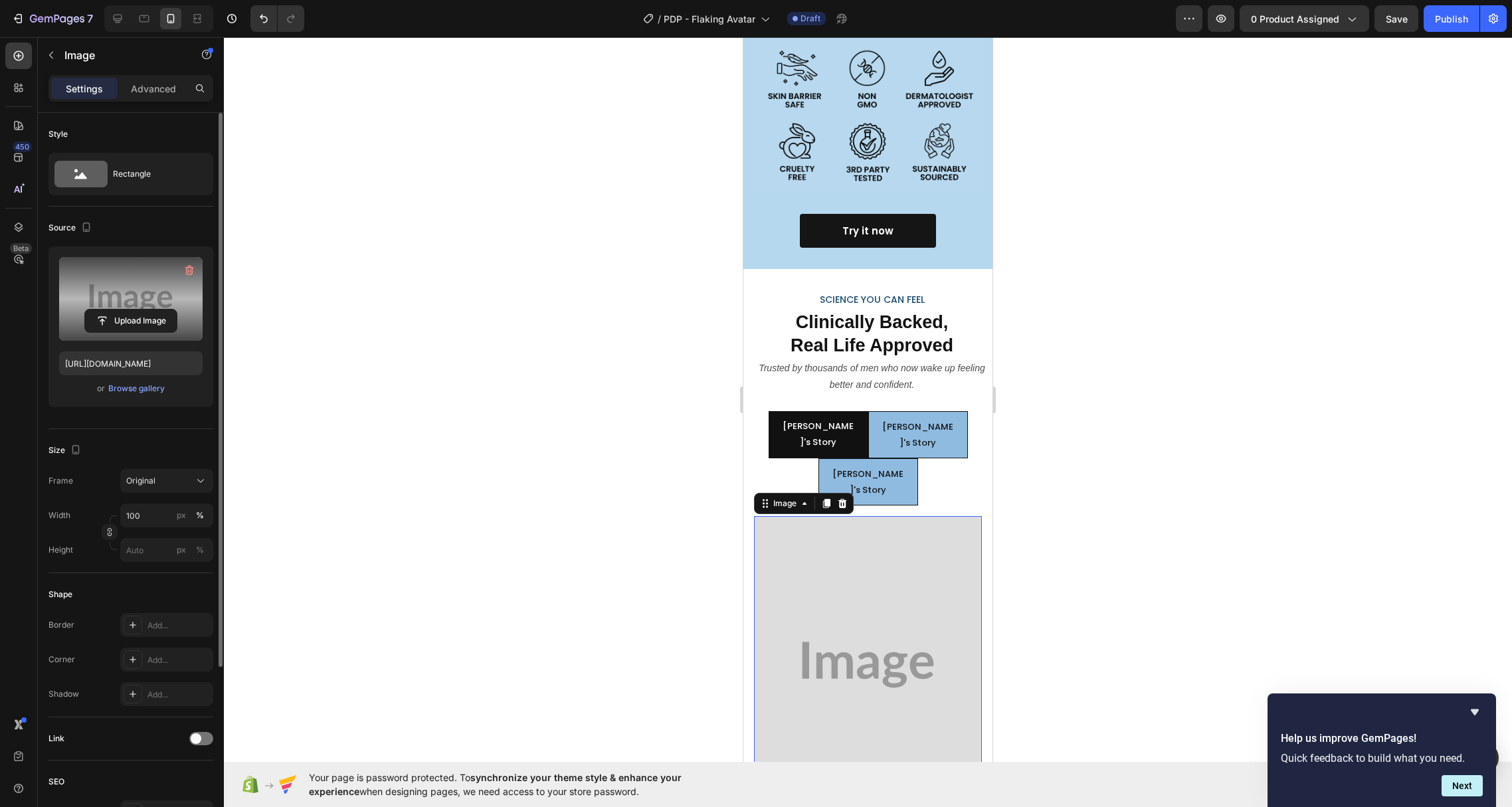
click at [137, 278] on label at bounding box center [131, 299] width 144 height 83
click at [137, 310] on input "file" at bounding box center [131, 321] width 91 height 22
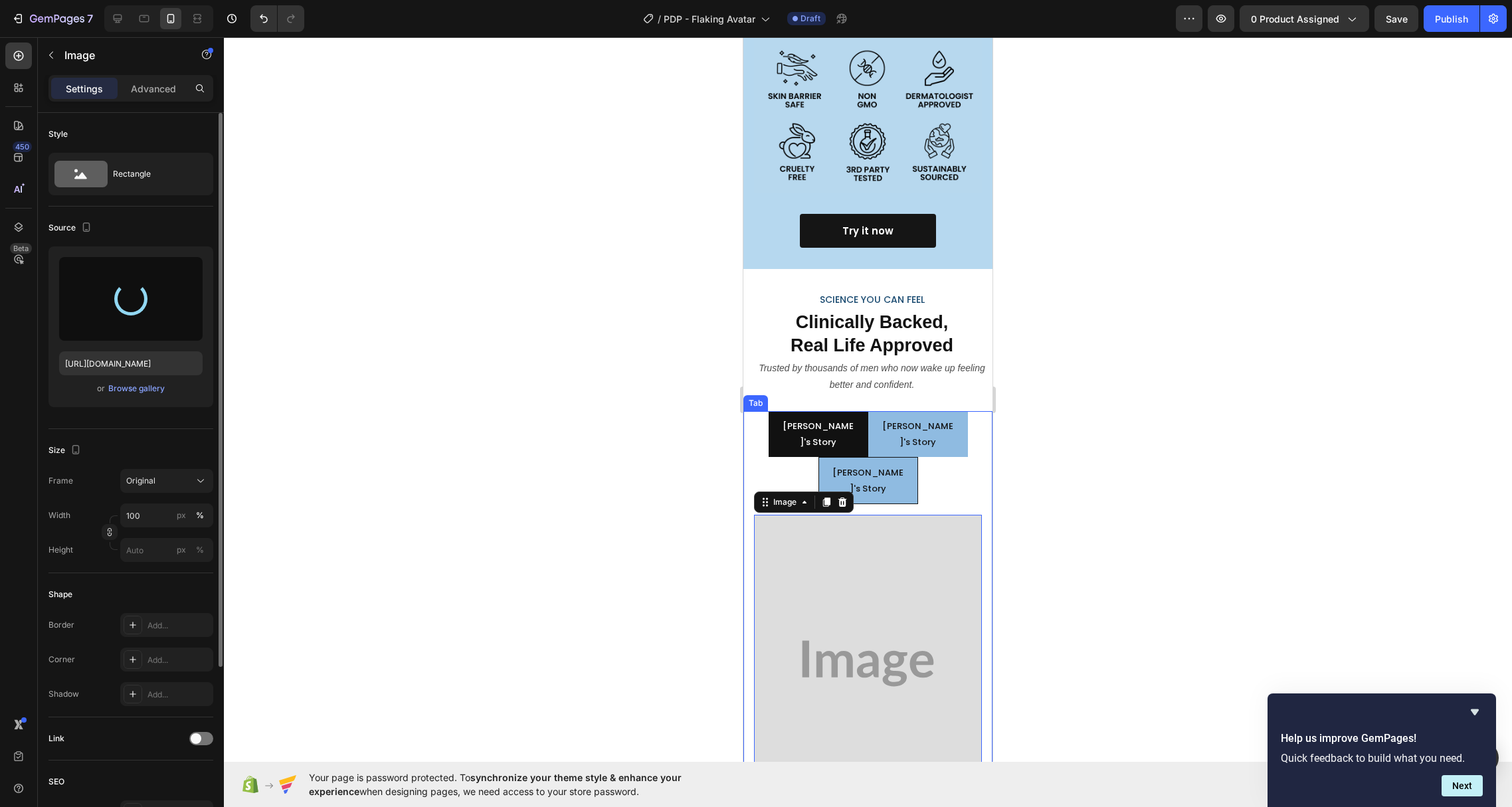
type input "[URL][DOMAIN_NAME]"
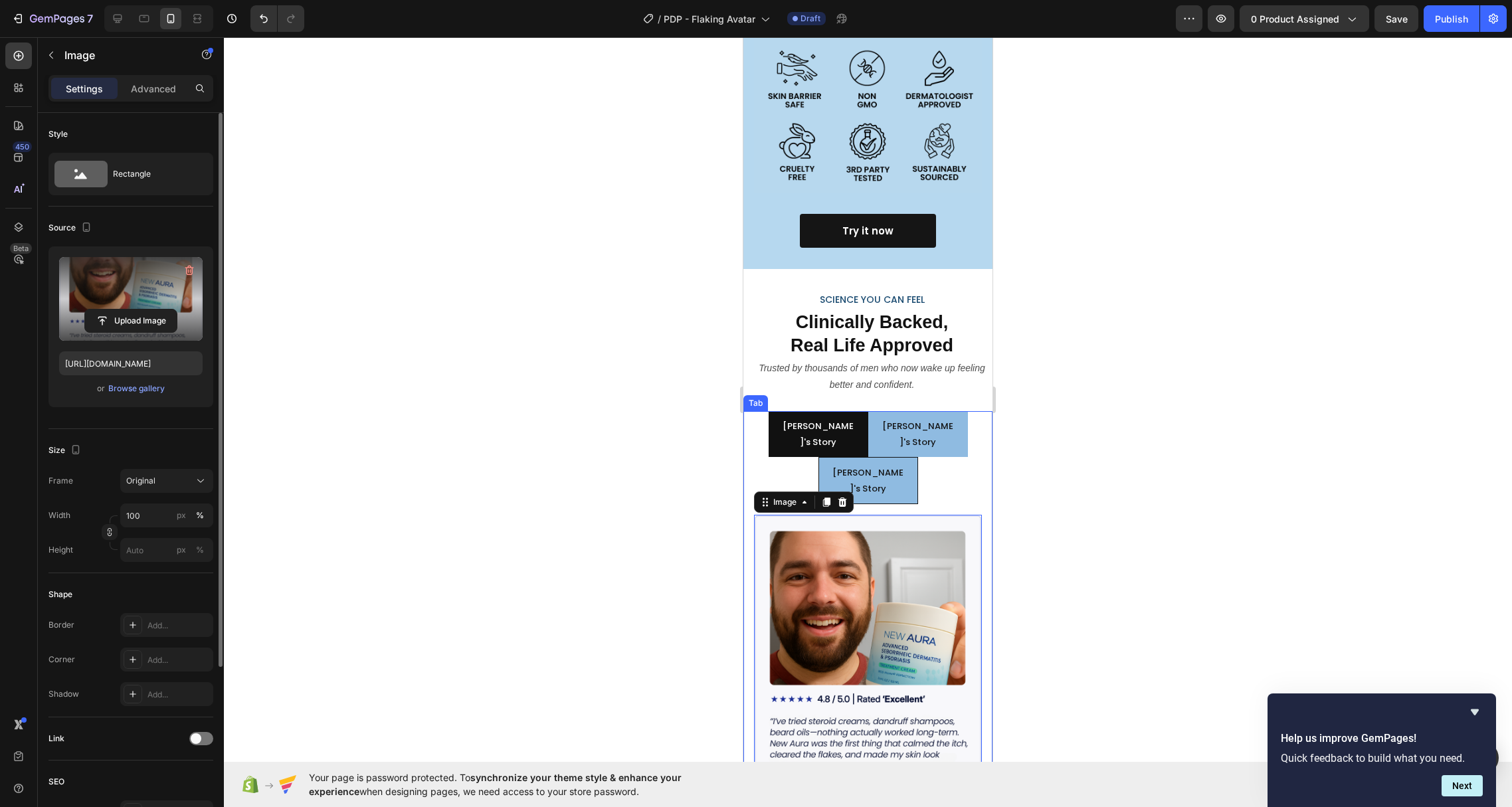
click at [947, 412] on li "[PERSON_NAME]'s Story" at bounding box center [918, 434] width 99 height 46
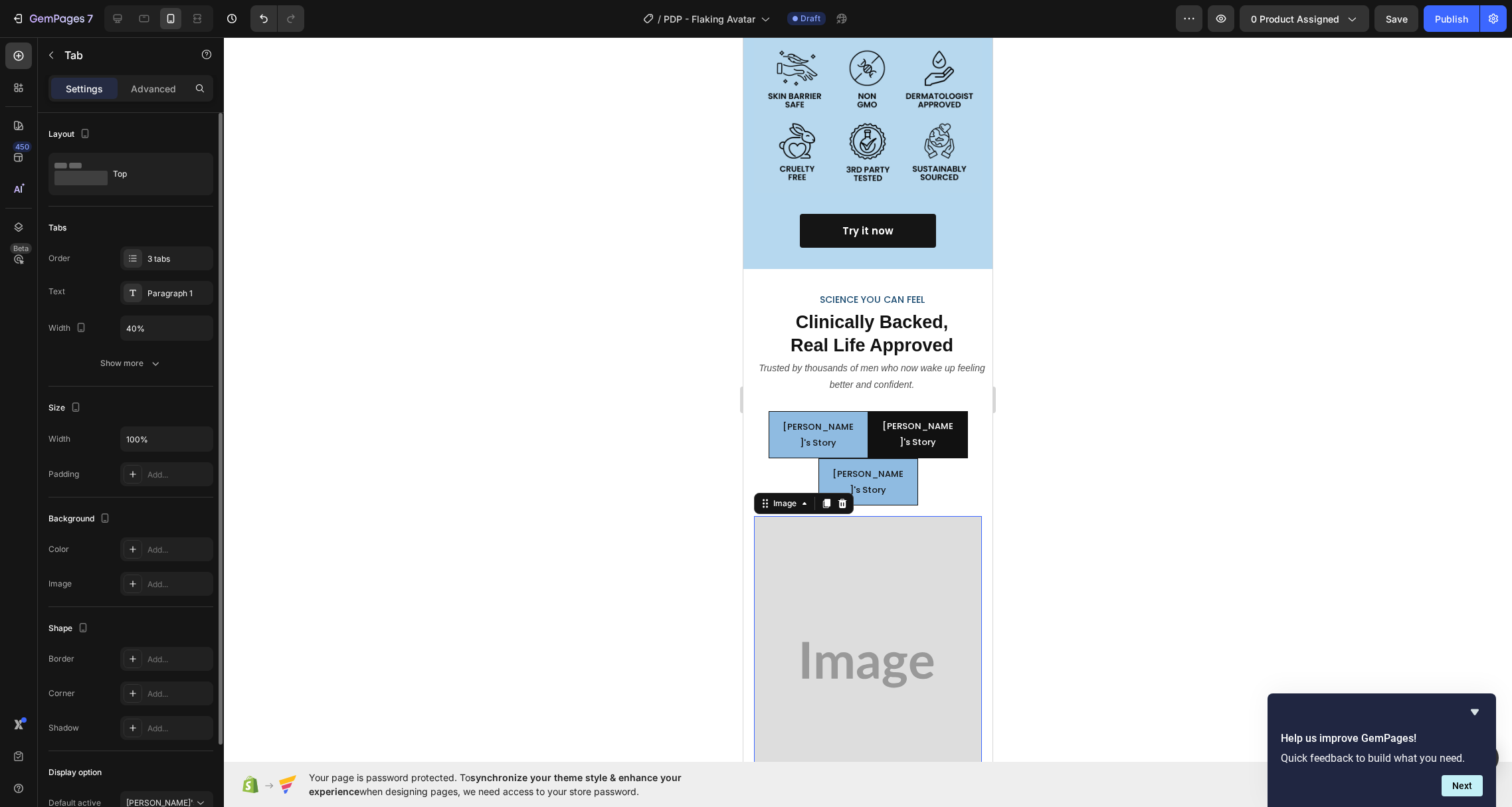
click at [849, 517] on img at bounding box center [868, 665] width 228 height 298
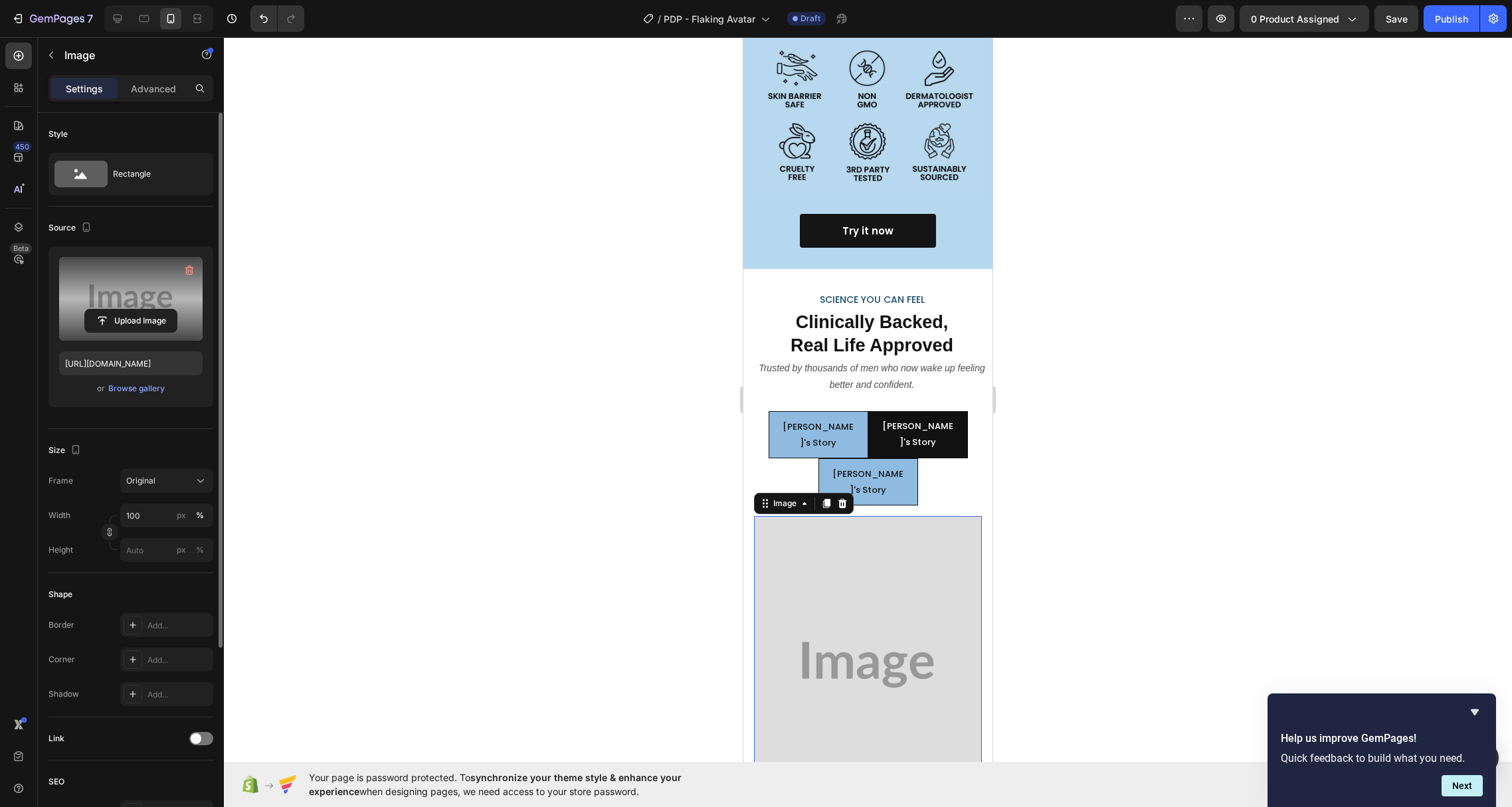
click at [159, 286] on label at bounding box center [131, 299] width 144 height 83
click at [159, 310] on input "file" at bounding box center [131, 321] width 91 height 22
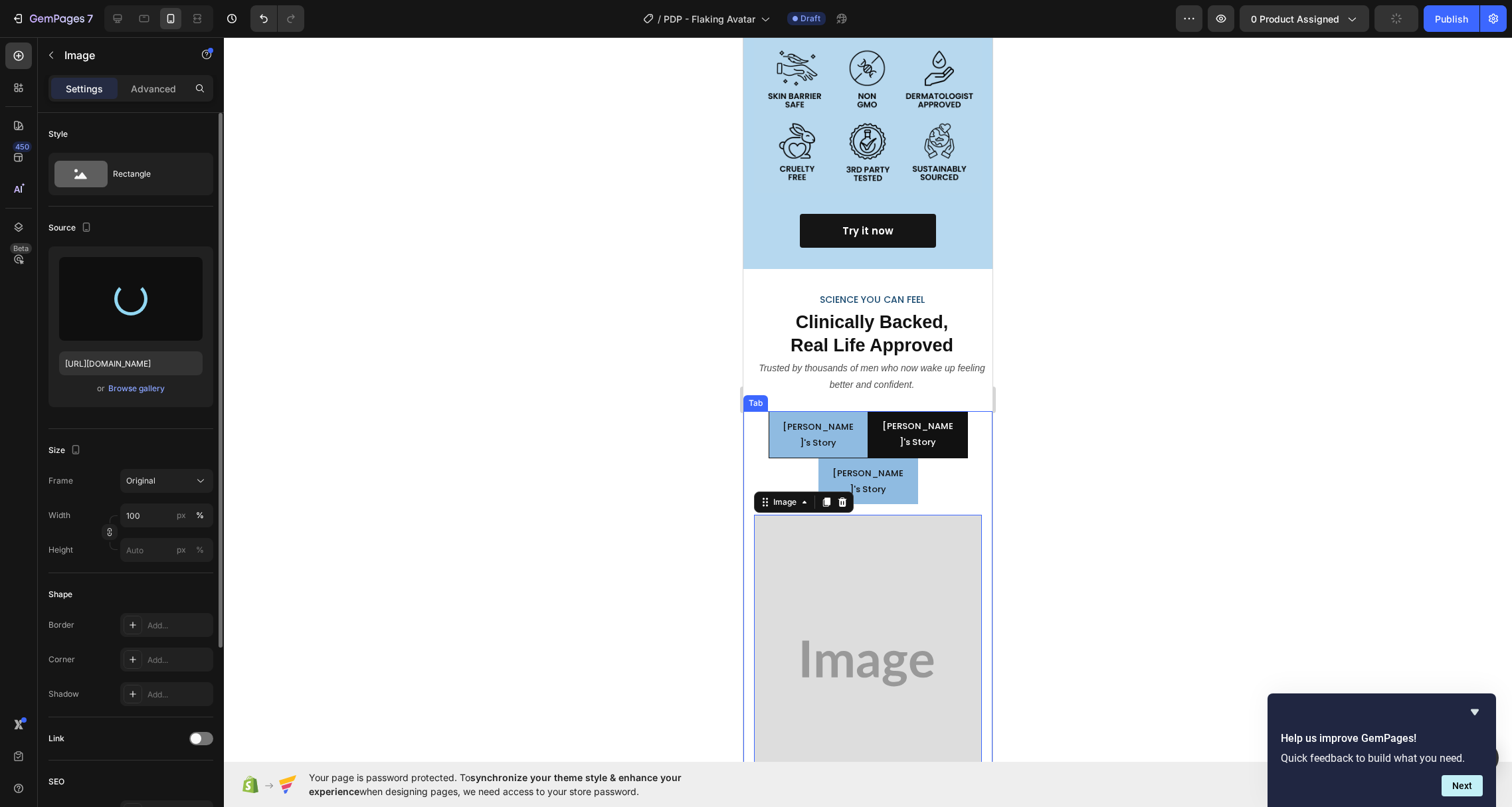
type input "[URL][DOMAIN_NAME]"
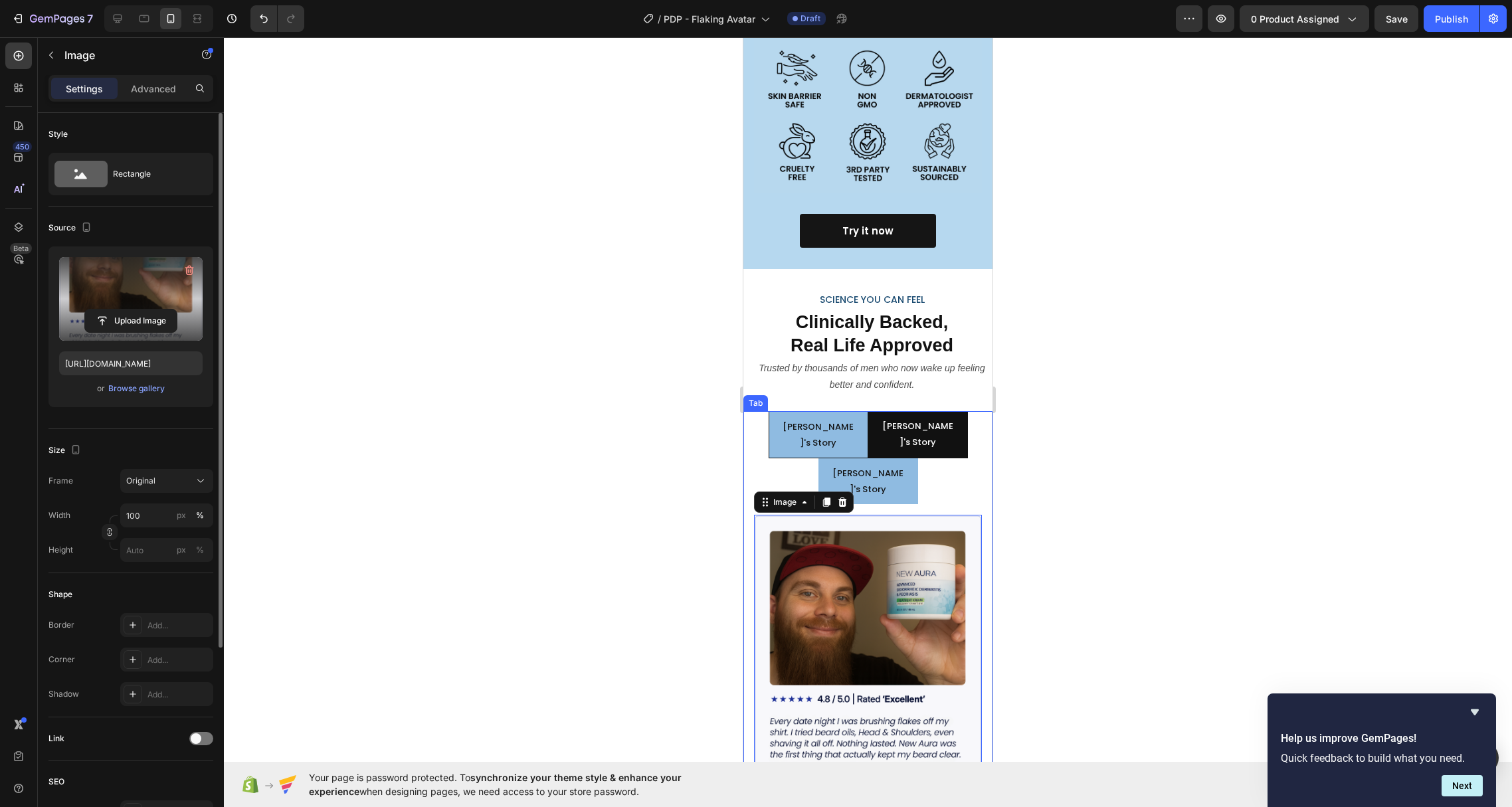
click at [901, 459] on li "[PERSON_NAME]'s Story" at bounding box center [868, 481] width 99 height 46
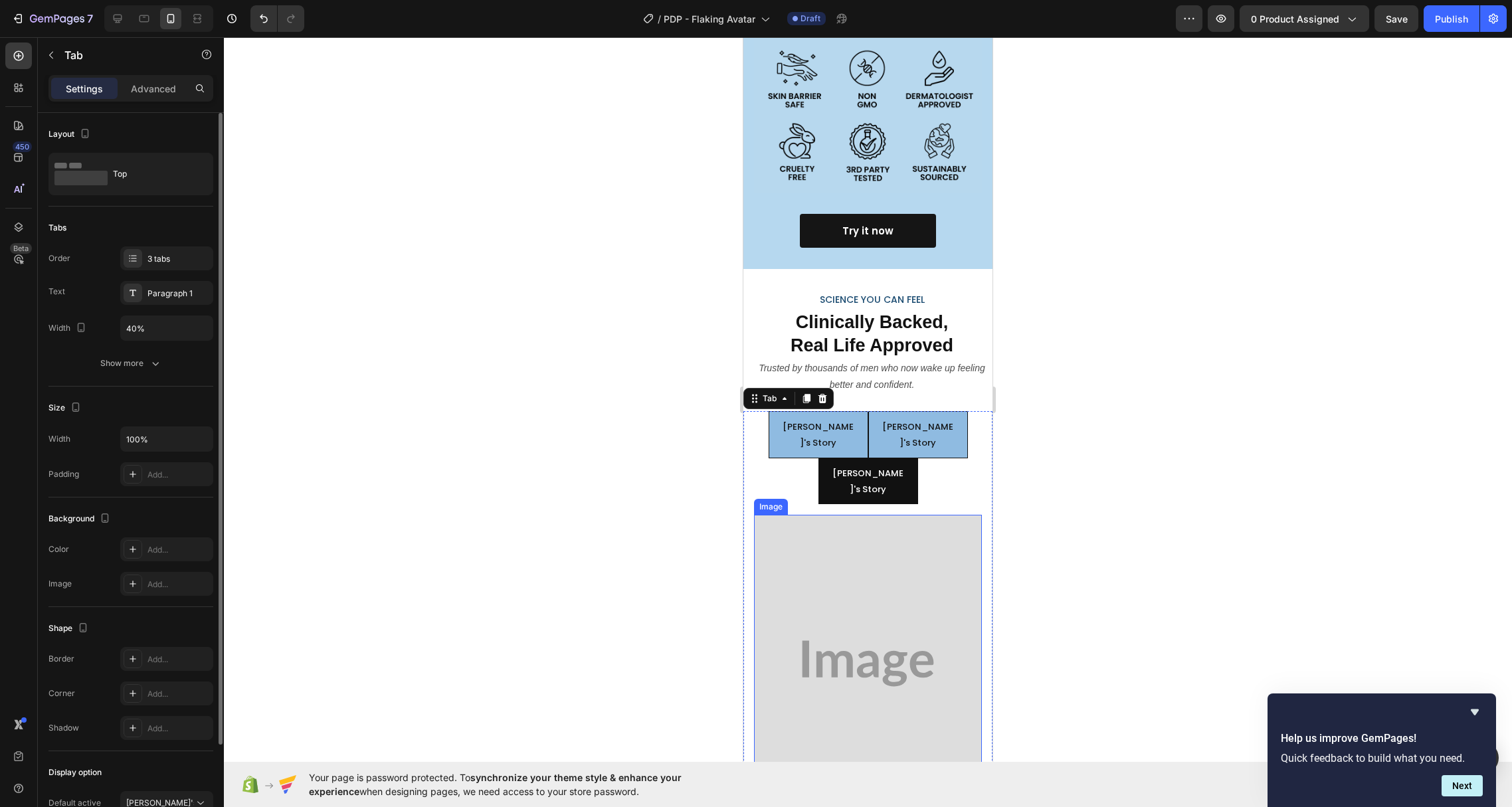
click at [864, 515] on img at bounding box center [868, 663] width 228 height 298
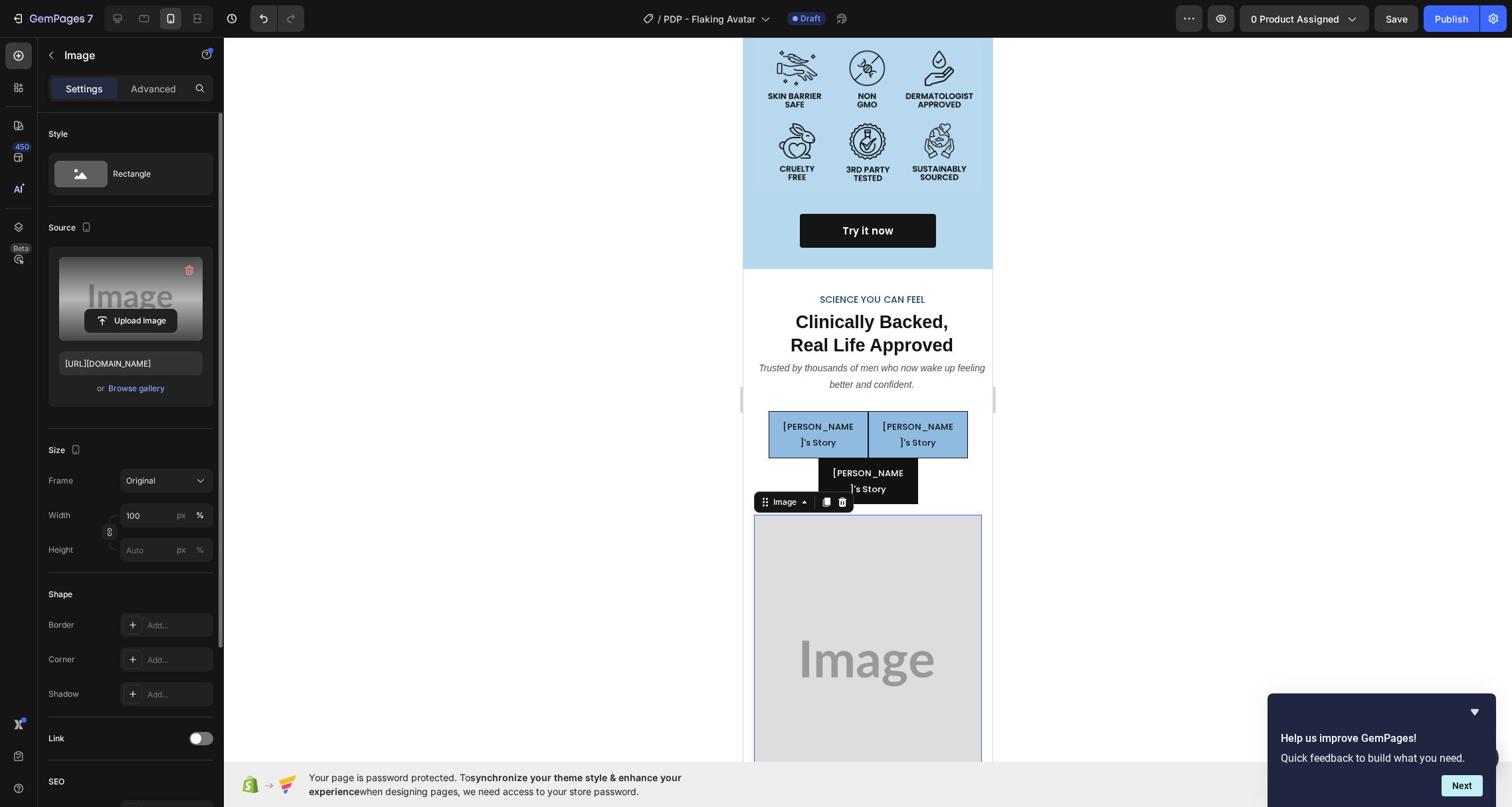
click at [110, 286] on label at bounding box center [131, 299] width 144 height 83
click at [110, 310] on input "file" at bounding box center [131, 321] width 91 height 22
type input "[URL][DOMAIN_NAME]"
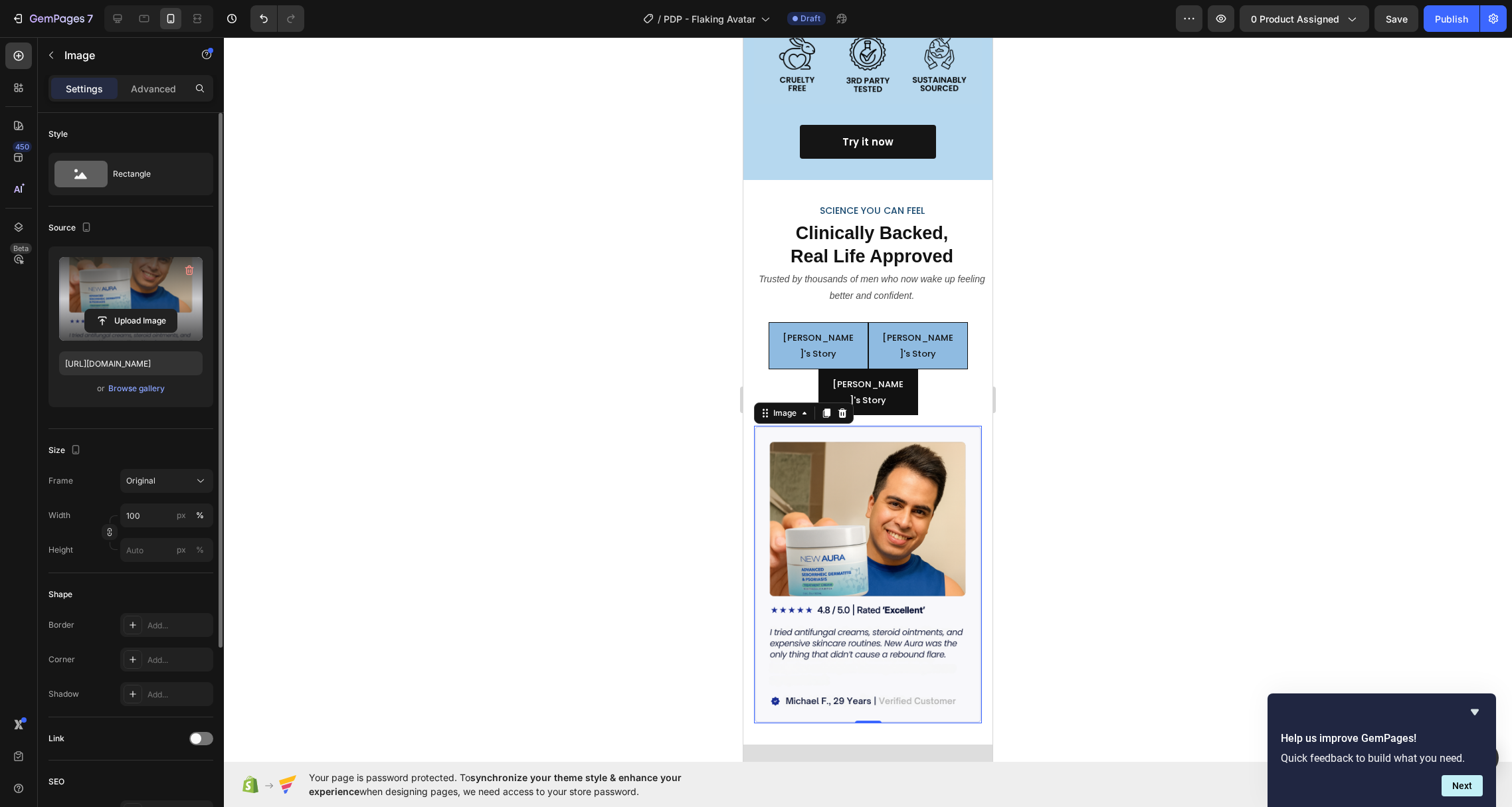
scroll to position [5290, 0]
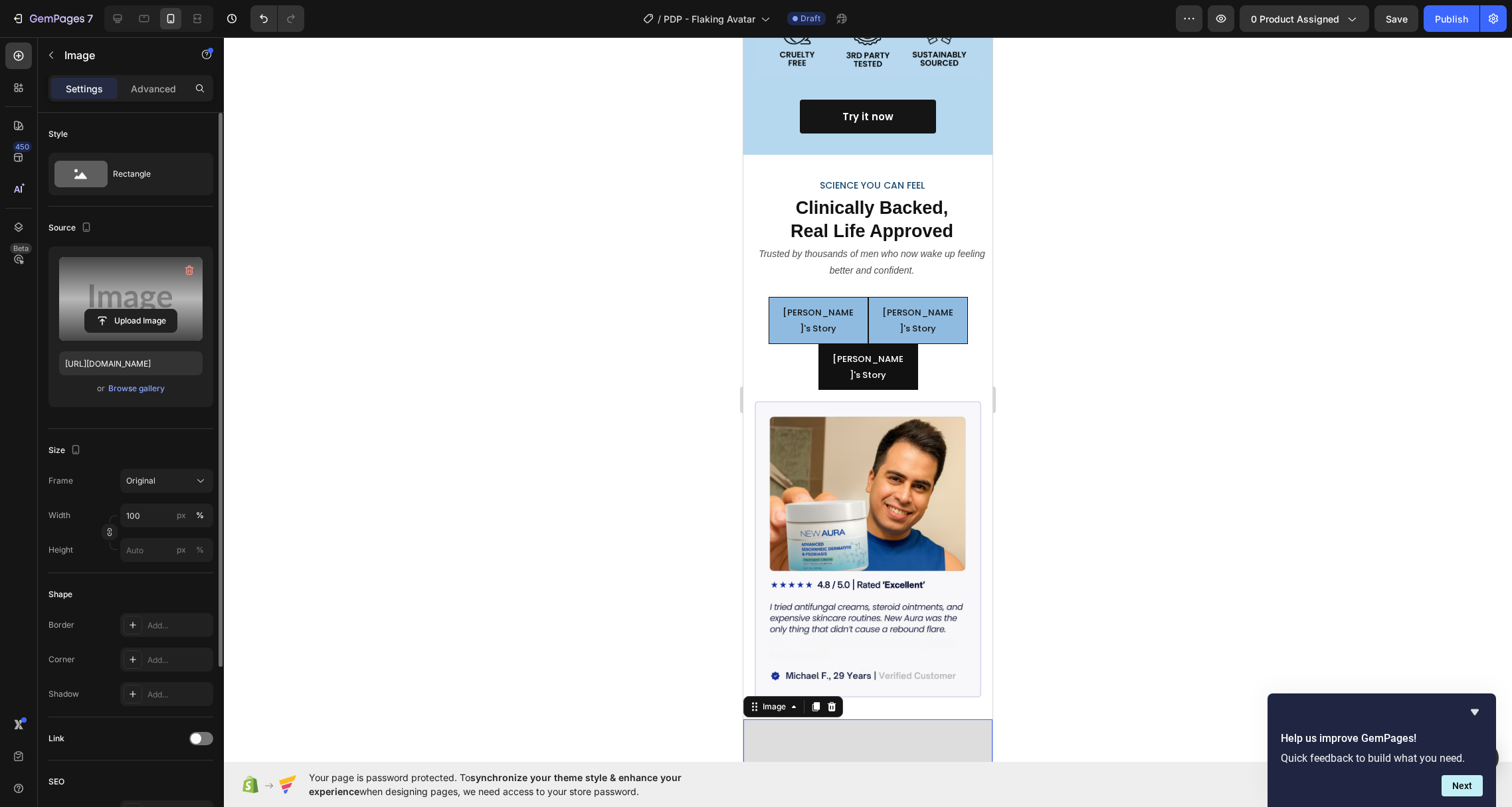
click at [127, 291] on label at bounding box center [131, 299] width 144 height 83
click at [127, 310] on input "file" at bounding box center [131, 321] width 91 height 22
type input "[URL][DOMAIN_NAME]"
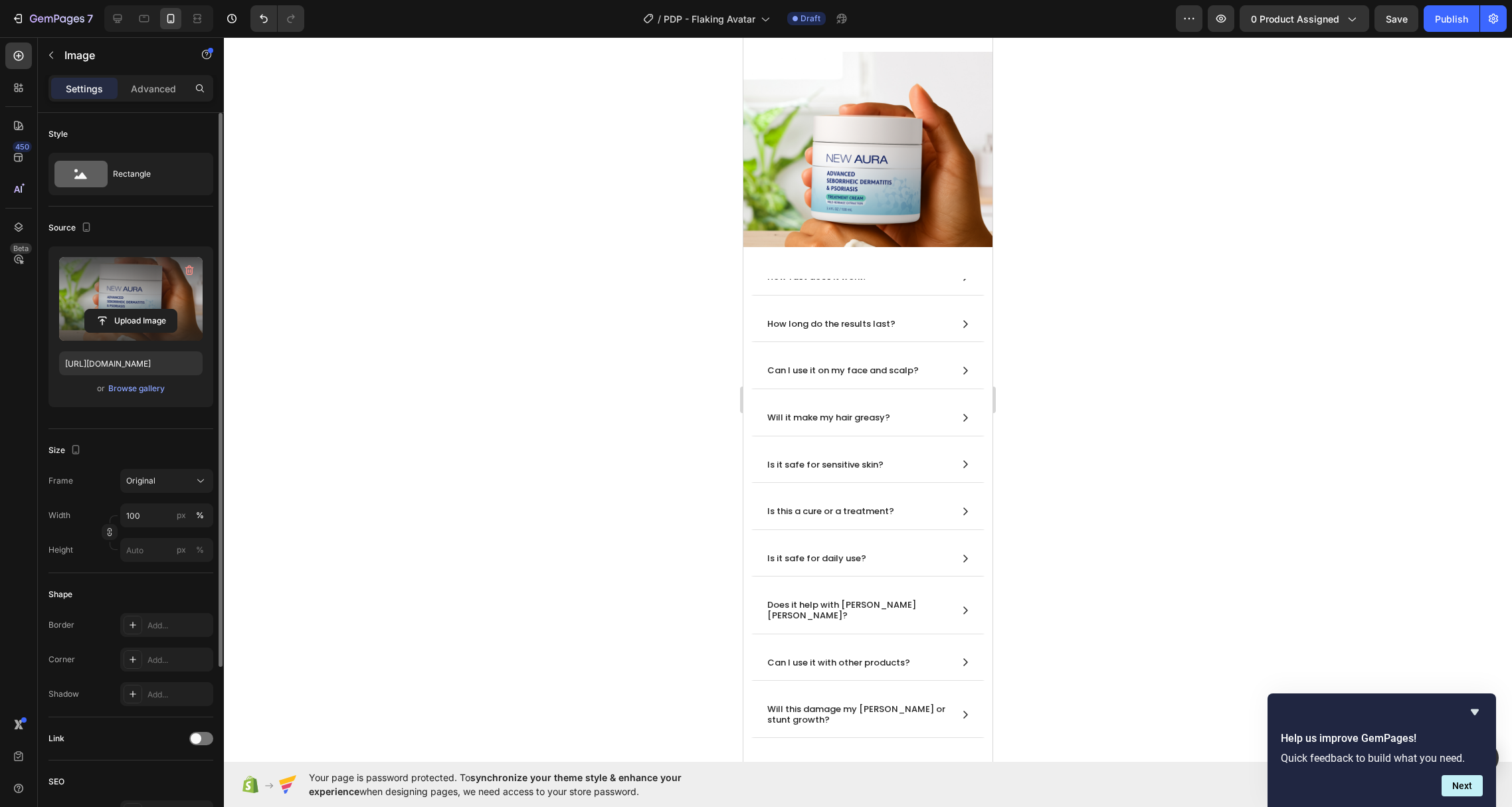
scroll to position [6309, 0]
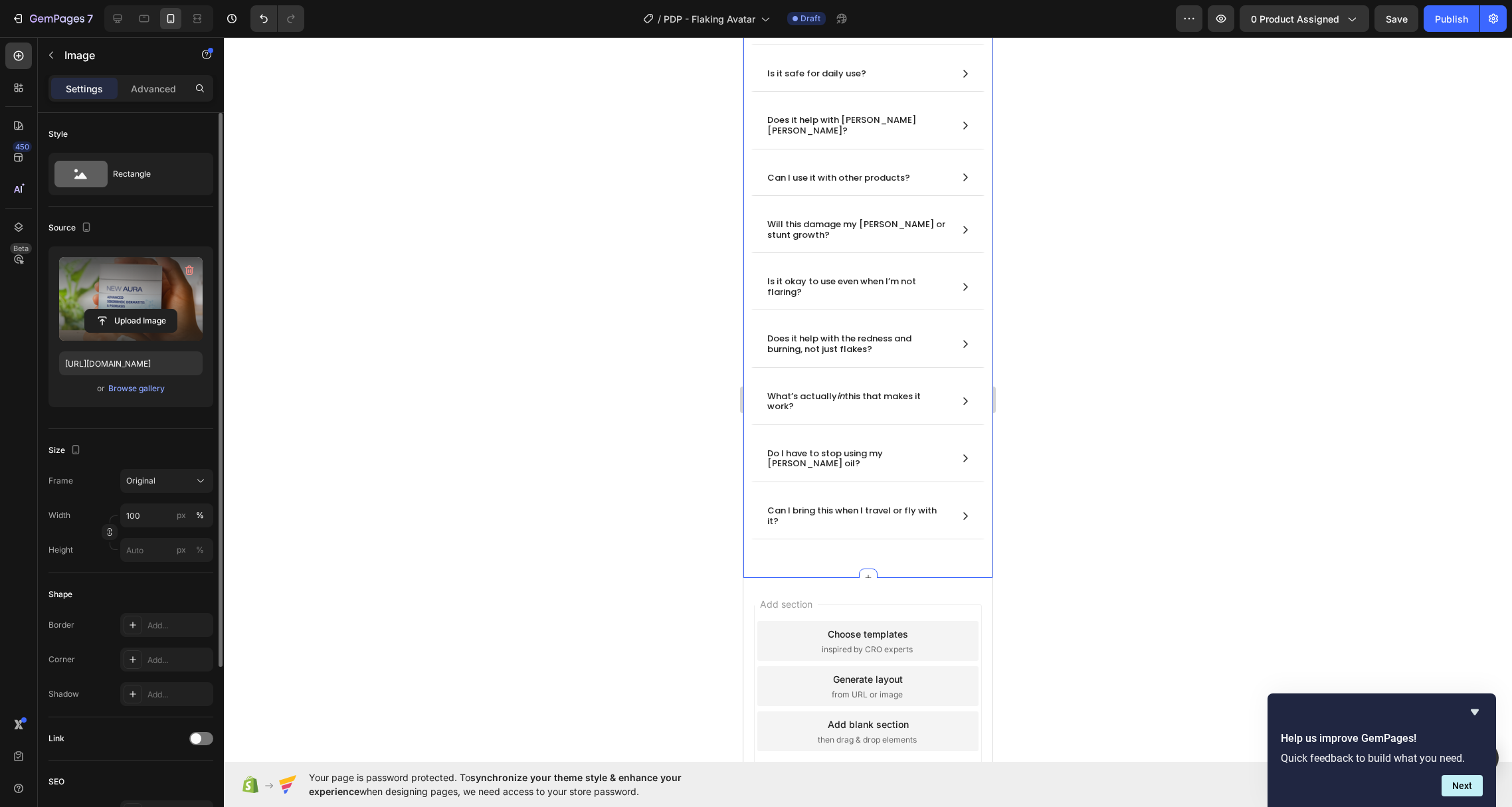
click at [869, 540] on div "Can I bring this when I travel or fly with it?" at bounding box center [868, 517] width 248 height 47
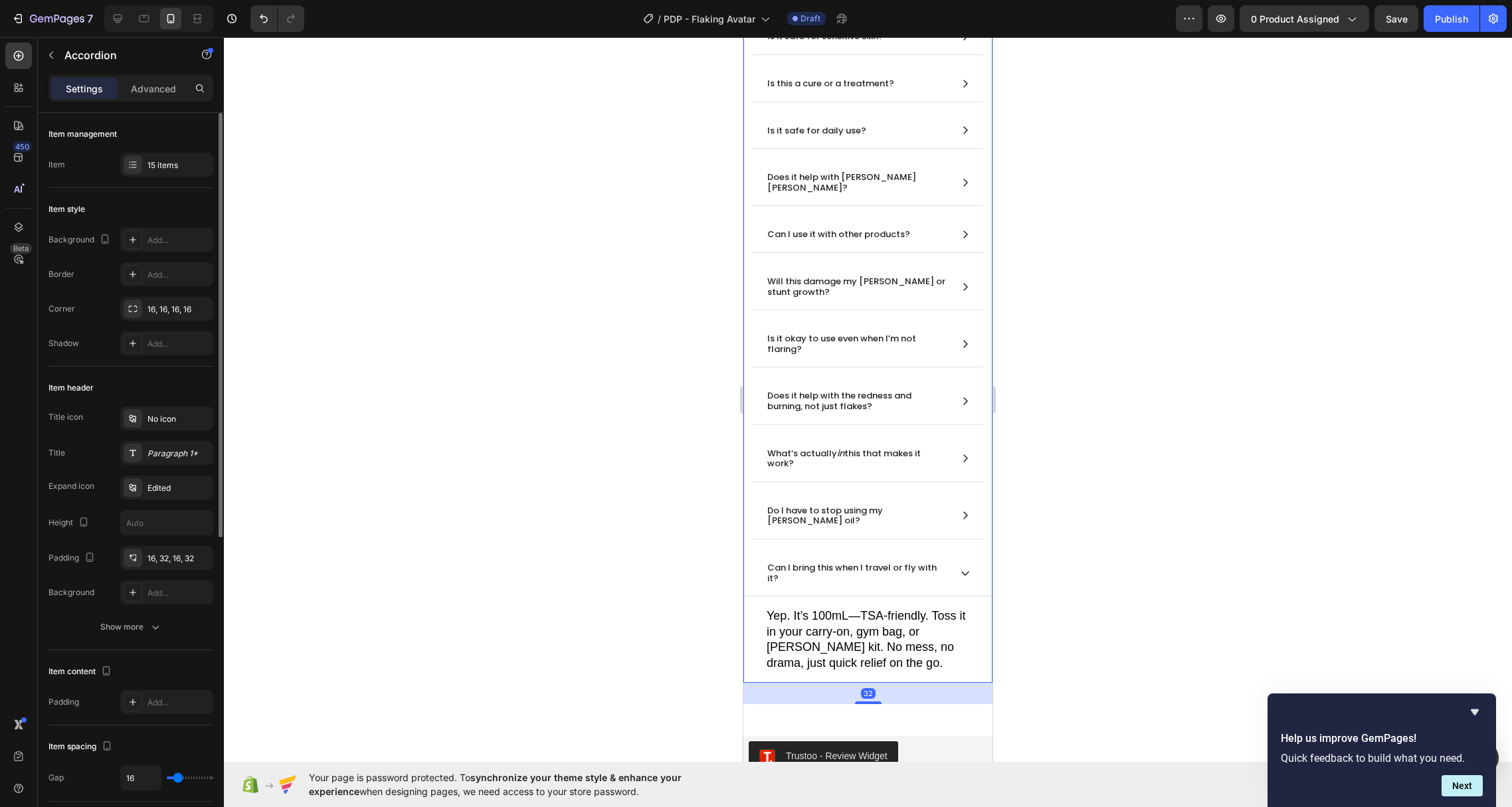
click at [960, 568] on icon at bounding box center [965, 573] width 10 height 10
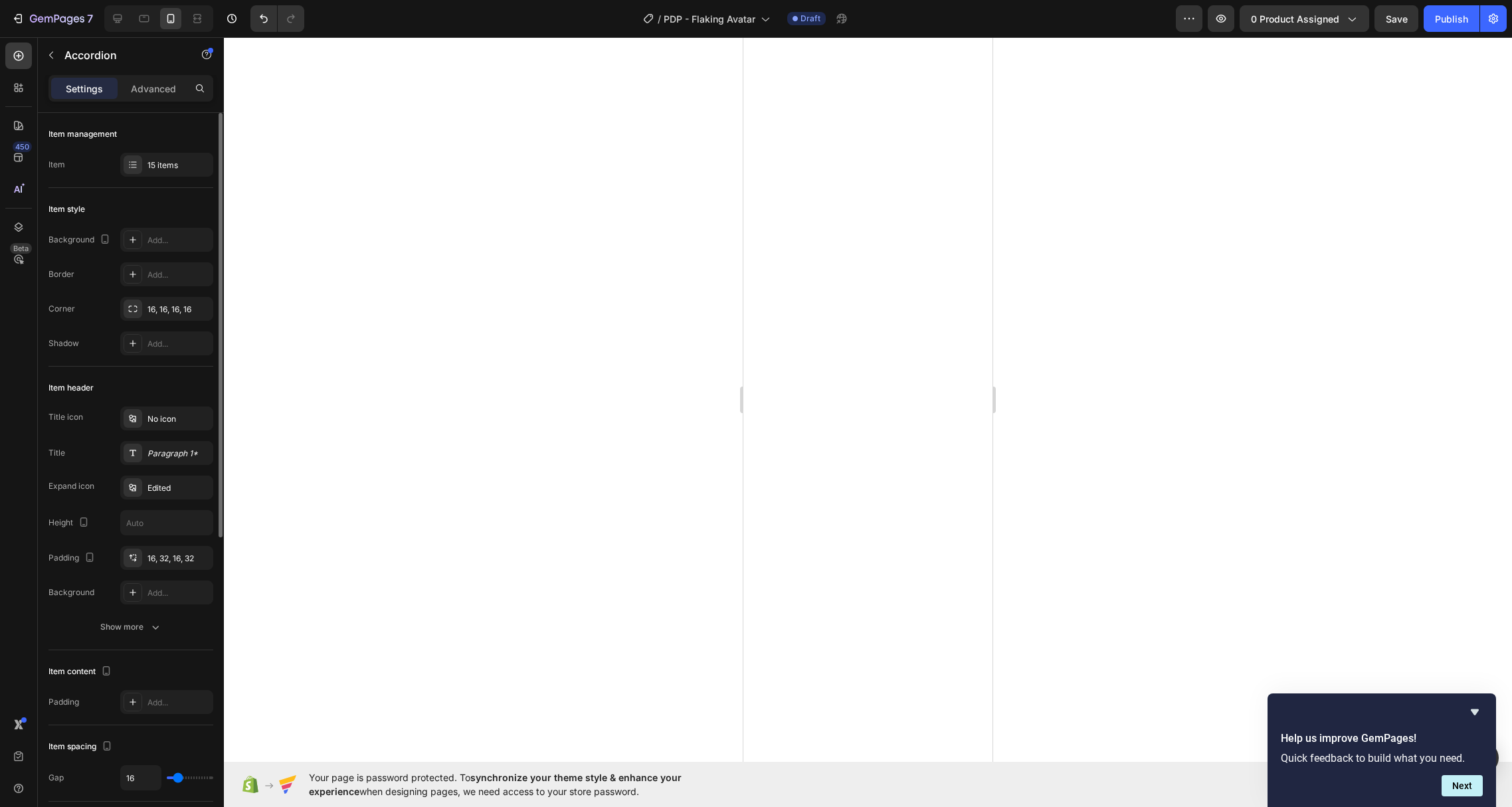
scroll to position [0, 0]
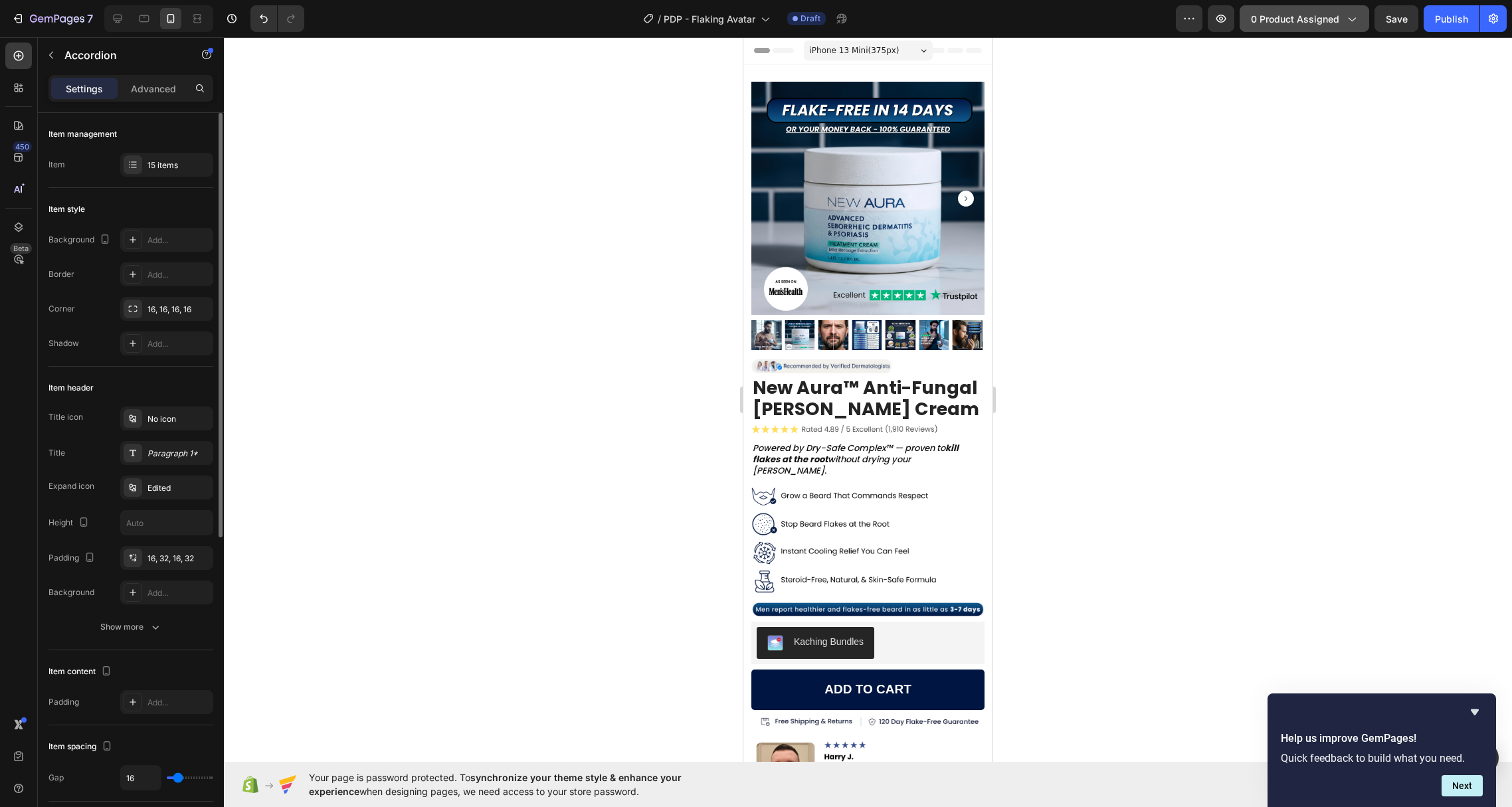
click at [1327, 13] on span "0 product assigned" at bounding box center [1295, 18] width 88 height 14
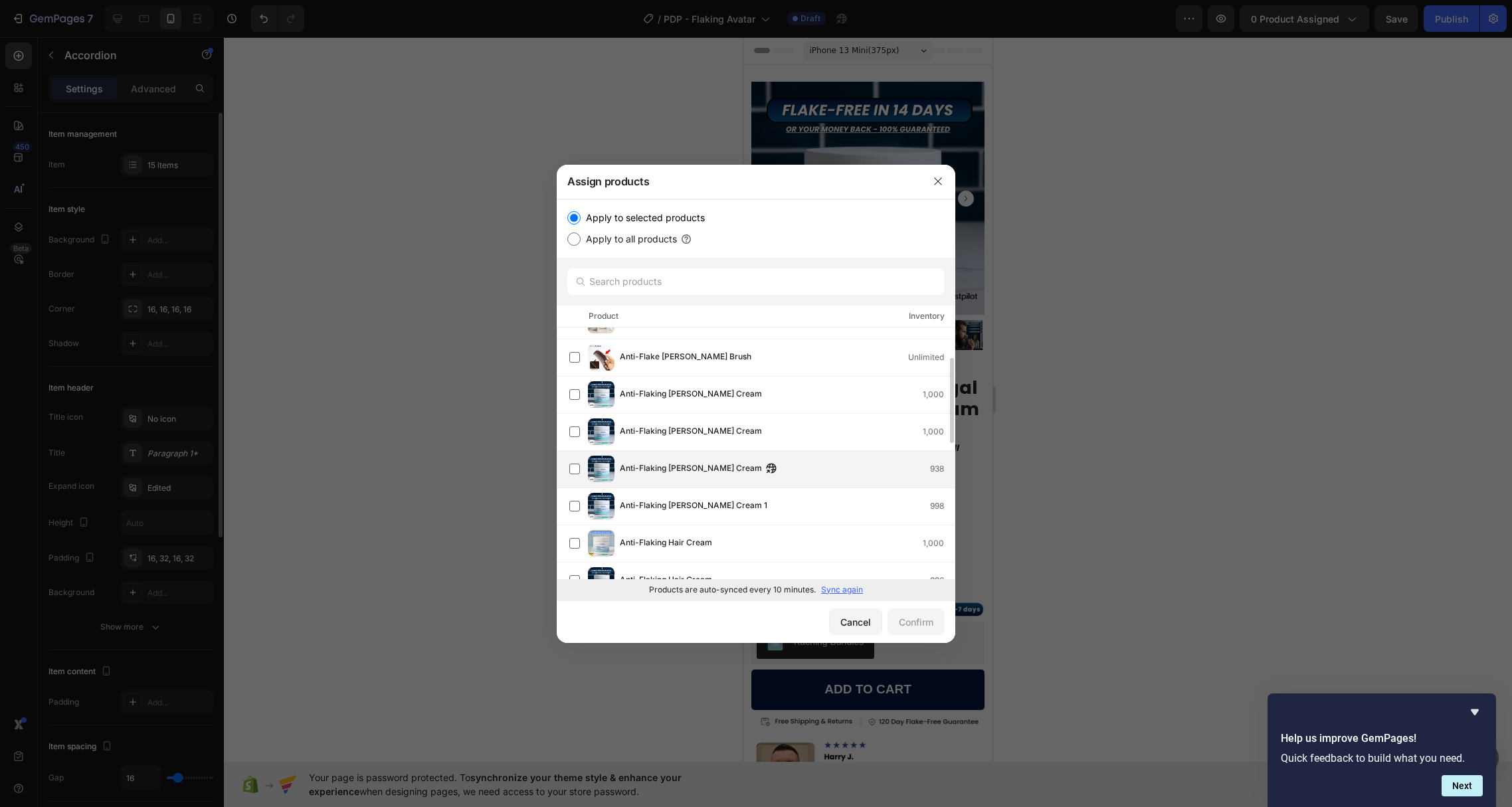
scroll to position [73, 0]
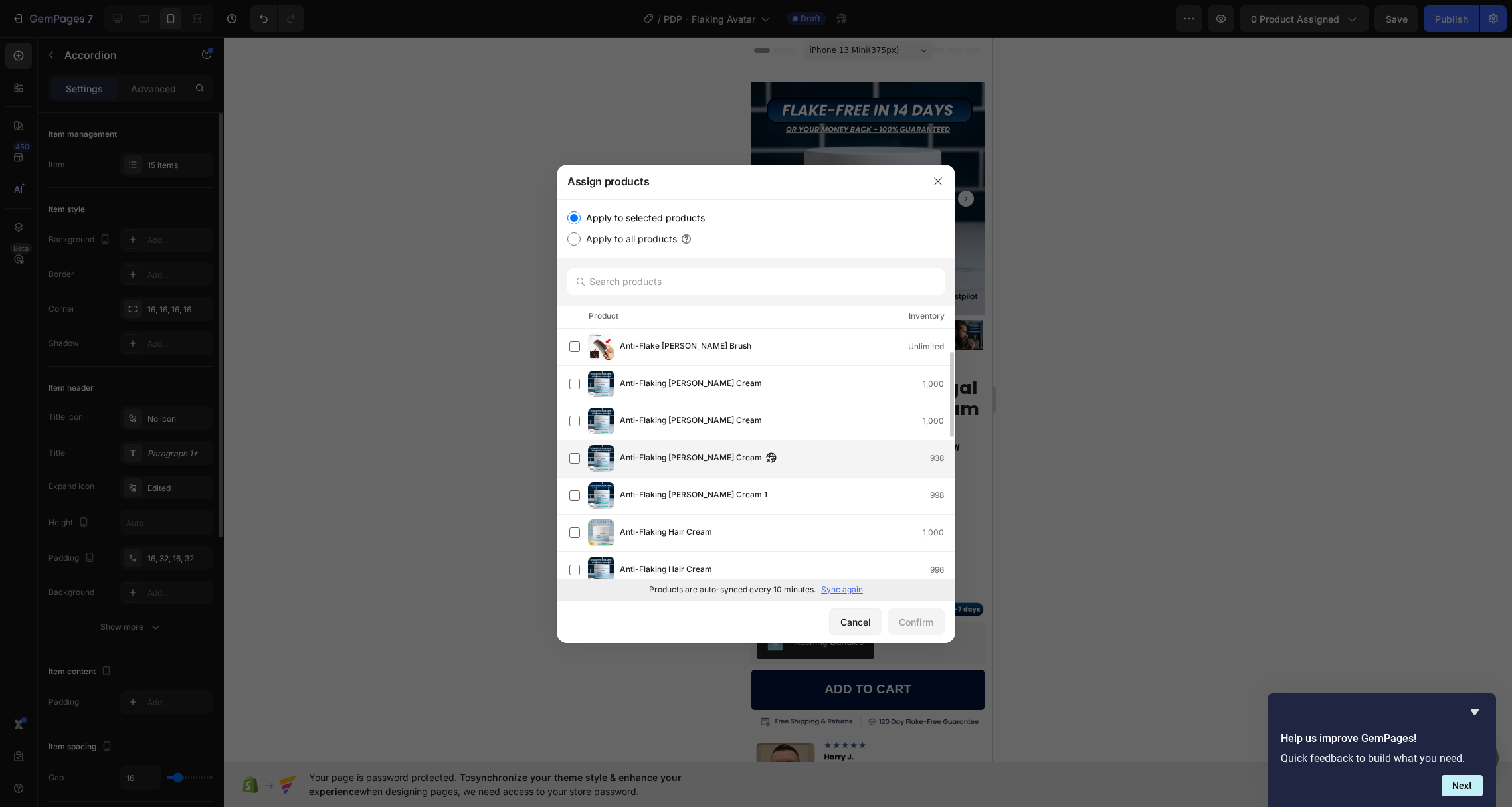
click at [772, 455] on div "Anti-Flaking [PERSON_NAME] Cream 938" at bounding box center [787, 458] width 334 height 14
click at [919, 623] on div "Confirm" at bounding box center [916, 622] width 34 height 14
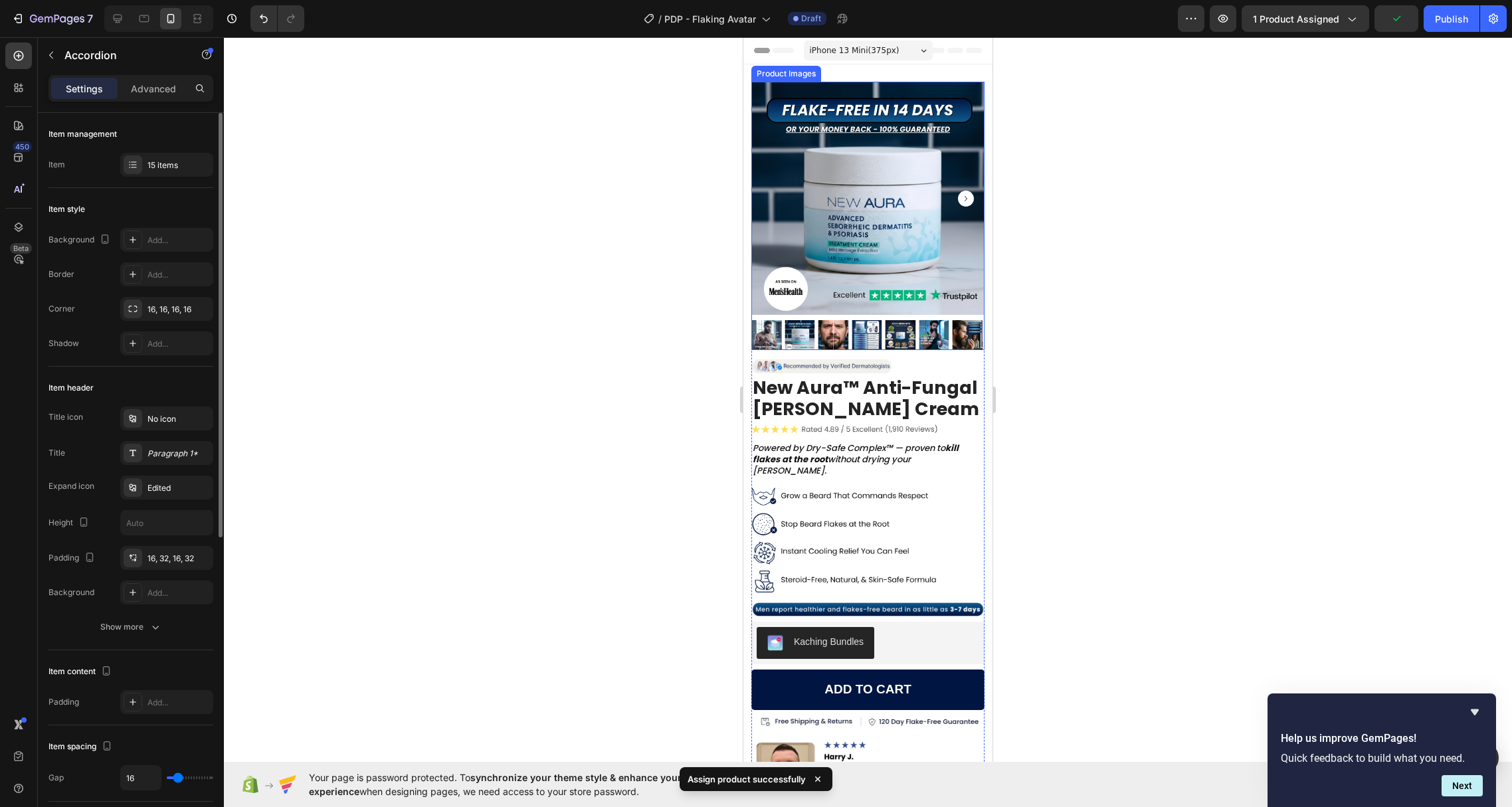
click at [849, 225] on img at bounding box center [868, 198] width 233 height 233
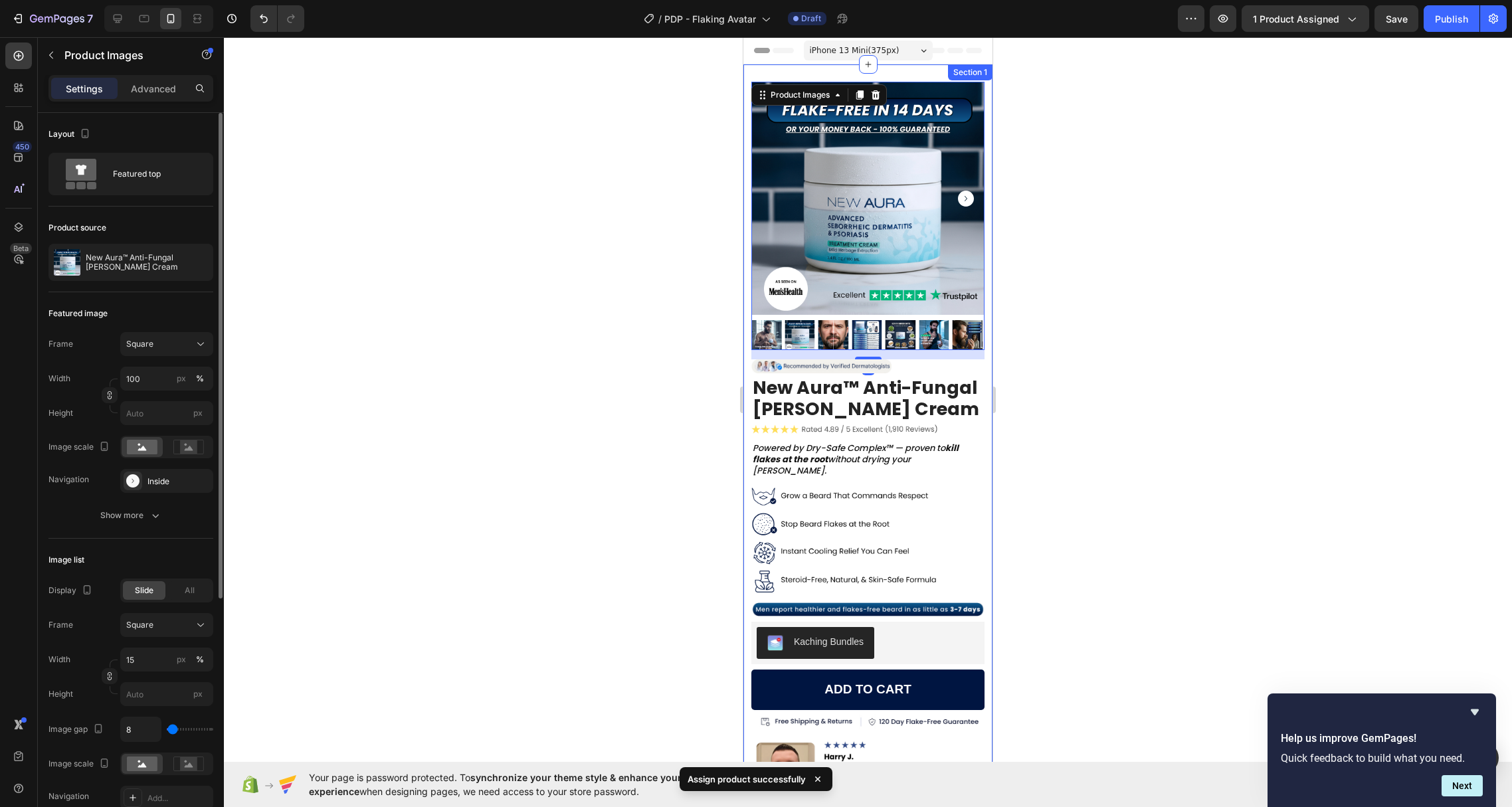
click at [748, 359] on div "Product Images 14 Image New Aura™ Anti-Fungal [PERSON_NAME] Cream (P) Title Ima…" at bounding box center [868, 659] width 249 height 1191
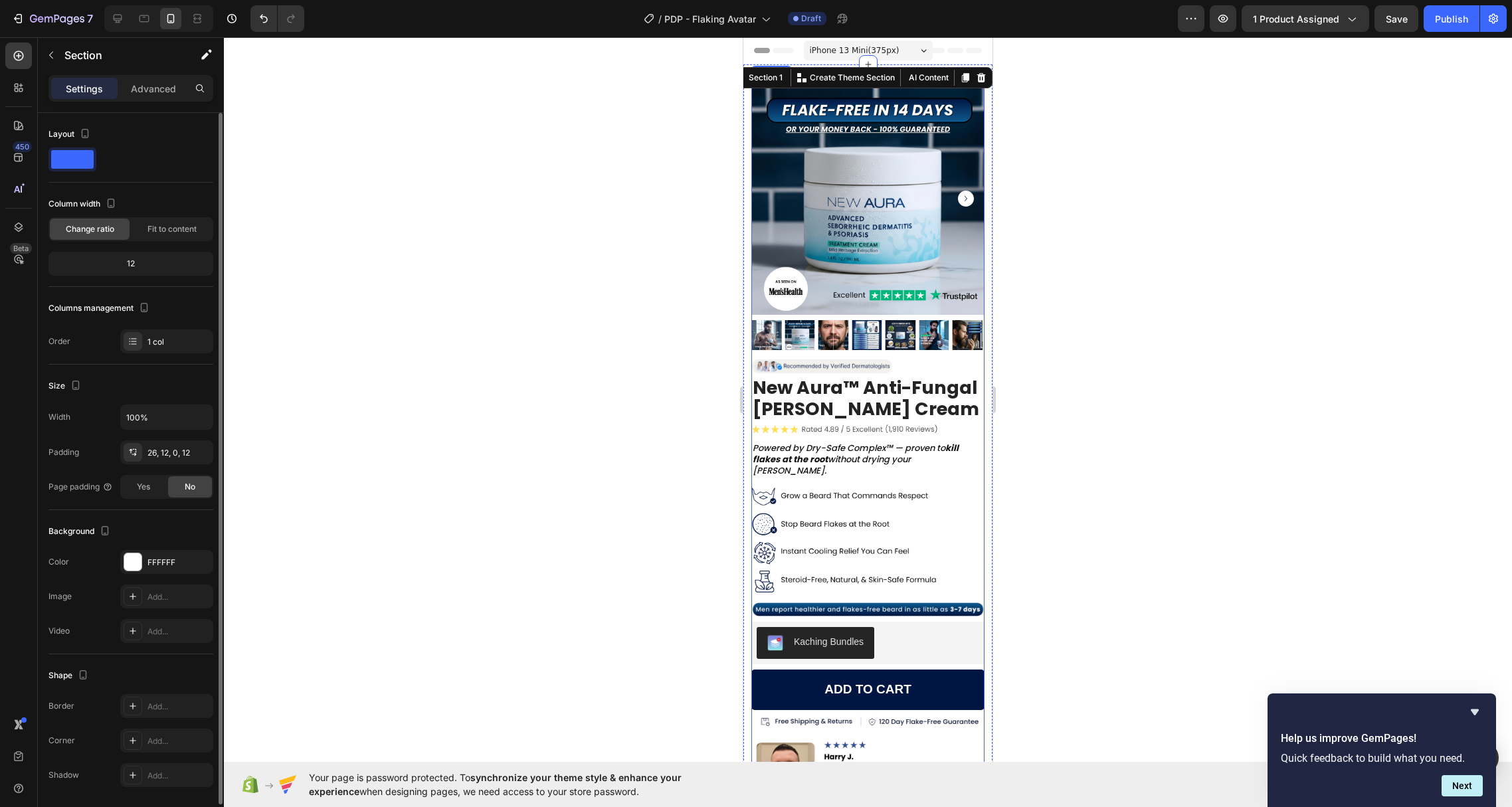
click at [768, 338] on div "Product Images" at bounding box center [868, 221] width 233 height 278
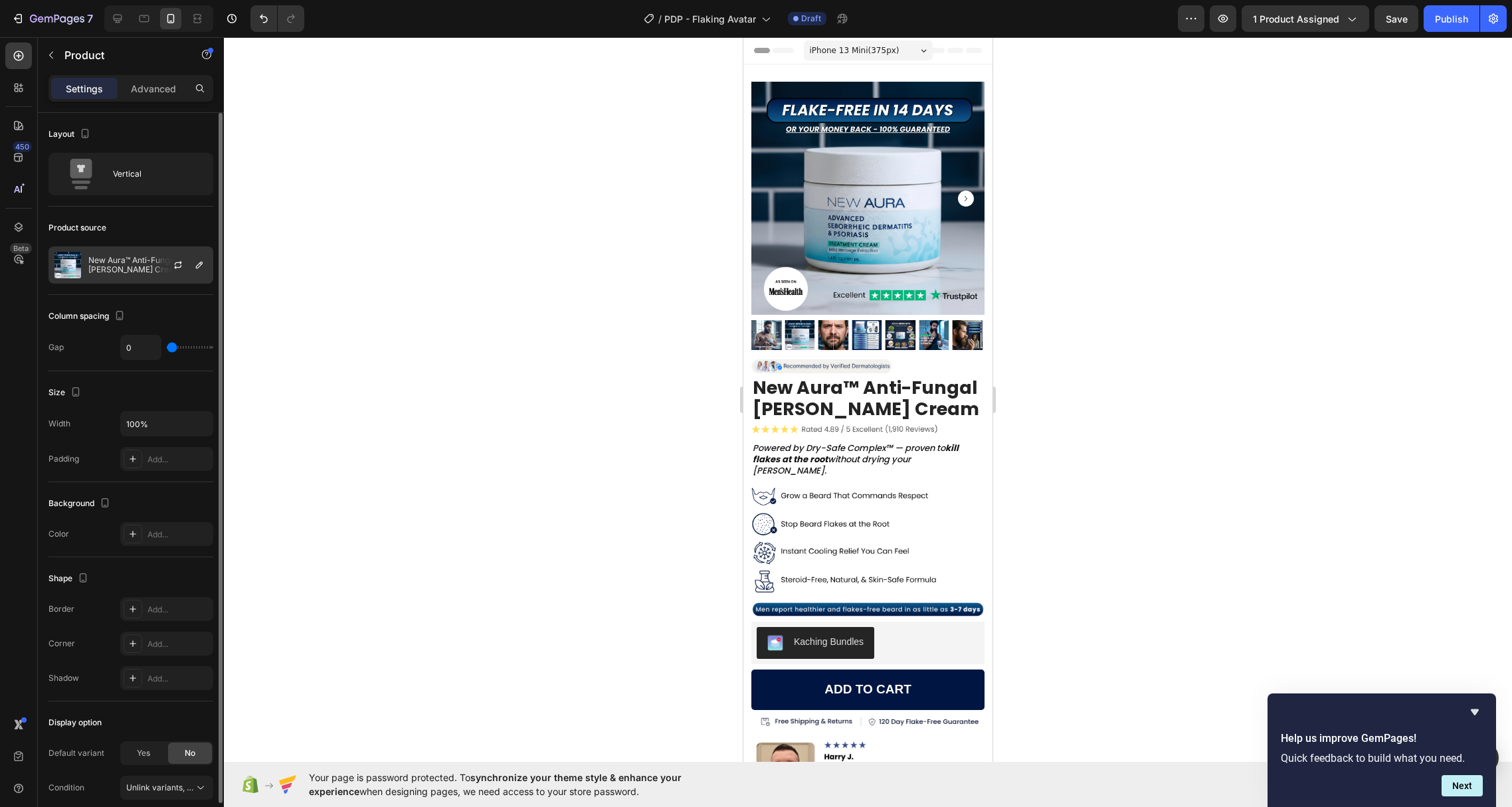
click at [110, 269] on p "New Aura™ Anti-Fungal [PERSON_NAME] Cream" at bounding box center [148, 265] width 119 height 18
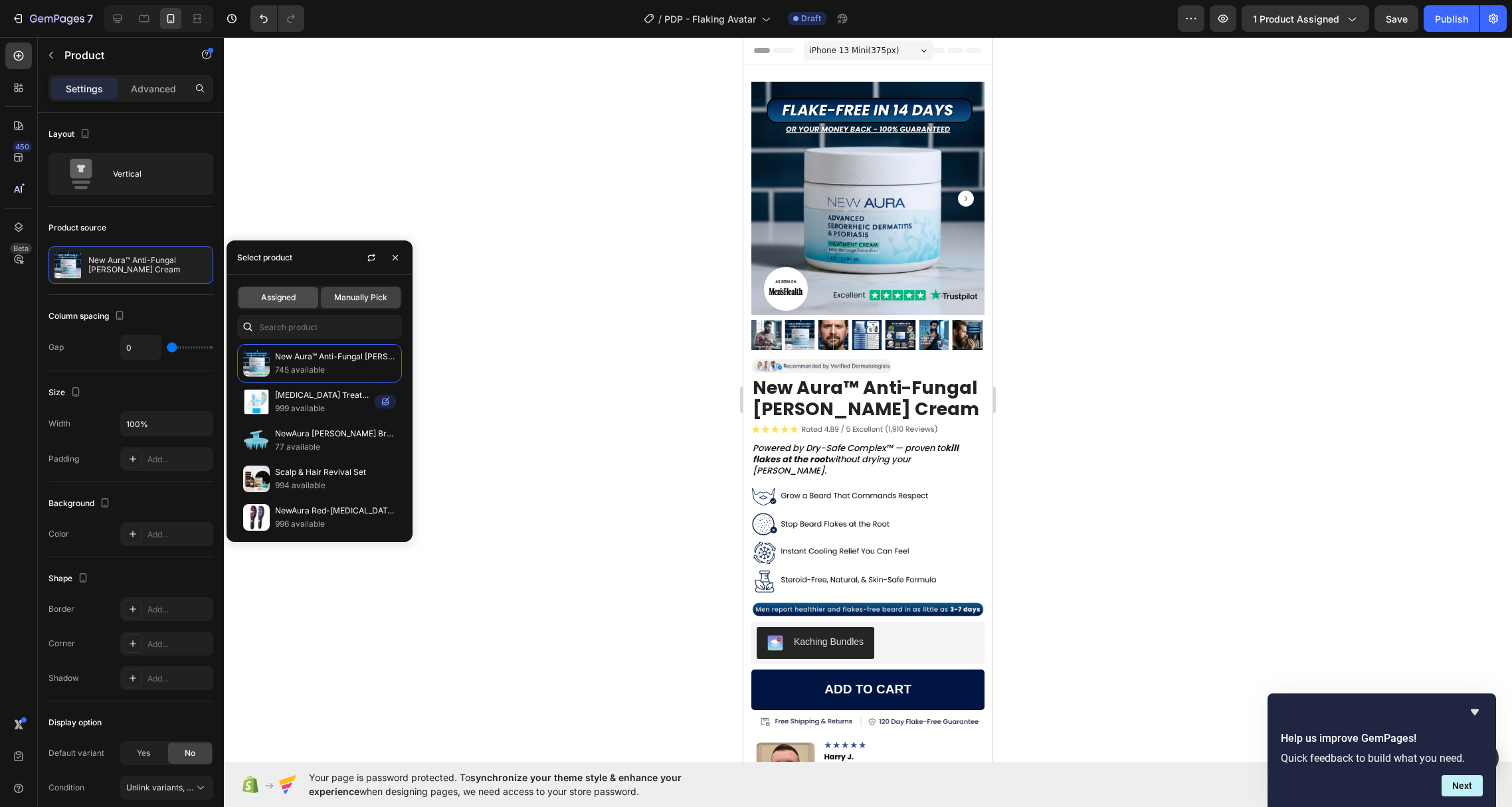
click at [286, 300] on span "Assigned" at bounding box center [278, 298] width 34 height 12
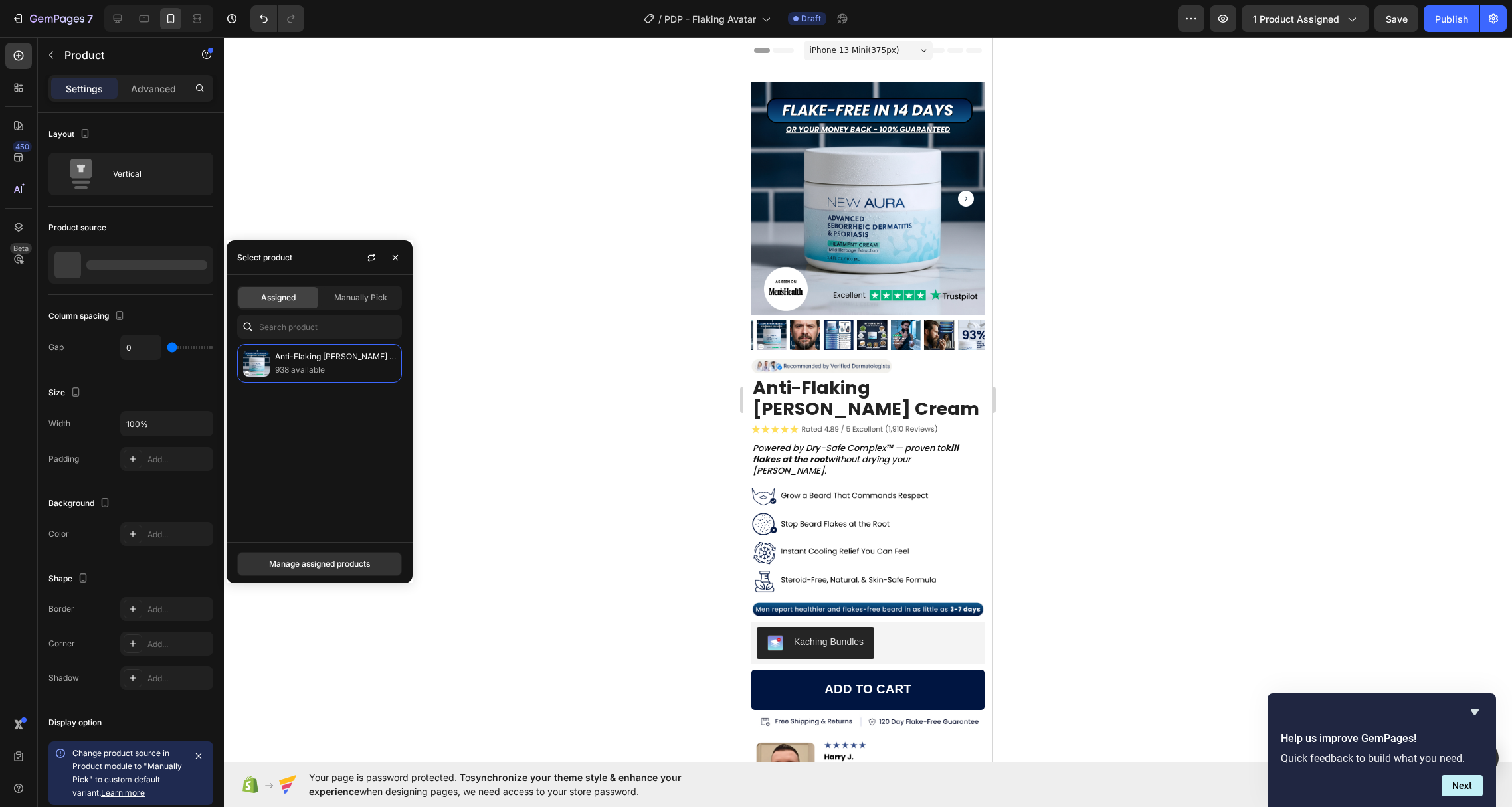
click at [539, 201] on div at bounding box center [868, 422] width 1288 height 770
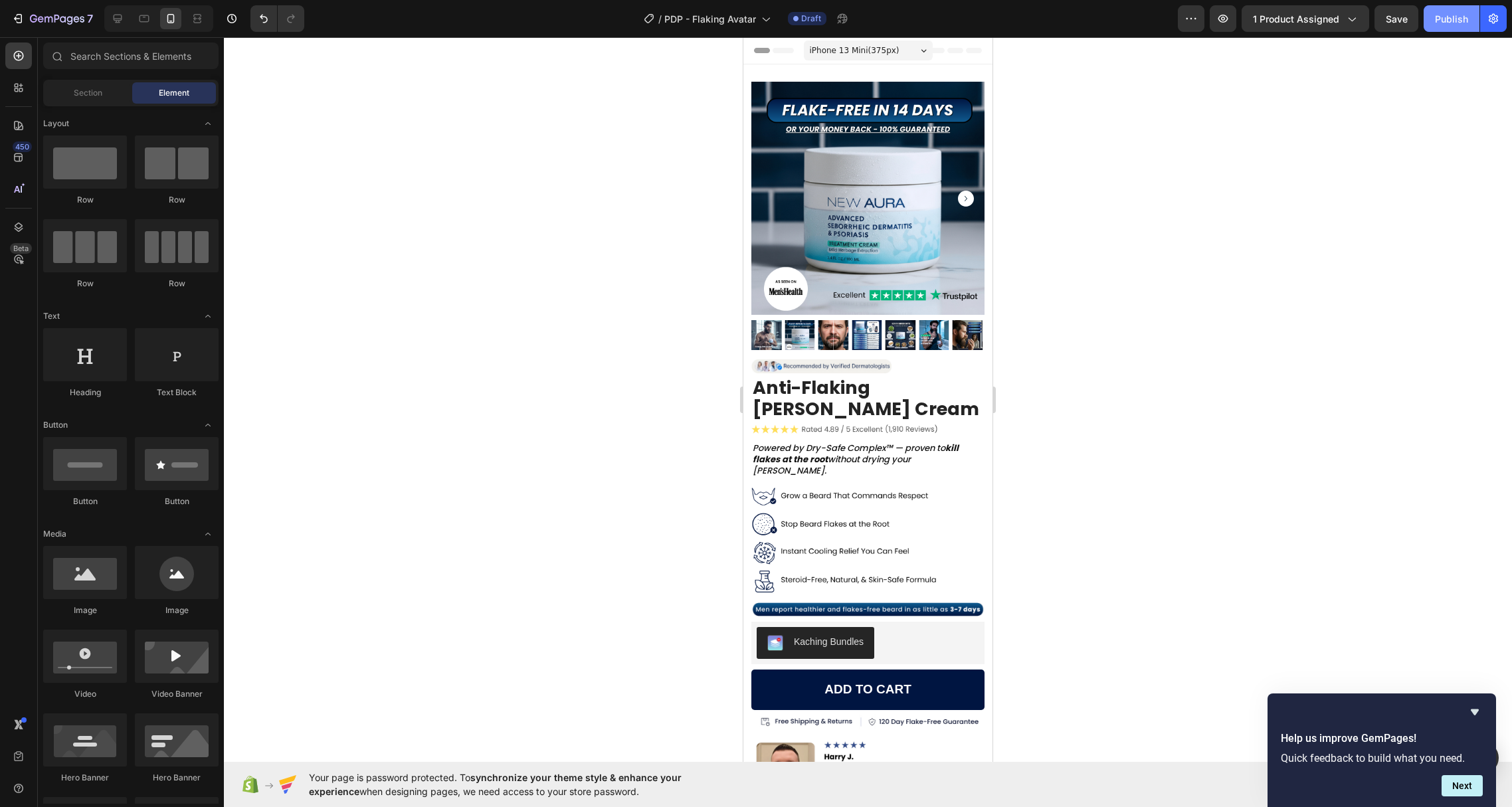
click at [1453, 25] on button "Publish" at bounding box center [1452, 18] width 56 height 26
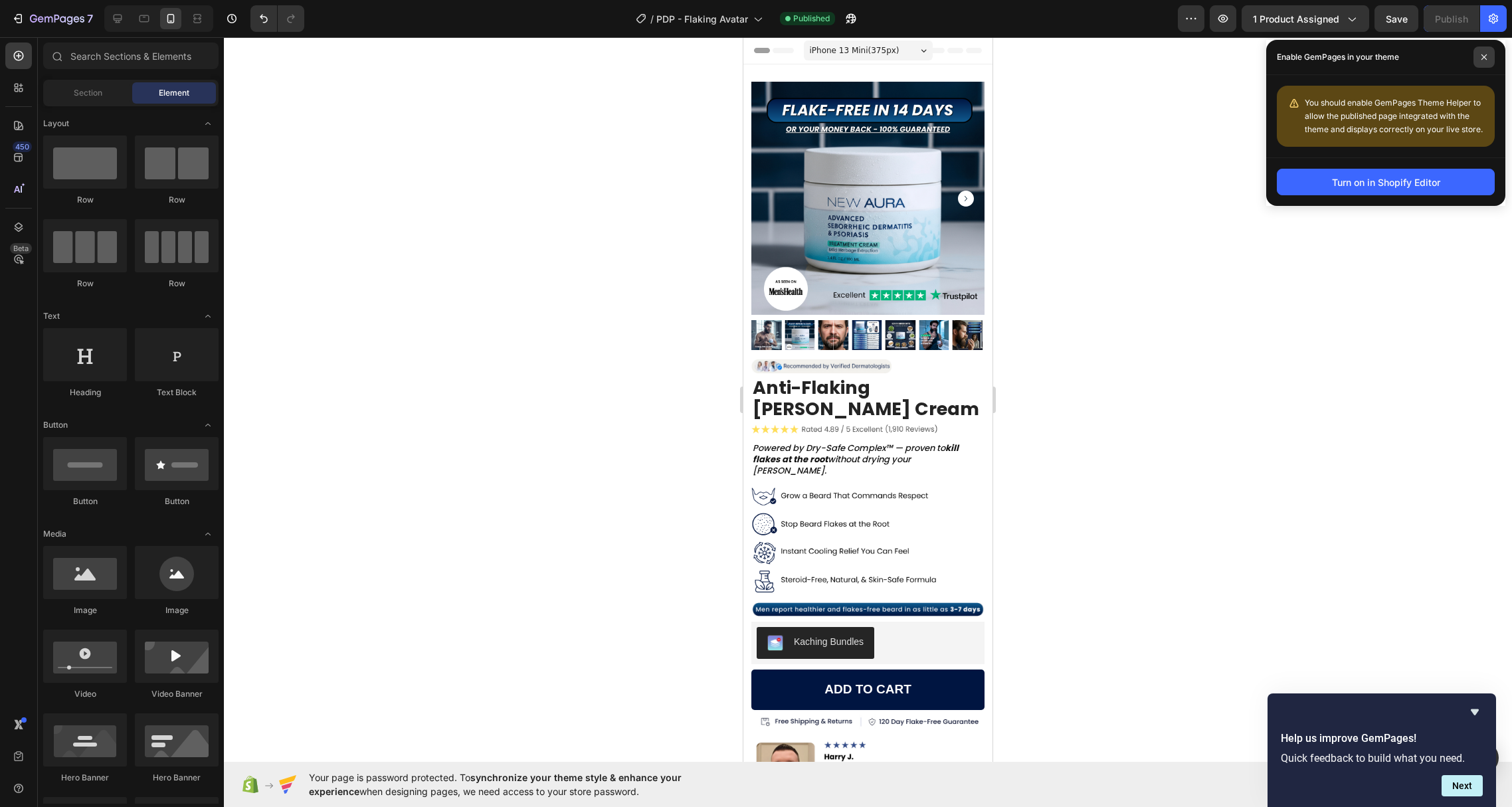
click at [1486, 63] on span at bounding box center [1484, 57] width 22 height 22
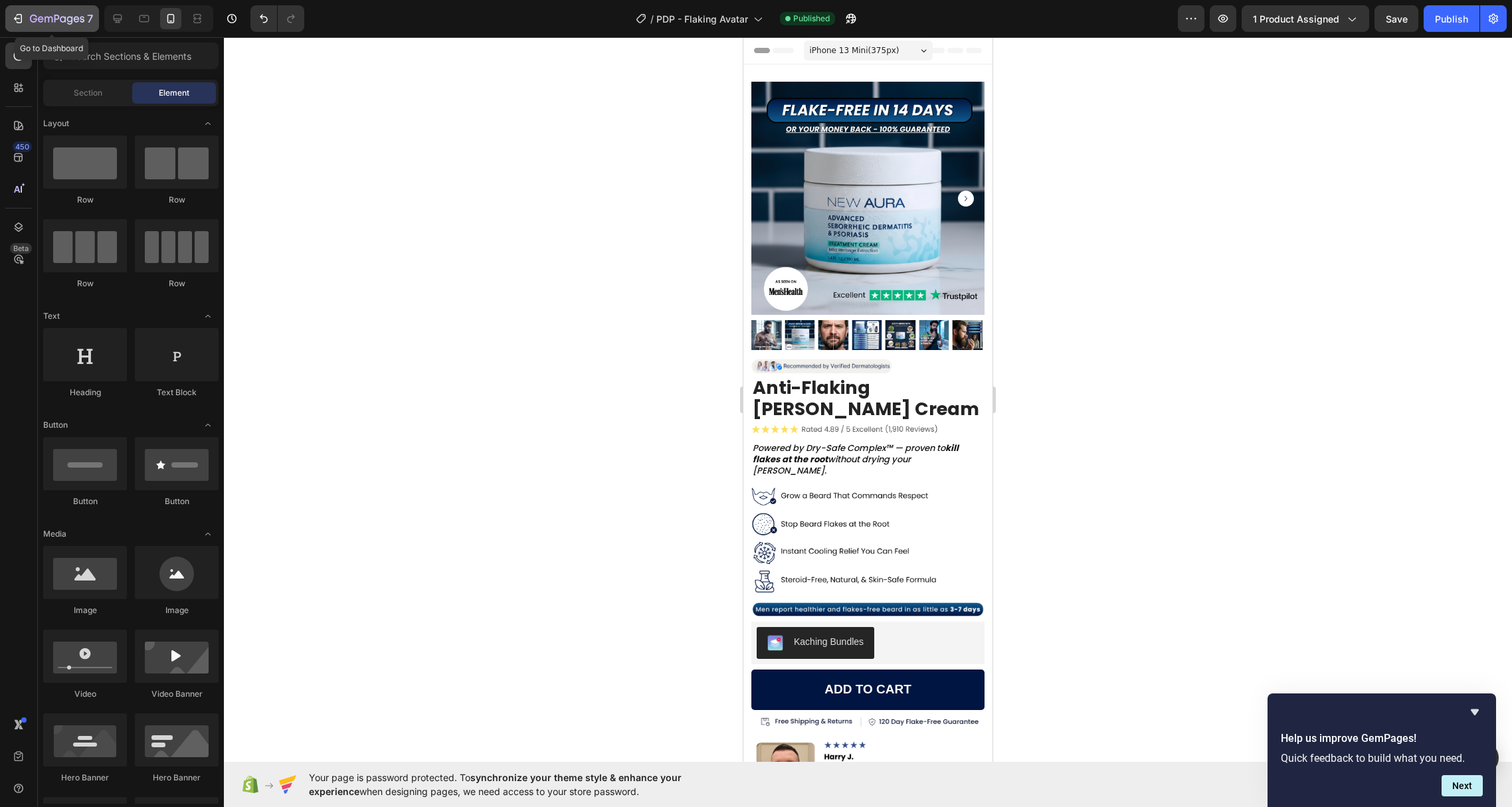
click at [20, 16] on icon "button" at bounding box center [18, 18] width 14 height 14
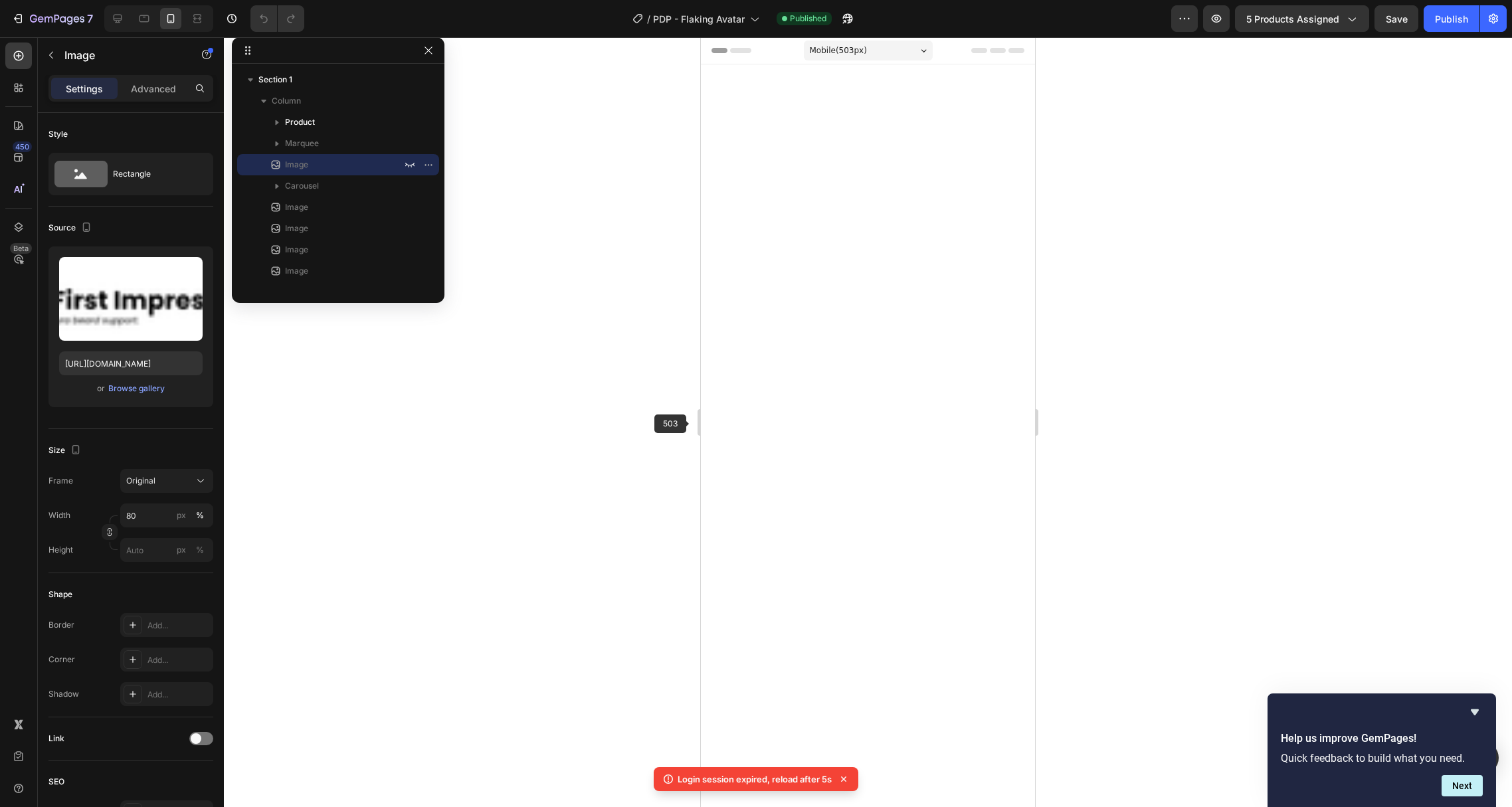
scroll to position [2756, 0]
